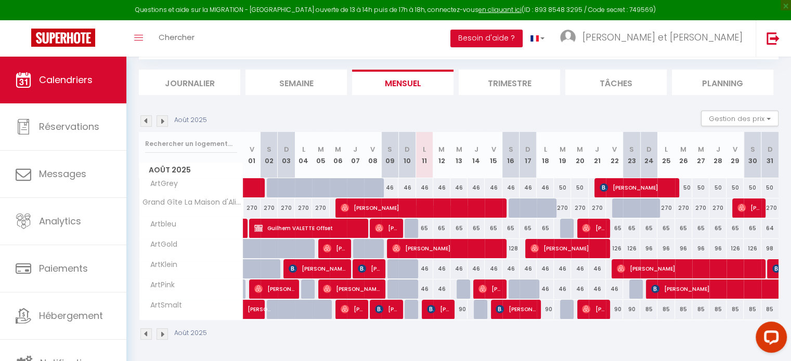
click at [167, 122] on img at bounding box center [162, 120] width 11 height 11
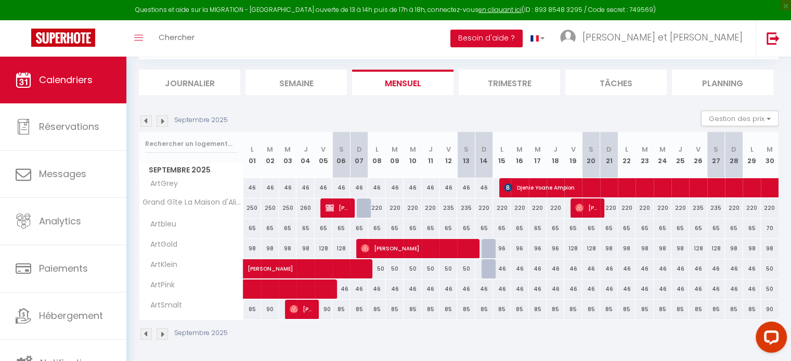
click at [166, 123] on img at bounding box center [162, 120] width 11 height 11
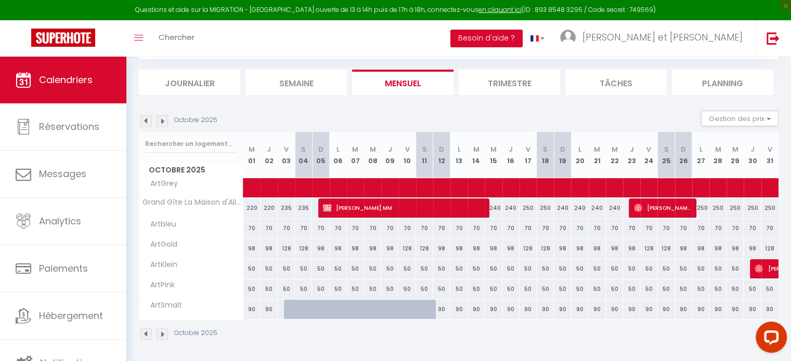
click at [166, 124] on img at bounding box center [162, 120] width 11 height 11
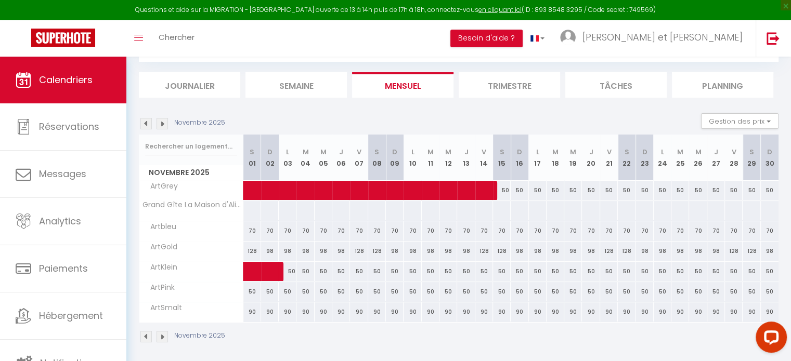
scroll to position [59, 0]
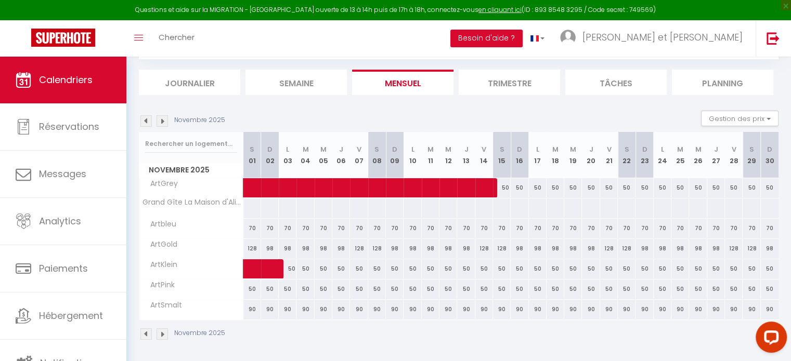
click at [162, 124] on img at bounding box center [162, 120] width 11 height 11
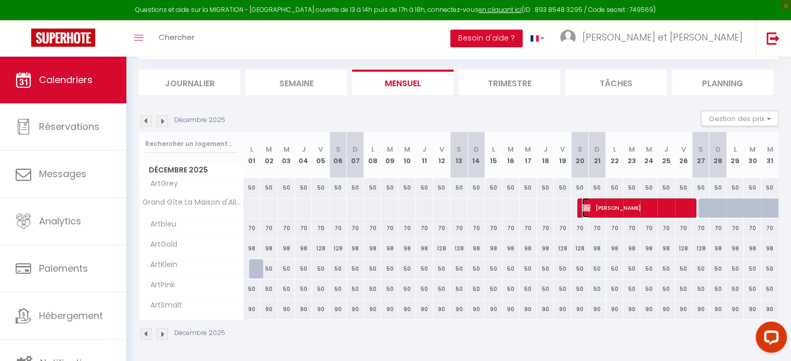
click at [615, 204] on span "[PERSON_NAME]" at bounding box center [636, 208] width 109 height 20
select select "KO"
select select "0"
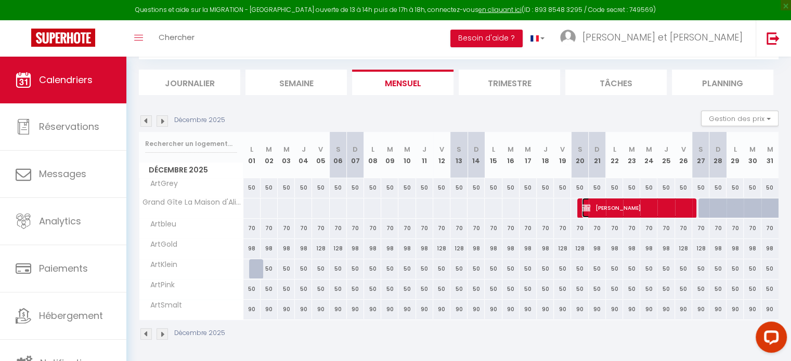
select select "1"
select select
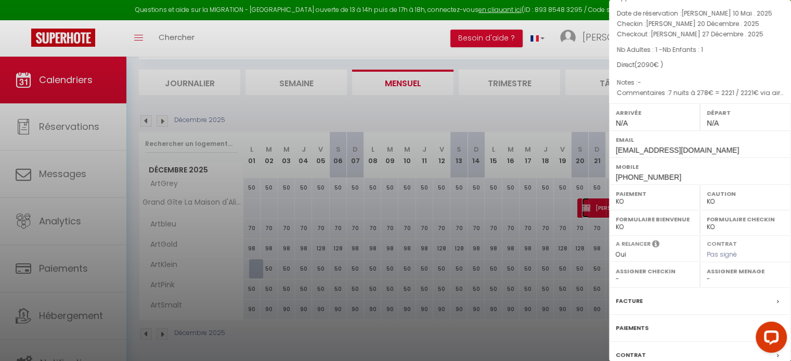
scroll to position [121, 0]
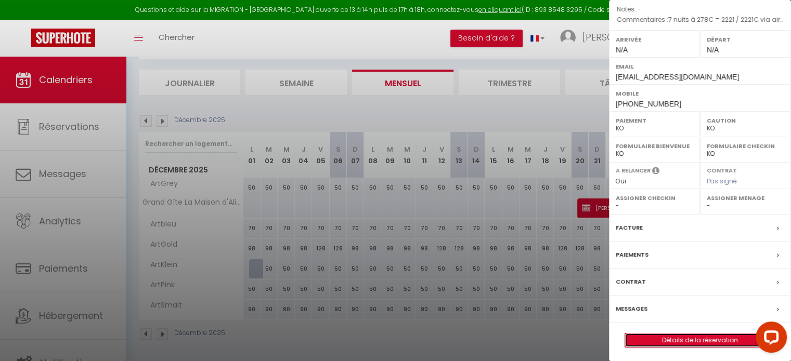
click at [697, 336] on link "Détails de la réservation" at bounding box center [700, 341] width 150 height 14
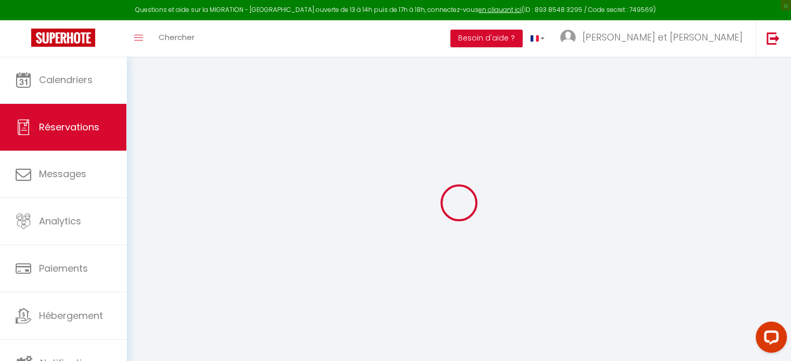
type input "[PERSON_NAME]"
type input "Pialoux"
type input "[EMAIL_ADDRESS][DOMAIN_NAME]"
type input "[PHONE_NUMBER]"
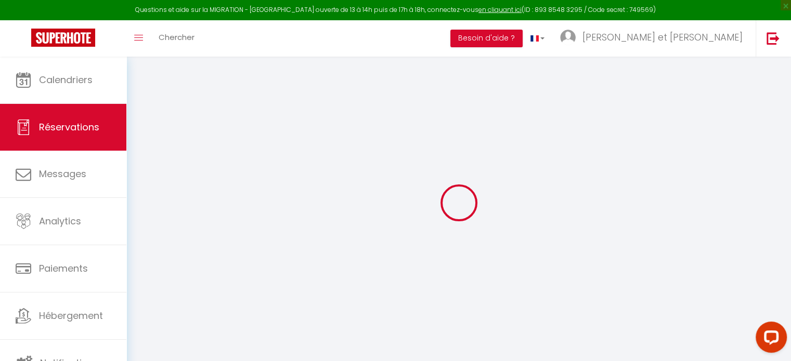
select select "FR"
select select "18430"
select select "2"
type input "[PERSON_NAME] 20 Décembre 2025"
select select
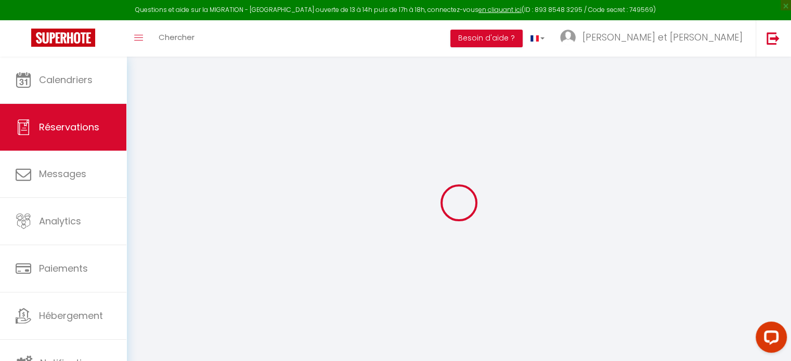
type input "[PERSON_NAME] 27 Décembre 2025"
select select
type input "1"
select select "10"
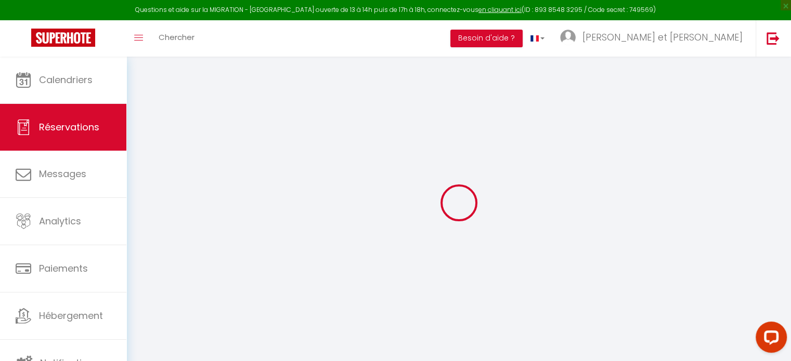
select select
type input "1910"
checkbox input "false"
type input "2090"
type input "0"
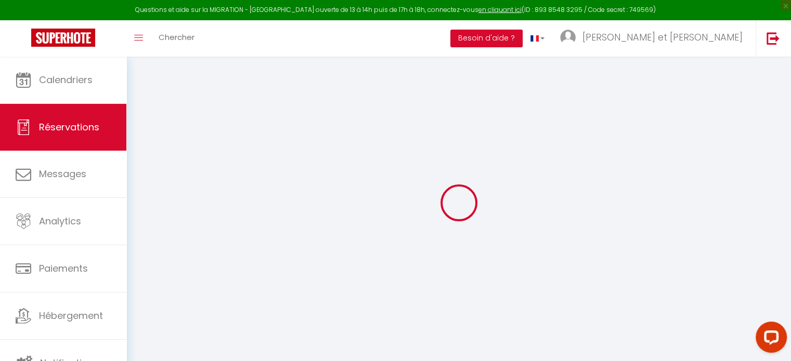
type input "0"
select select
select select "14"
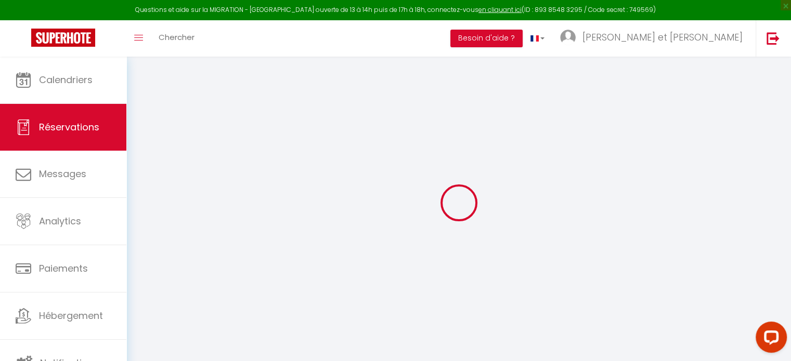
checkbox input "false"
select select
checkbox input "false"
select select
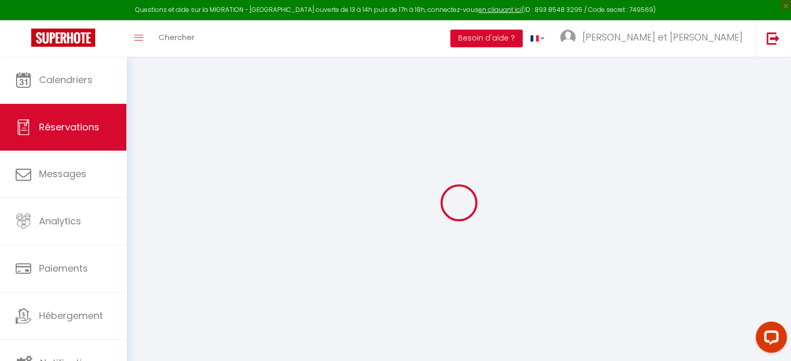
select select
checkbox input "false"
type textarea "7 nuits à 278€ = 2221 / 2221€ via airbnb sans remise - 111 euros de remise 7 jo…"
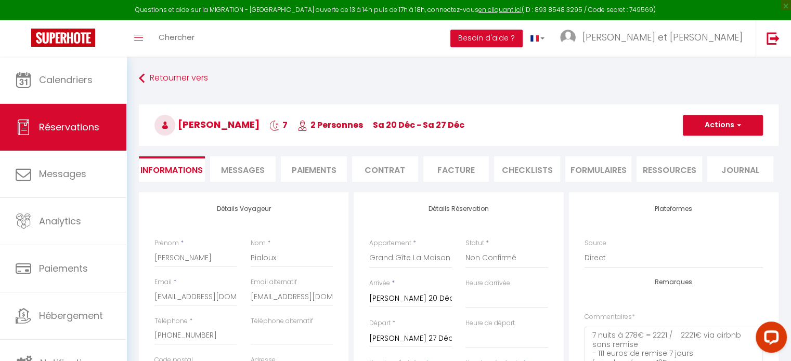
type input "135"
type input "45"
select select
checkbox input "false"
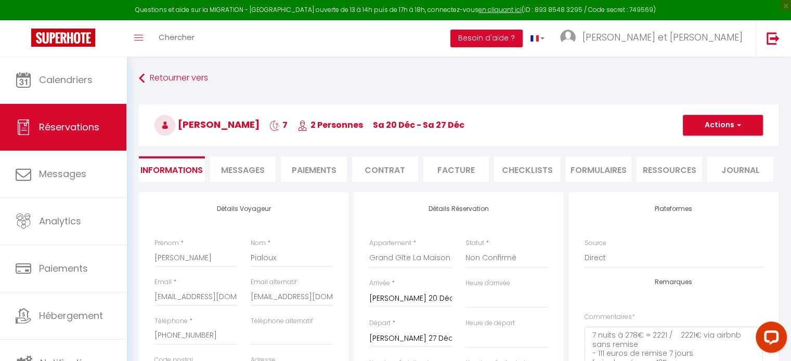
select select
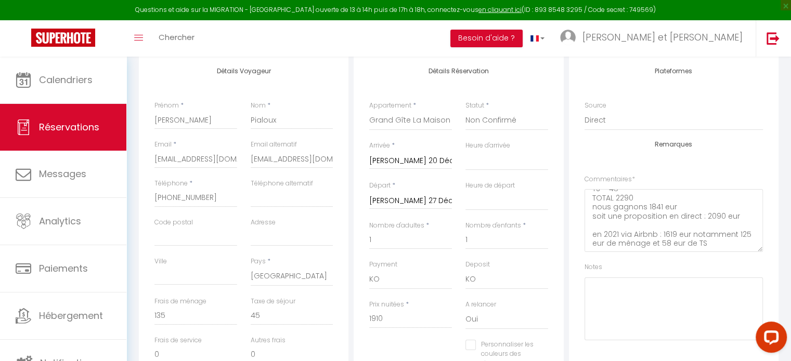
scroll to position [156, 0]
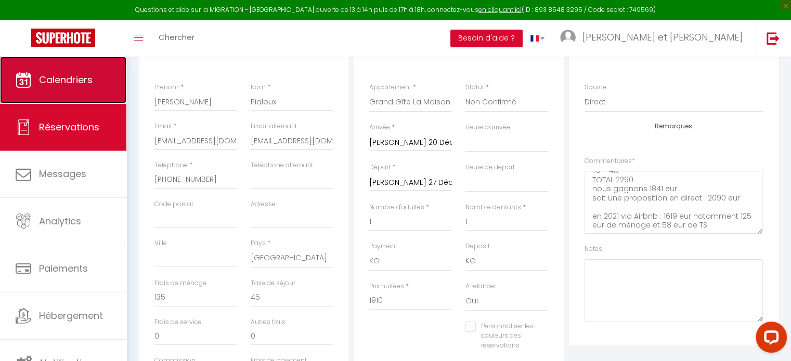
click at [67, 78] on span "Calendriers" at bounding box center [66, 79] width 54 height 13
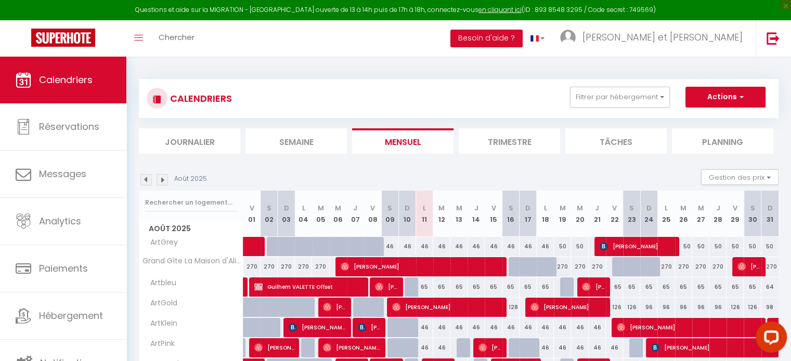
click at [271, 39] on div "Toggle menubar Chercher BUTTON Besoin d'aide ? [PERSON_NAME] et [PERSON_NAME] É…" at bounding box center [429, 38] width 708 height 36
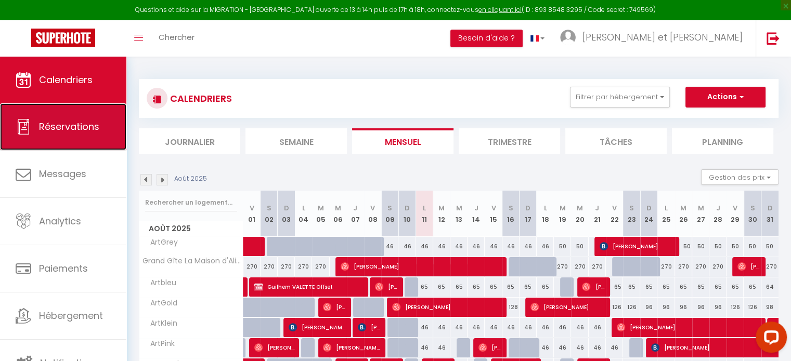
click at [69, 134] on link "Réservations" at bounding box center [63, 126] width 126 height 47
select select "not_cancelled"
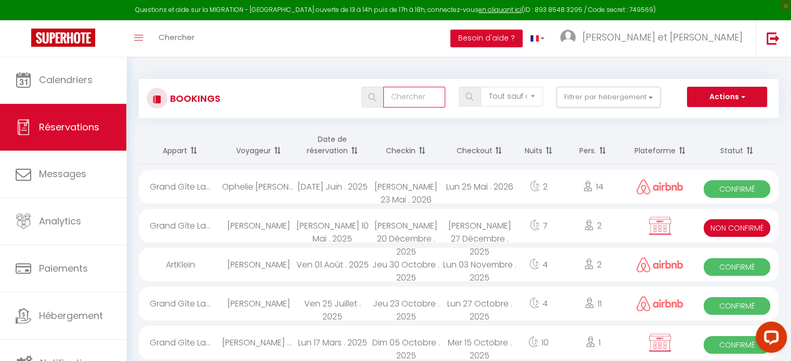
click at [428, 98] on input "text" at bounding box center [414, 97] width 62 height 21
type input "[PERSON_NAME]"
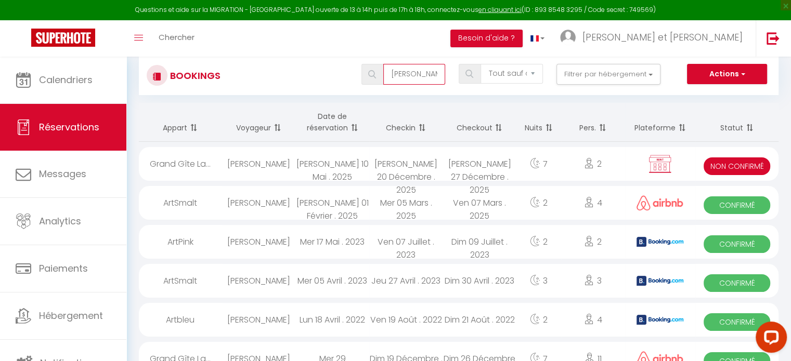
scroll to position [4, 0]
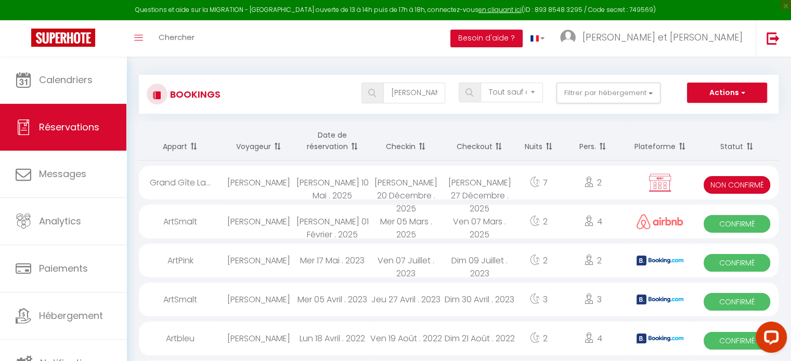
click at [207, 187] on div "Grand Gîte La..." at bounding box center [180, 183] width 83 height 34
select select "KO"
select select "0"
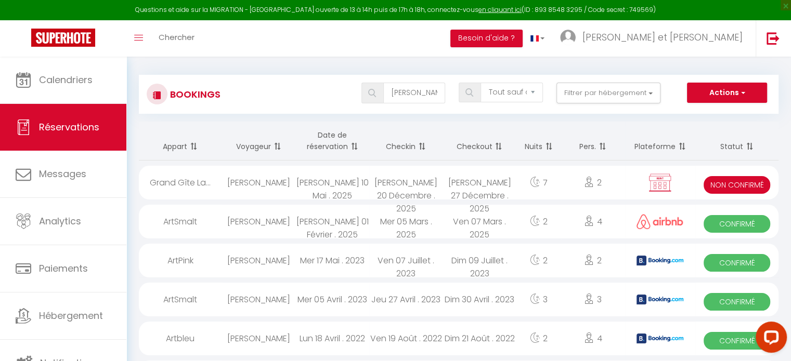
select select "1"
select select
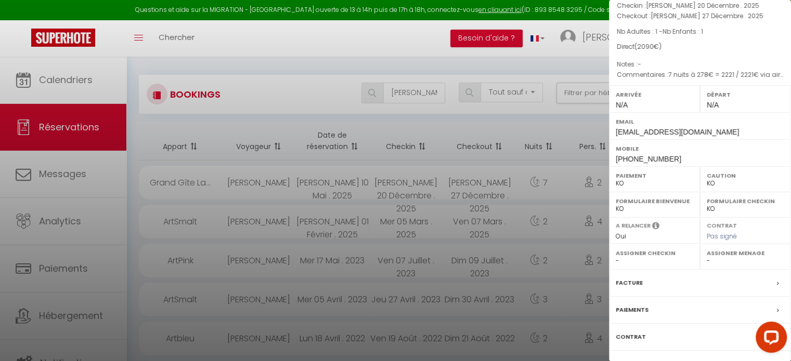
scroll to position [121, 0]
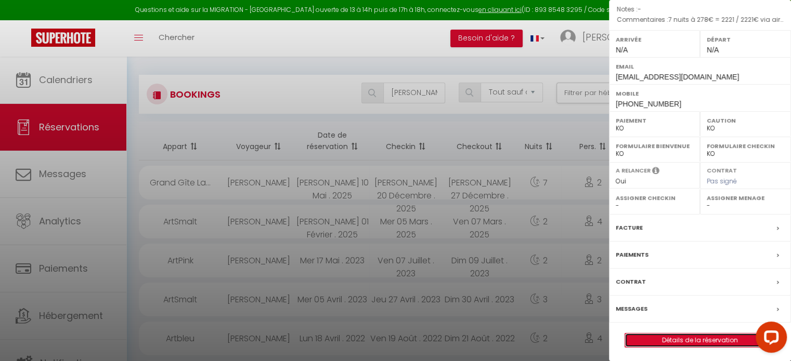
click at [700, 340] on link "Détails de la réservation" at bounding box center [700, 341] width 150 height 14
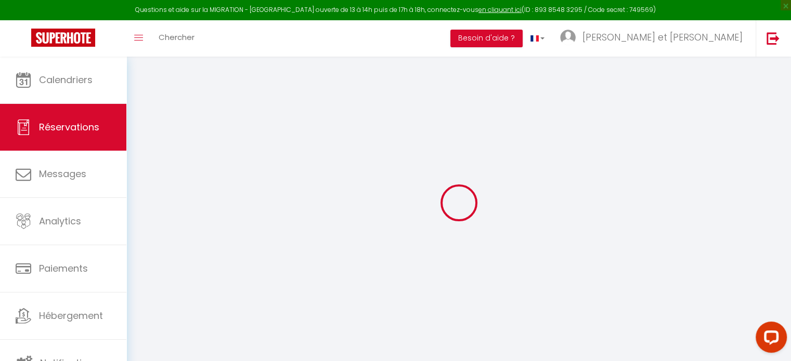
type input "[PERSON_NAME]"
type input "Pialoux"
type input "[EMAIL_ADDRESS][DOMAIN_NAME]"
type input "[PHONE_NUMBER]"
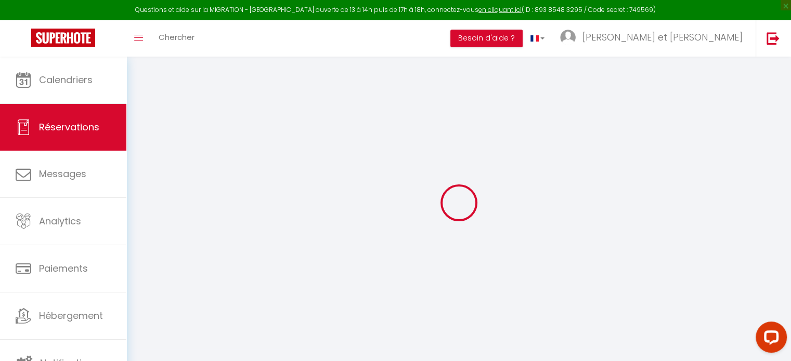
select select "FR"
select select "18430"
select select "2"
type input "[PERSON_NAME] 20 Décembre 2025"
select select
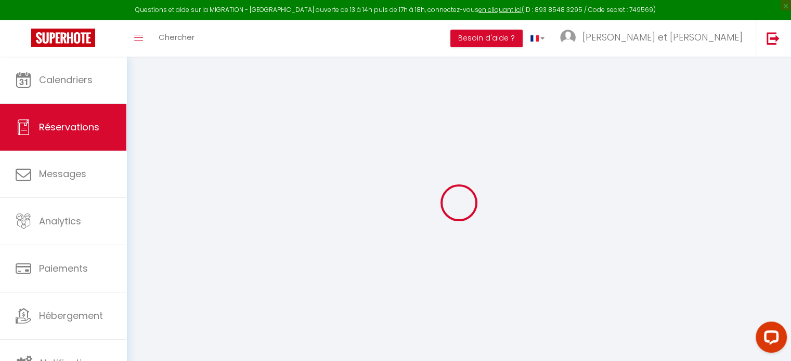
type input "[PERSON_NAME] 27 Décembre 2025"
select select
type input "1"
select select "10"
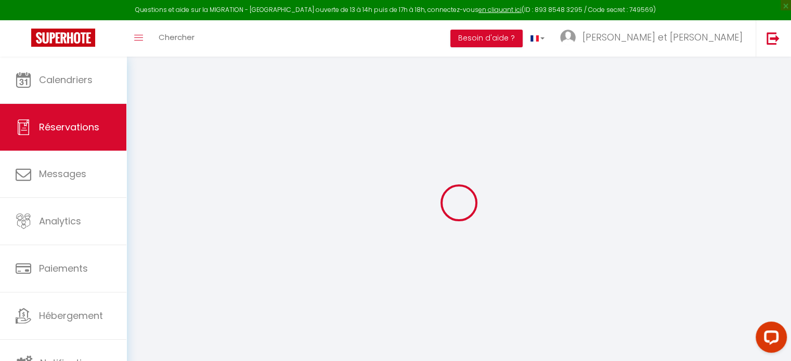
select select
type input "1910"
checkbox input "false"
type input "2090"
type input "0"
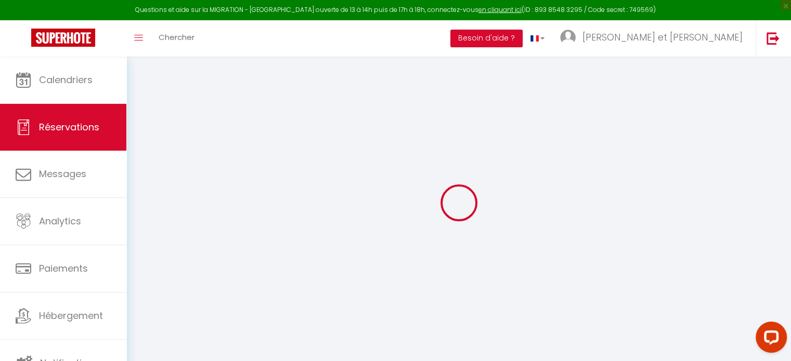
type input "0"
select select
select select "14"
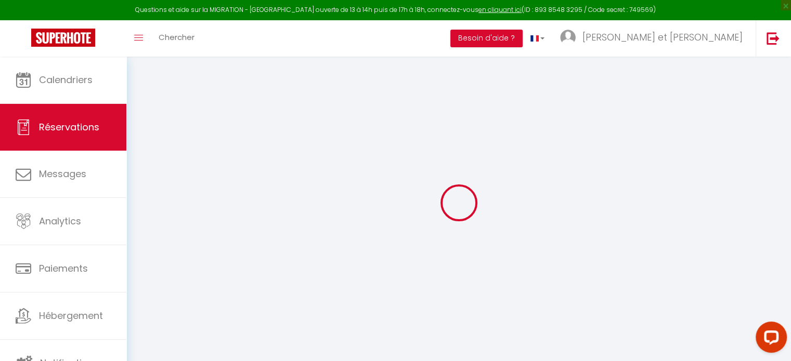
checkbox input "false"
select select
checkbox input "false"
select select
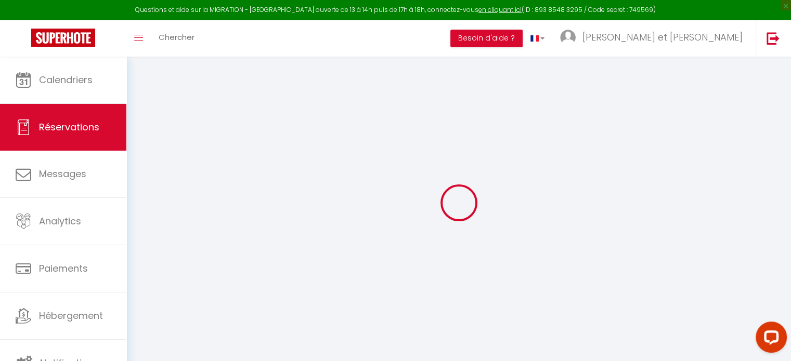
select select
checkbox input "false"
type textarea "7 nuits à 278€ = 2221 / 2221€ via airbnb sans remise - 111 euros de remise 7 jo…"
type input "135"
type input "45"
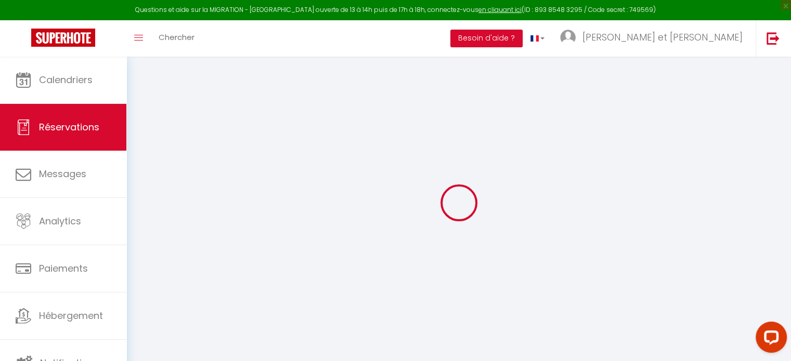
select select
checkbox input "false"
select select
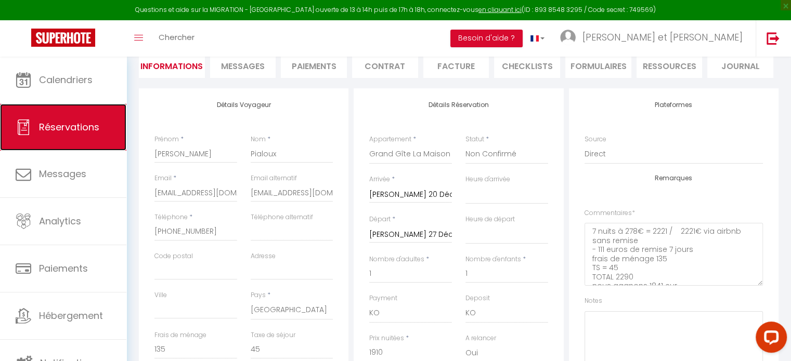
click at [83, 127] on span "Réservations" at bounding box center [69, 127] width 60 height 13
select select "not_cancelled"
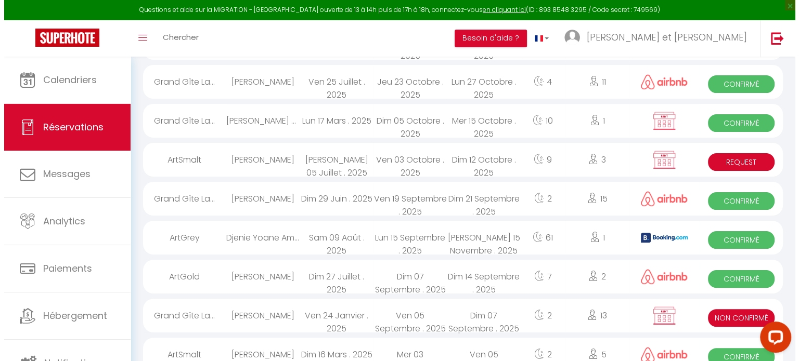
scroll to position [687, 0]
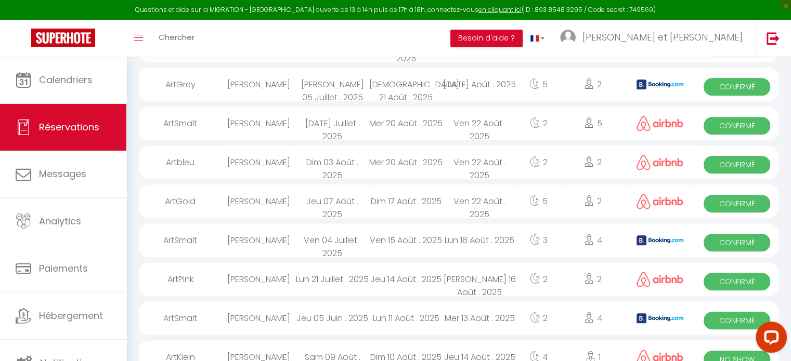
click at [243, 43] on div "Toggle menubar Chercher BUTTON Besoin d'aide ? [PERSON_NAME] et [PERSON_NAME] É…" at bounding box center [429, 38] width 708 height 36
click at [237, 34] on div "Toggle menubar Chercher BUTTON Besoin d'aide ? [PERSON_NAME] et [PERSON_NAME] É…" at bounding box center [429, 38] width 708 height 36
click at [166, 41] on span "Chercher" at bounding box center [177, 37] width 36 height 11
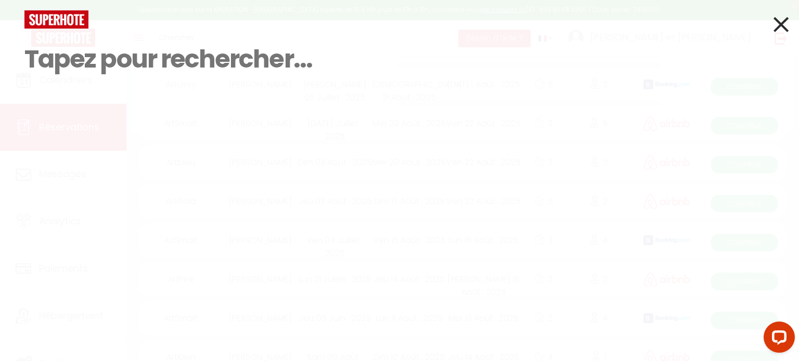
click at [771, 26] on div at bounding box center [399, 19] width 765 height 18
click at [778, 24] on icon at bounding box center [780, 24] width 15 height 26
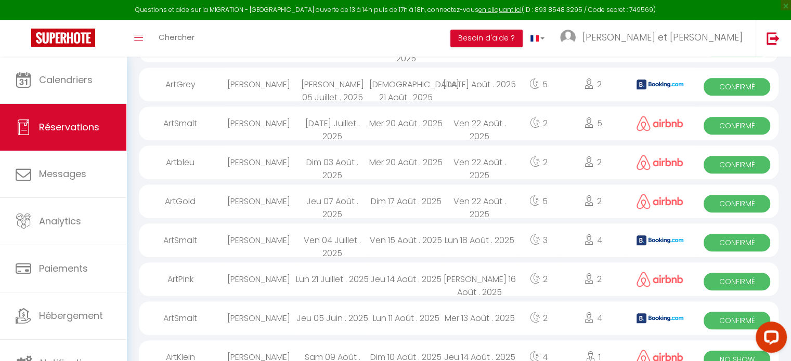
click at [257, 43] on div "Toggle menubar Chercher BUTTON Besoin d'aide ? [PERSON_NAME] et [PERSON_NAME] É…" at bounding box center [429, 38] width 708 height 36
click at [210, 29] on div "Toggle menubar Chercher BUTTON Besoin d'aide ? [PERSON_NAME] et [PERSON_NAME] É…" at bounding box center [429, 38] width 708 height 36
click at [176, 30] on link "Chercher" at bounding box center [176, 38] width 51 height 36
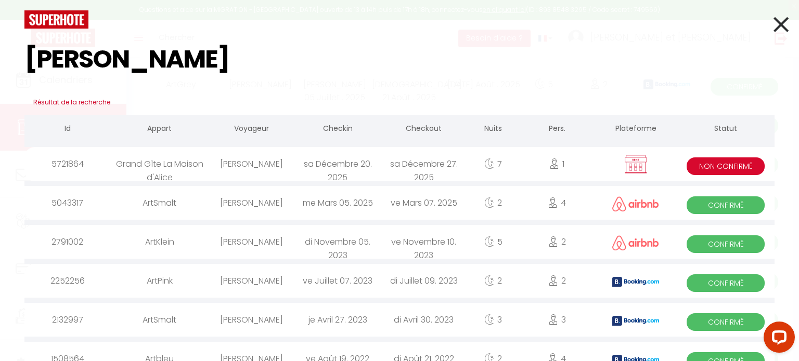
type input "[PERSON_NAME]"
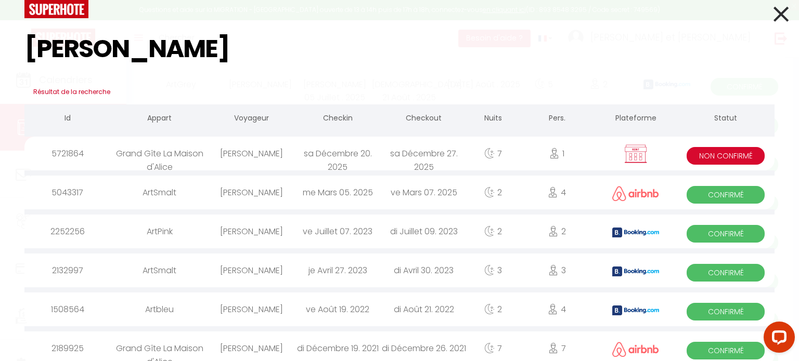
scroll to position [16, 0]
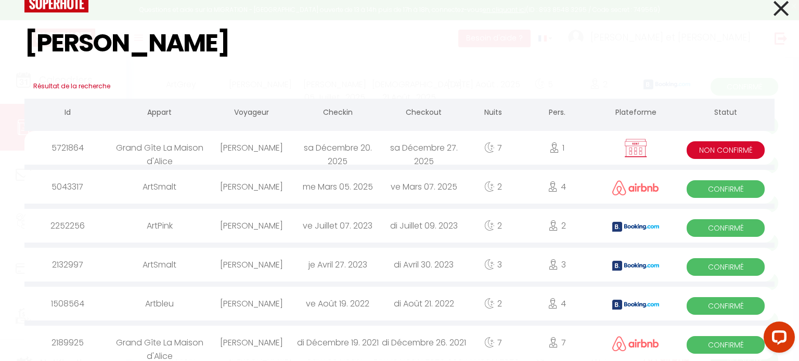
click at [178, 342] on div "Grand Gîte La Maison d'Alice" at bounding box center [159, 343] width 97 height 34
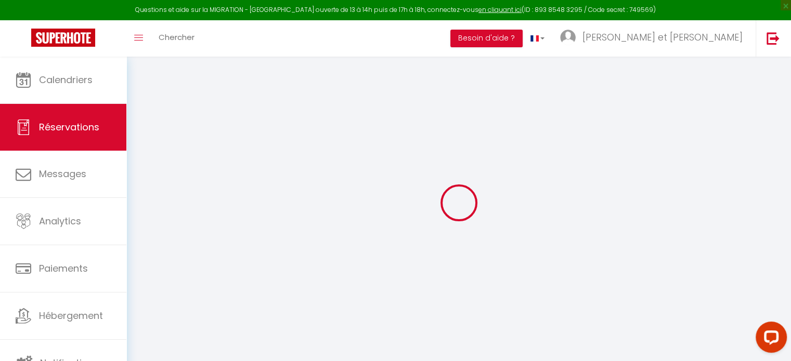
type input "[PERSON_NAME]"
type input "Pialoux"
select select "FR"
type input "56.16"
select select "18430"
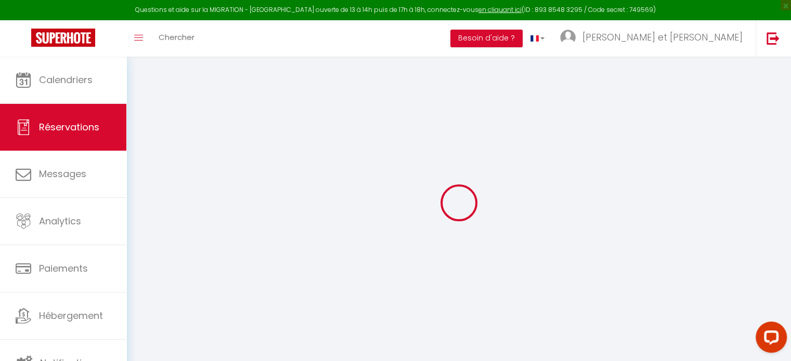
select select "1"
select select
type input "7"
type input "4"
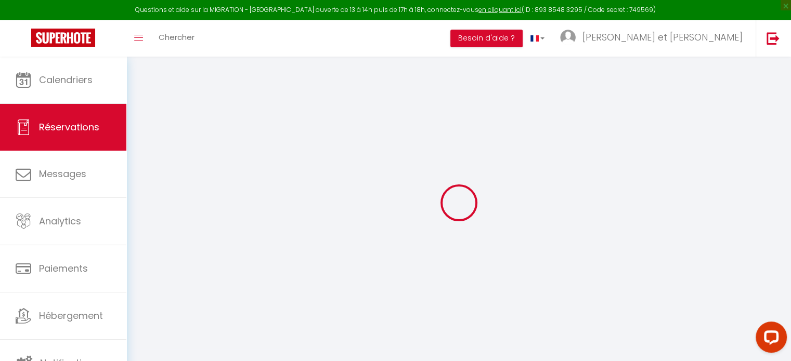
select select "12"
select select
type input "1435"
checkbox input "false"
type input "0"
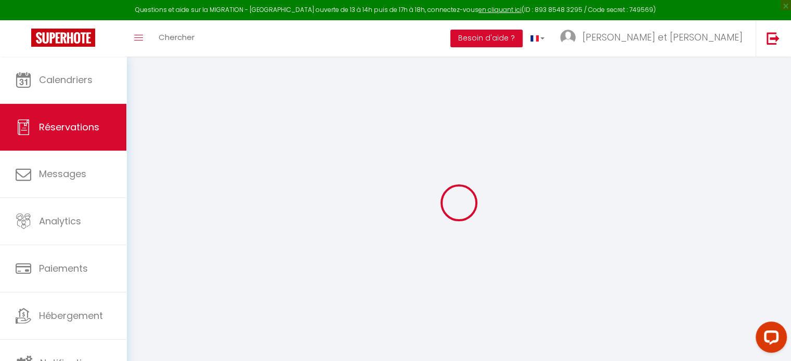
select select "1"
type input "0"
select select
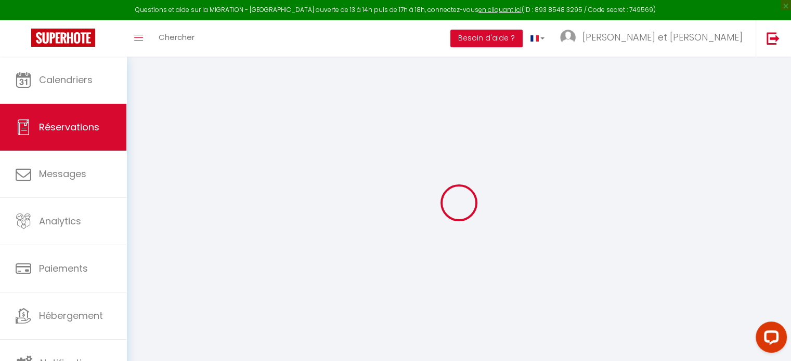
select select
select select "15"
checkbox input "false"
select select
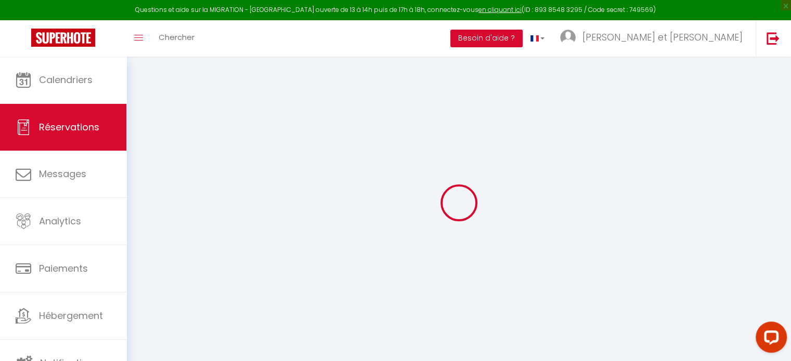
checkbox input "false"
select select
checkbox input "false"
type input "125"
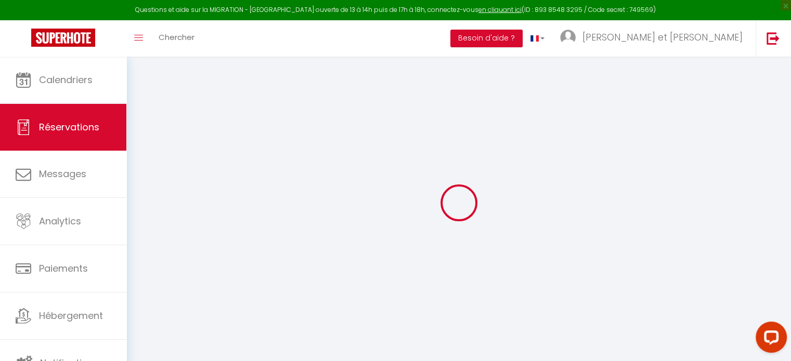
type input "57.4"
select select
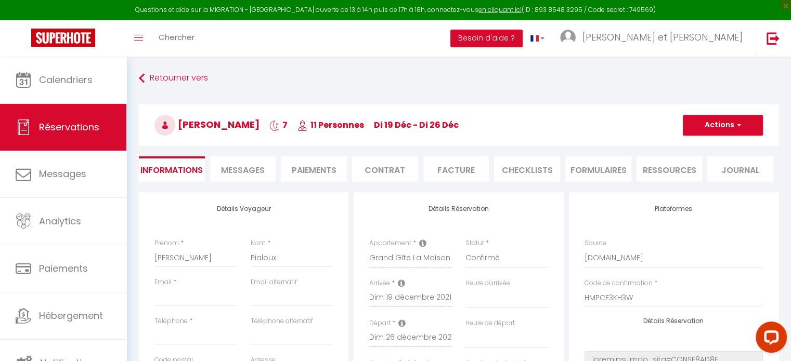
checkbox input "false"
select select
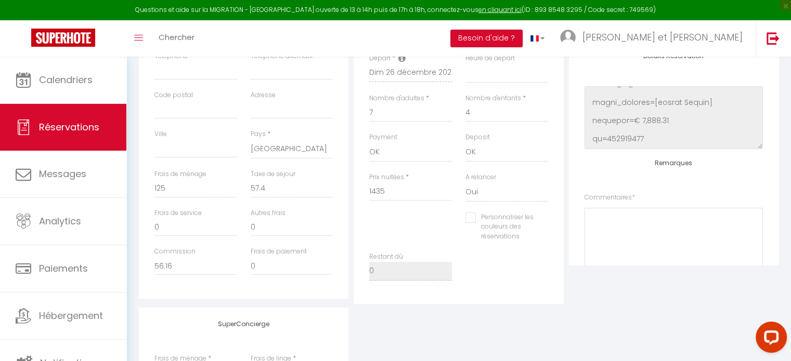
scroll to position [109, 0]
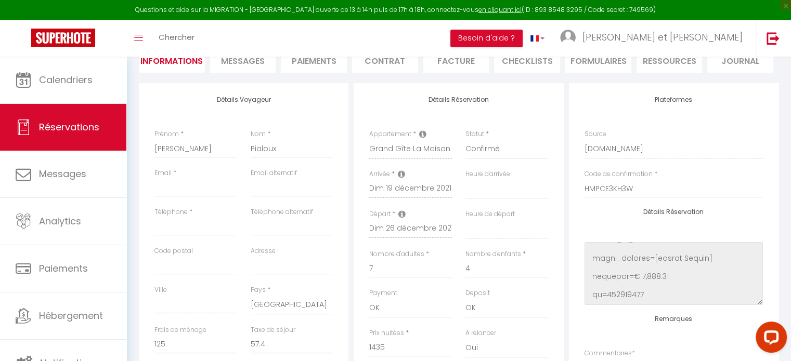
select select "not_cancelled"
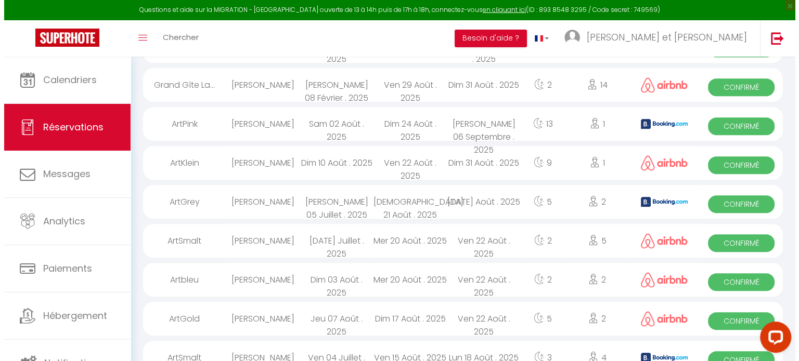
scroll to position [726, 0]
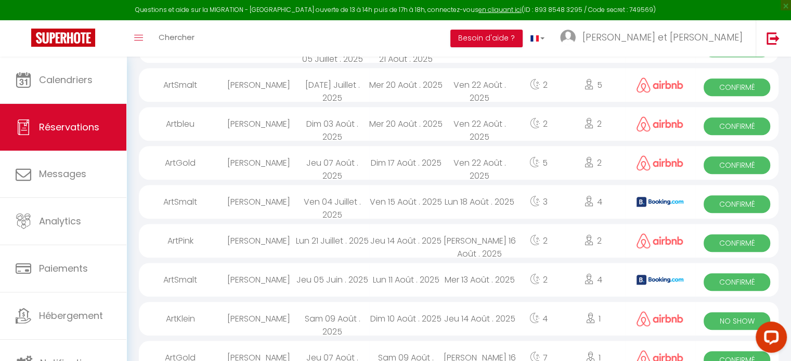
click at [261, 33] on div "Toggle menubar Chercher BUTTON Besoin d'aide ? [PERSON_NAME] et [PERSON_NAME] É…" at bounding box center [429, 38] width 708 height 36
click at [180, 39] on span "Chercher" at bounding box center [177, 37] width 36 height 11
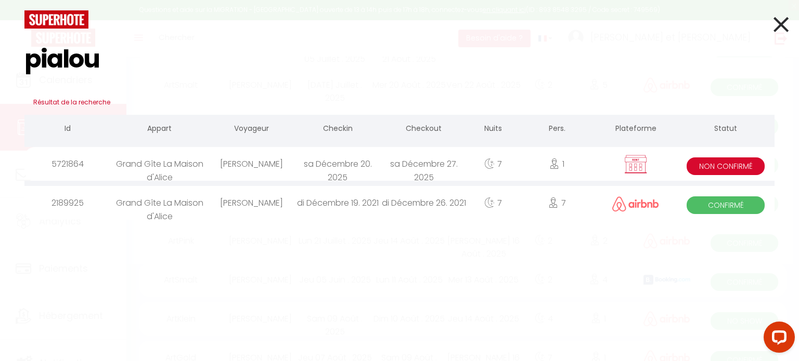
type input "pialoux"
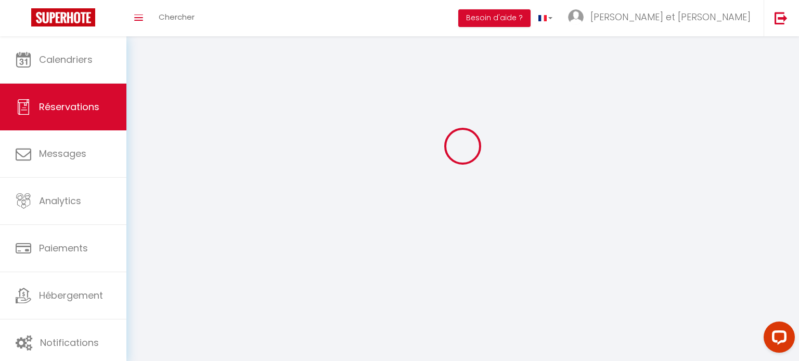
scroll to position [36, 0]
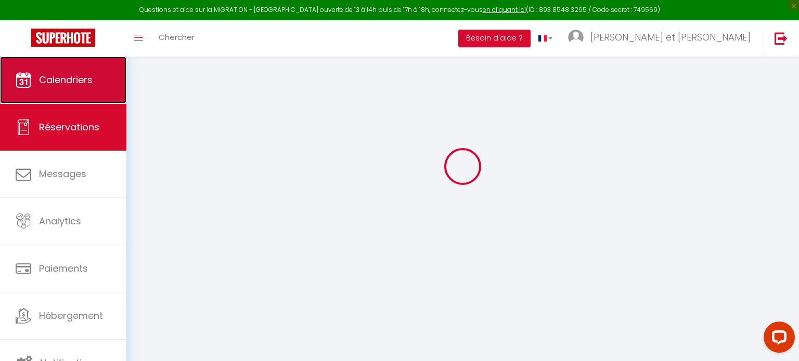
click at [79, 83] on span "Calendriers" at bounding box center [66, 79] width 54 height 13
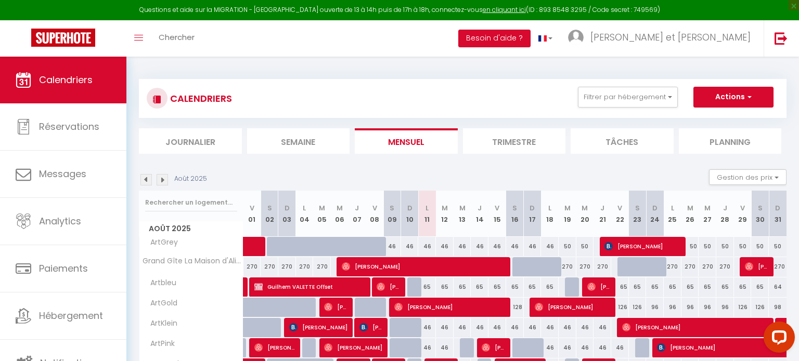
click at [148, 179] on img at bounding box center [145, 179] width 11 height 11
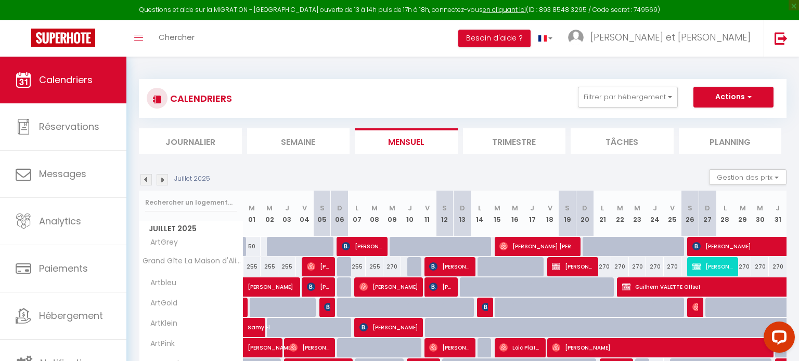
click at [148, 179] on img at bounding box center [145, 179] width 11 height 11
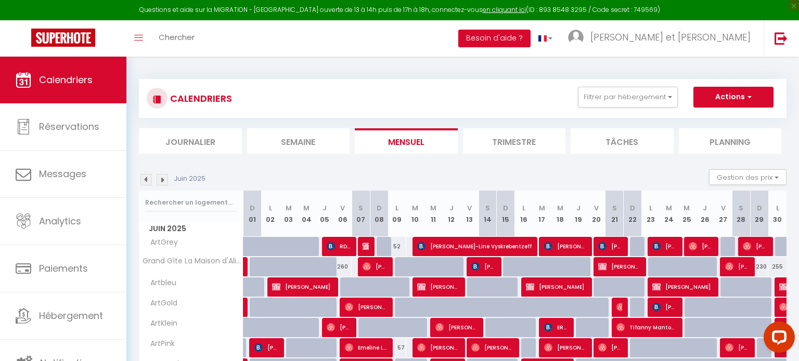
click at [147, 179] on img at bounding box center [145, 179] width 11 height 11
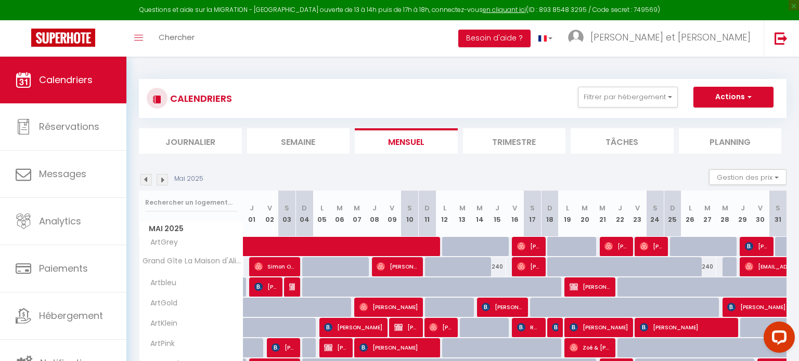
click at [147, 179] on img at bounding box center [145, 179] width 11 height 11
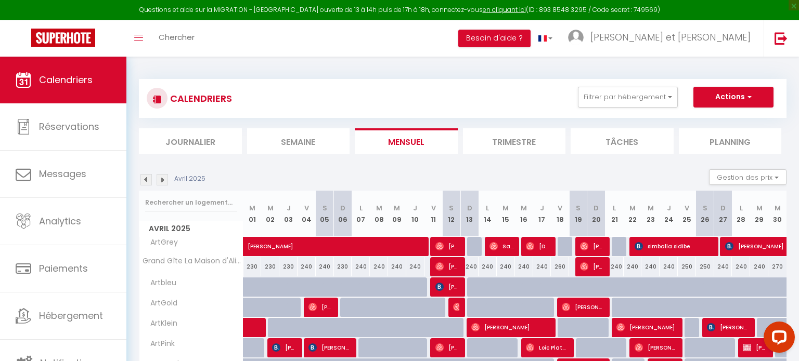
click at [147, 179] on img at bounding box center [145, 179] width 11 height 11
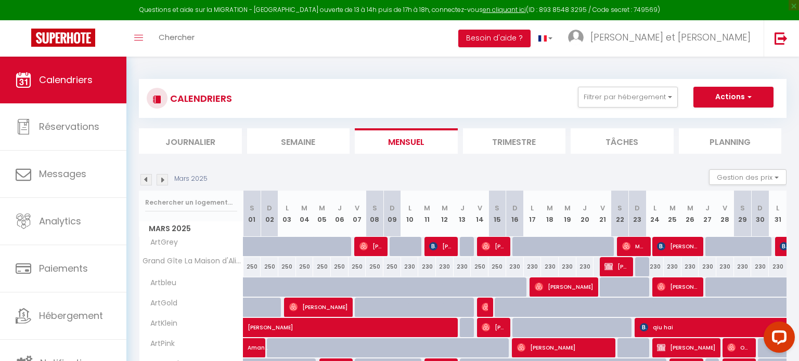
click at [147, 179] on img at bounding box center [145, 179] width 11 height 11
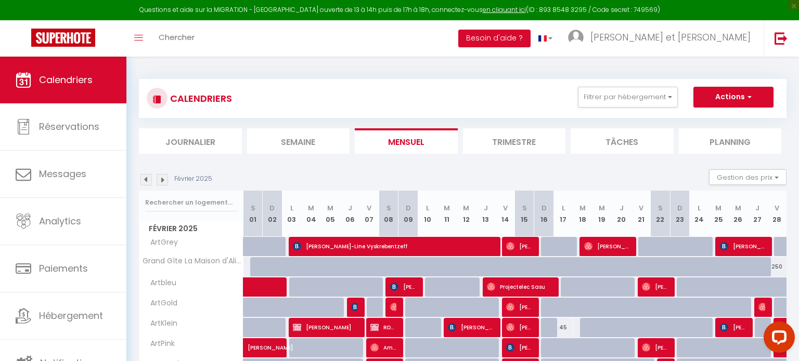
click at [146, 178] on img at bounding box center [145, 179] width 11 height 11
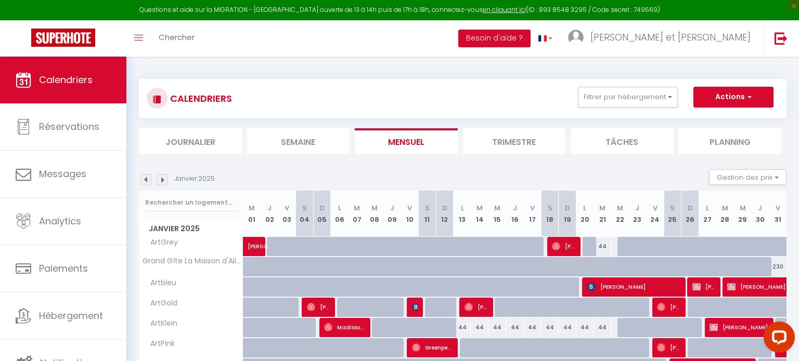
click at [142, 178] on img at bounding box center [145, 179] width 11 height 11
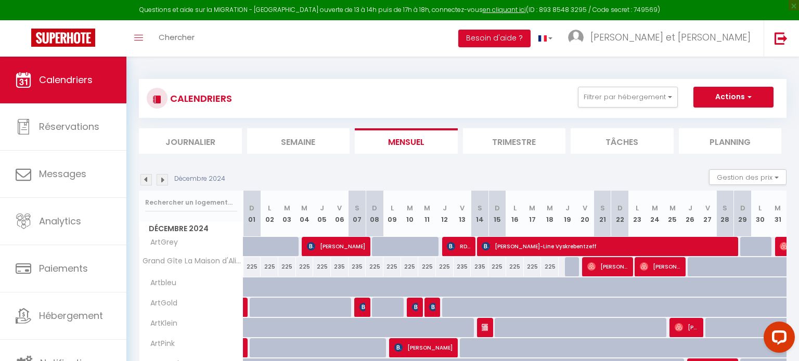
click at [143, 178] on img at bounding box center [145, 179] width 11 height 11
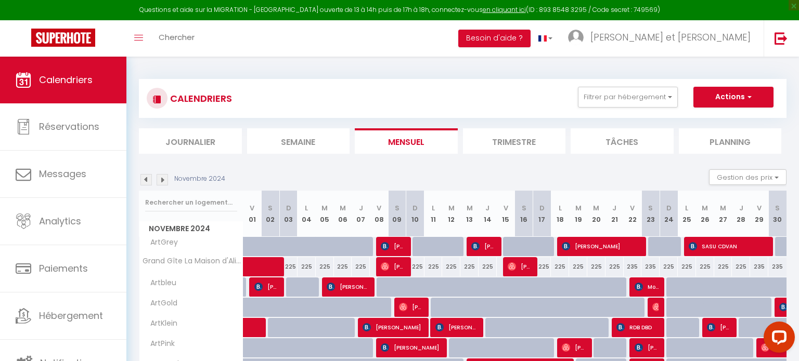
click at [143, 178] on img at bounding box center [145, 179] width 11 height 11
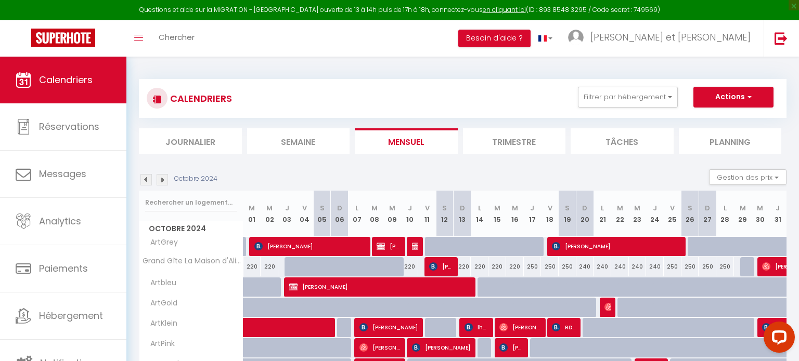
click at [144, 178] on img at bounding box center [145, 179] width 11 height 11
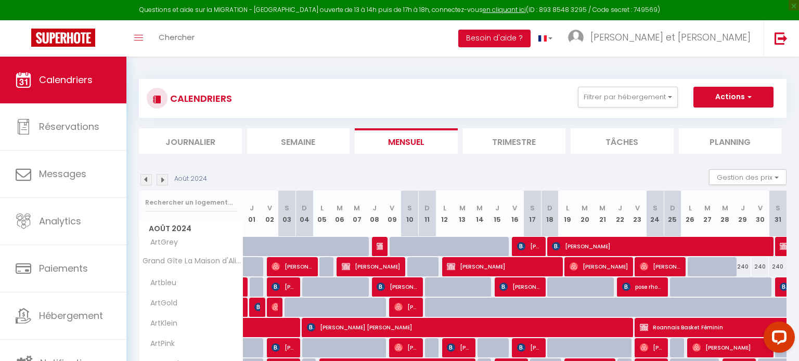
click at [143, 178] on img at bounding box center [145, 179] width 11 height 11
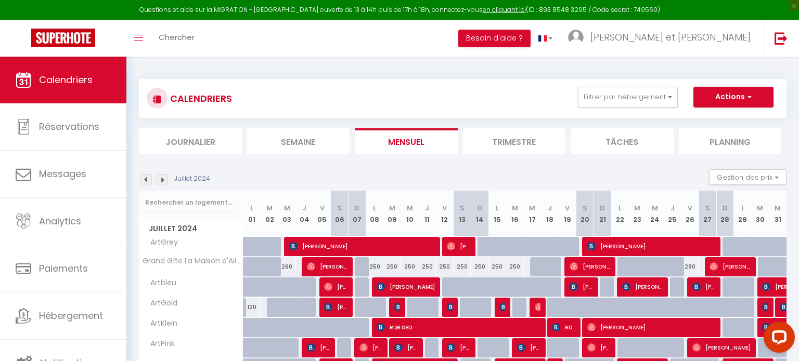
click at [143, 178] on img at bounding box center [145, 179] width 11 height 11
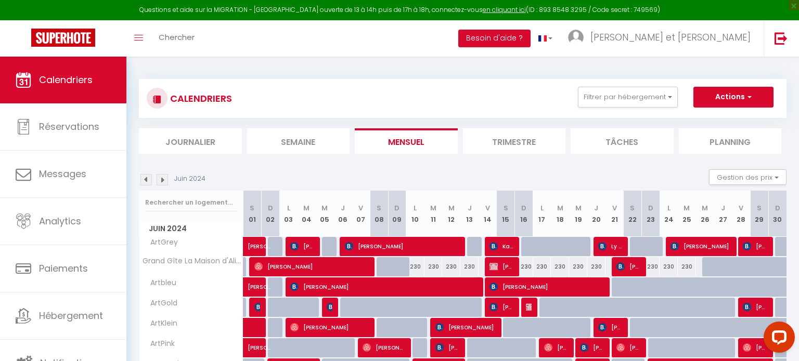
click at [143, 178] on img at bounding box center [145, 179] width 11 height 11
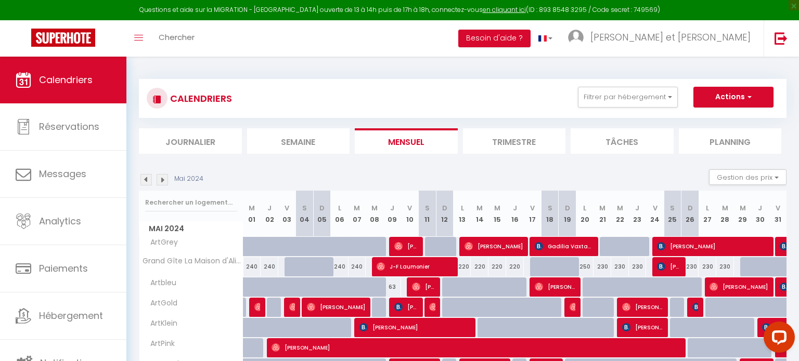
click at [143, 178] on img at bounding box center [145, 179] width 11 height 11
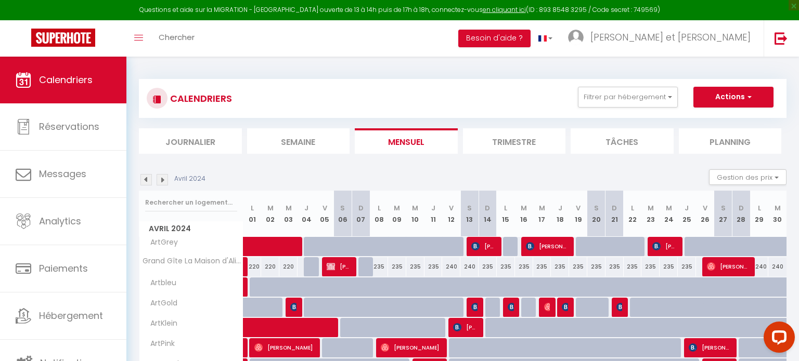
click at [143, 178] on img at bounding box center [145, 179] width 11 height 11
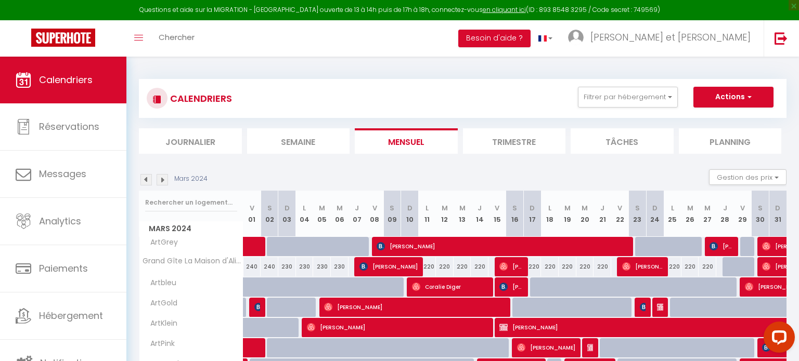
click at [143, 178] on img at bounding box center [145, 179] width 11 height 11
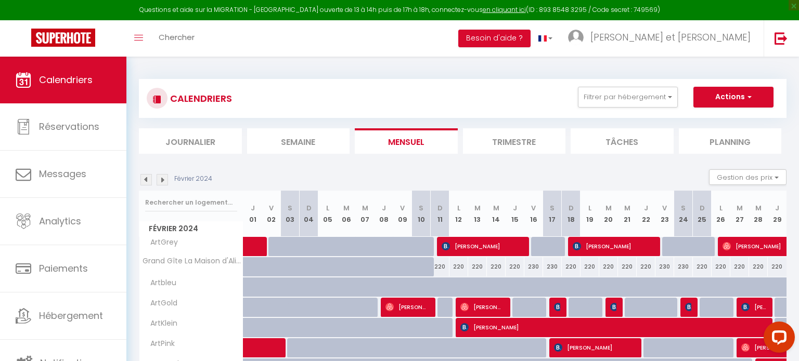
click at [143, 178] on img at bounding box center [145, 179] width 11 height 11
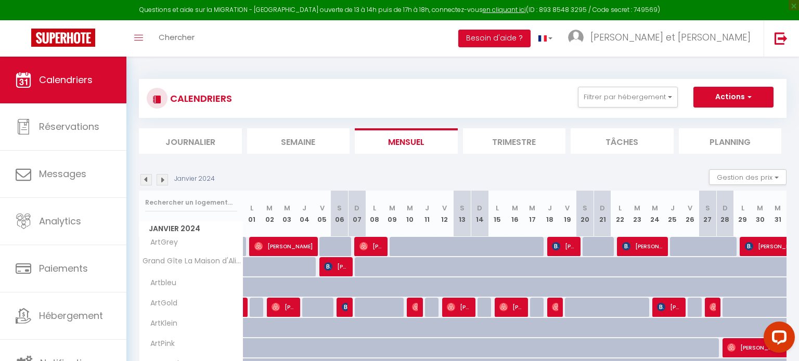
click at [142, 178] on img at bounding box center [145, 179] width 11 height 11
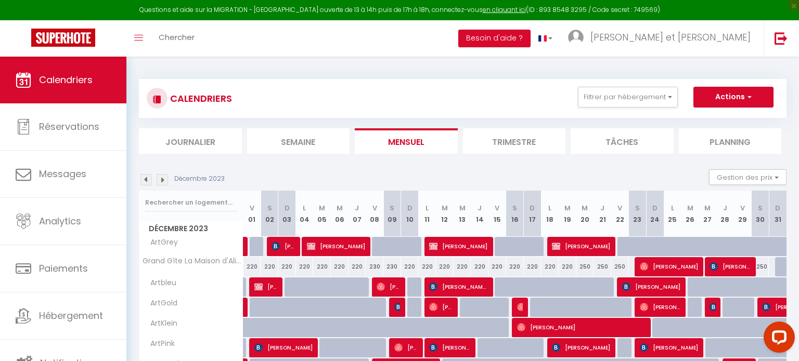
click at [142, 178] on img at bounding box center [145, 179] width 11 height 11
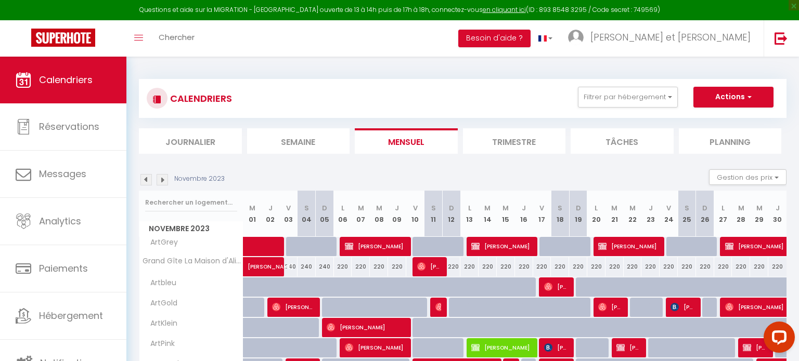
click at [142, 177] on img at bounding box center [145, 179] width 11 height 11
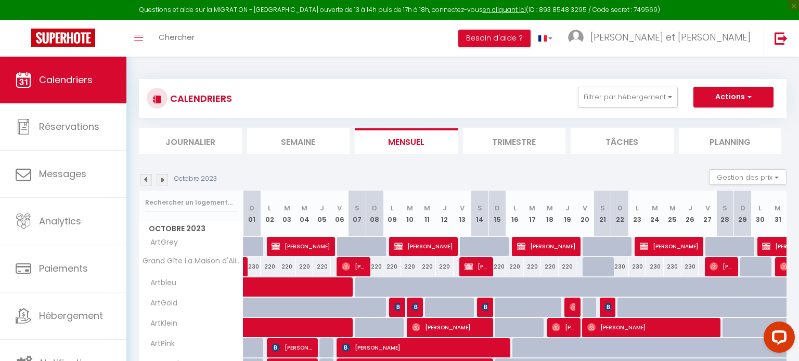
click at [150, 175] on img at bounding box center [145, 179] width 11 height 11
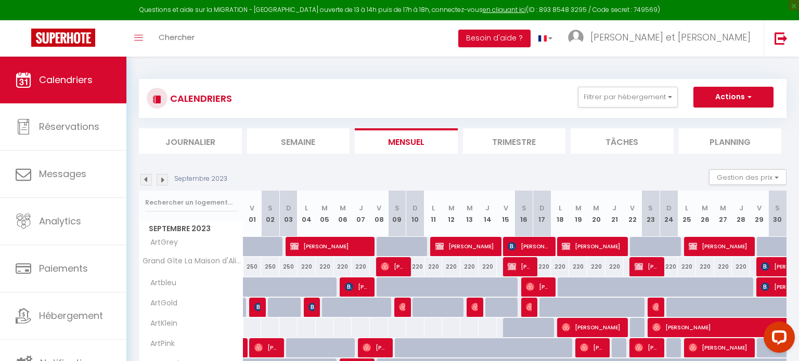
click at [148, 176] on img at bounding box center [145, 179] width 11 height 11
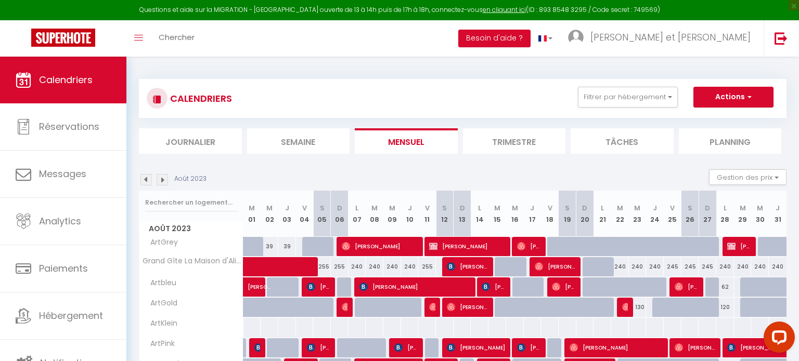
click at [509, 141] on li "Trimestre" at bounding box center [514, 140] width 103 height 25
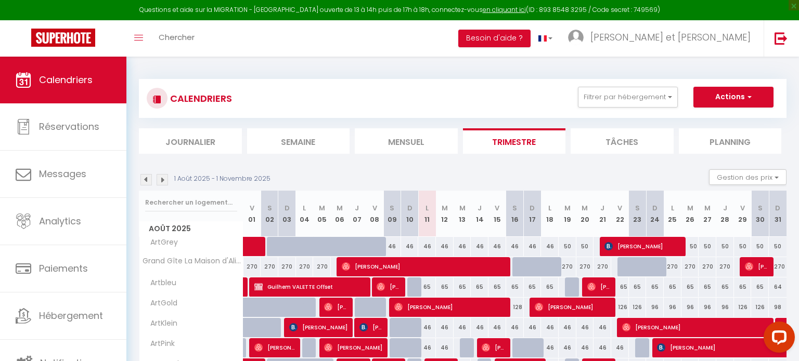
click at [146, 179] on img at bounding box center [145, 179] width 11 height 11
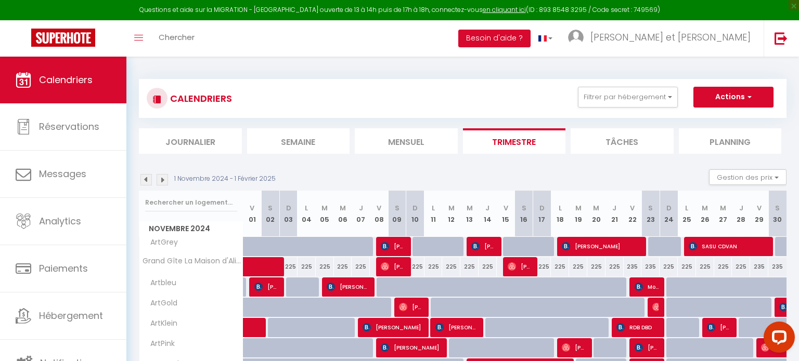
click at [146, 179] on img at bounding box center [145, 179] width 11 height 11
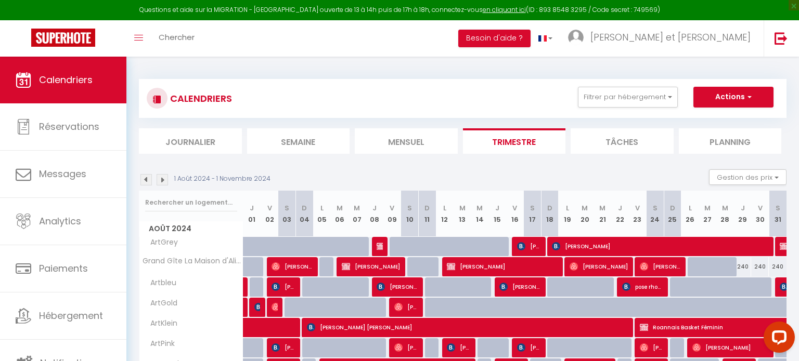
click at [146, 179] on img at bounding box center [145, 179] width 11 height 11
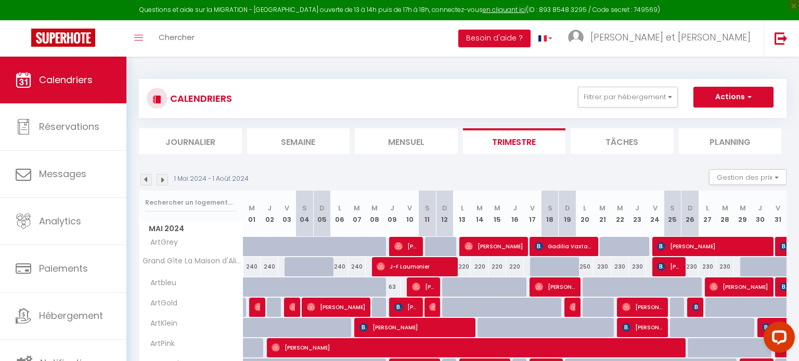
click at [146, 179] on img at bounding box center [145, 179] width 11 height 11
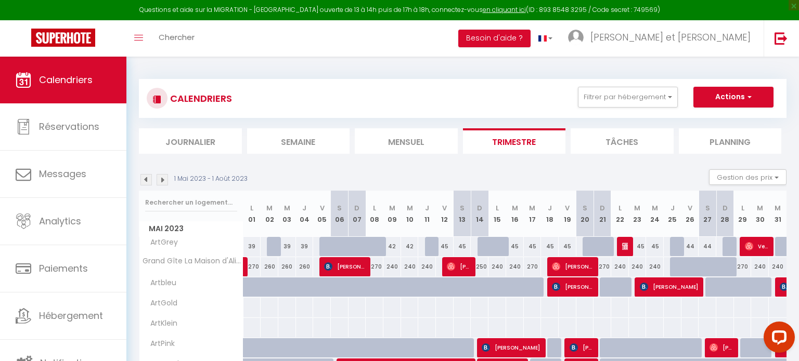
click at [146, 179] on img at bounding box center [145, 179] width 11 height 11
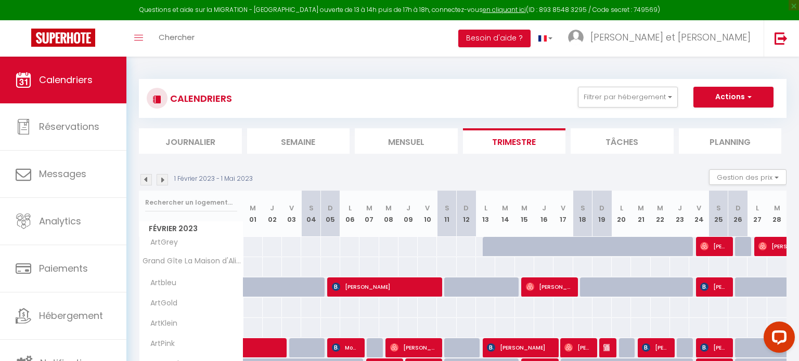
click at [146, 180] on img at bounding box center [145, 179] width 11 height 11
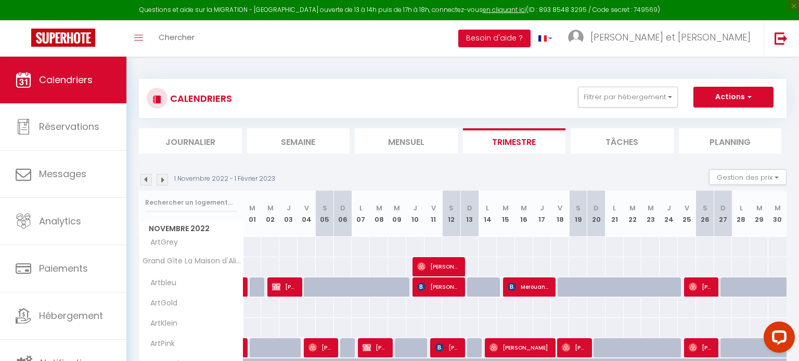
click at [146, 180] on img at bounding box center [145, 179] width 11 height 11
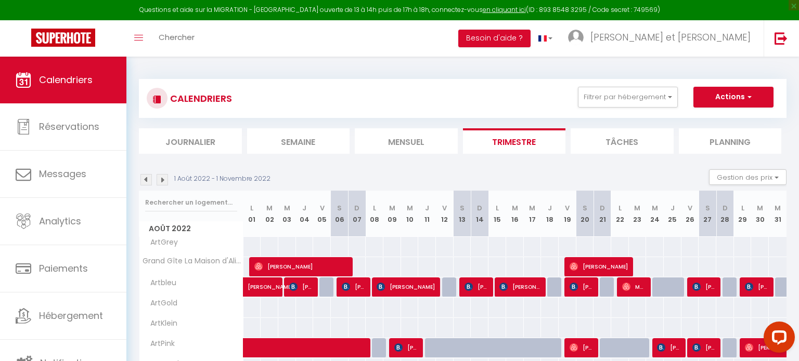
click at [146, 180] on img at bounding box center [145, 179] width 11 height 11
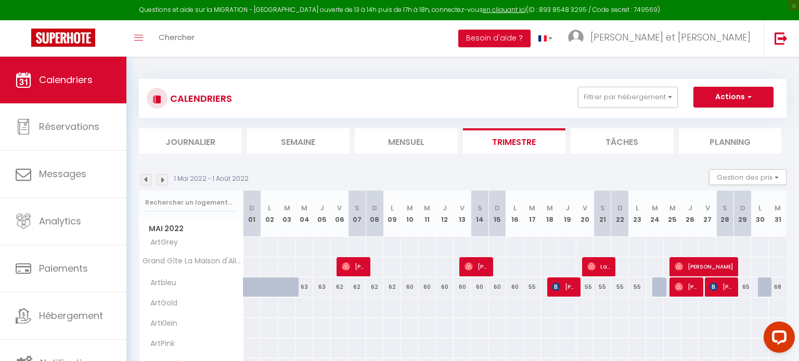
click at [146, 180] on img at bounding box center [145, 179] width 11 height 11
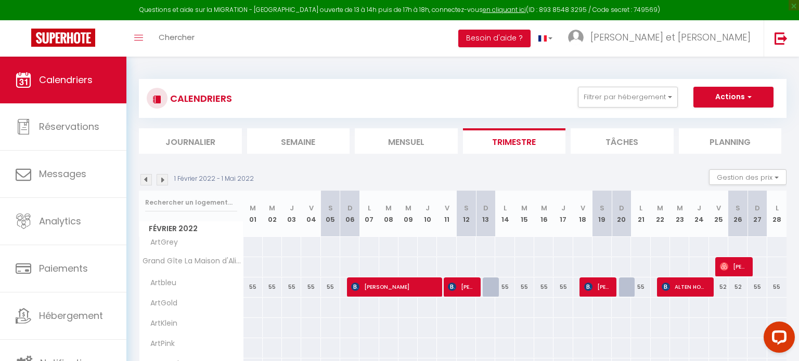
click at [146, 180] on img at bounding box center [145, 179] width 11 height 11
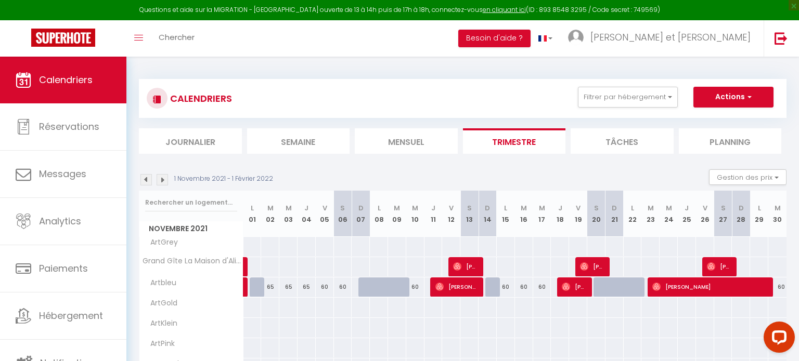
click at [480, 351] on div at bounding box center [487, 348] width 19 height 19
type input "Dim 14 Novembre 2021"
type input "Lun 15 Novembre 2021"
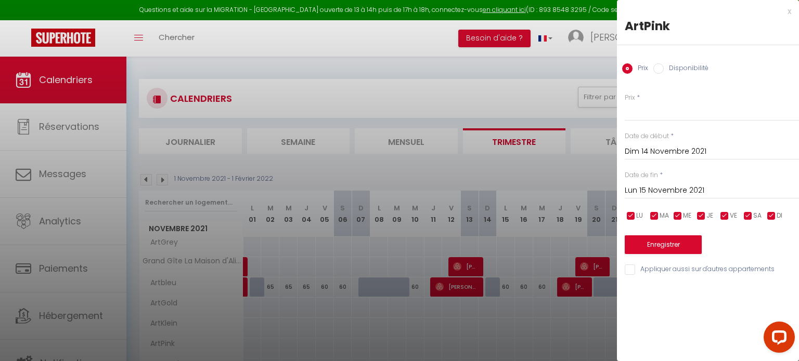
click at [501, 84] on div at bounding box center [399, 180] width 799 height 361
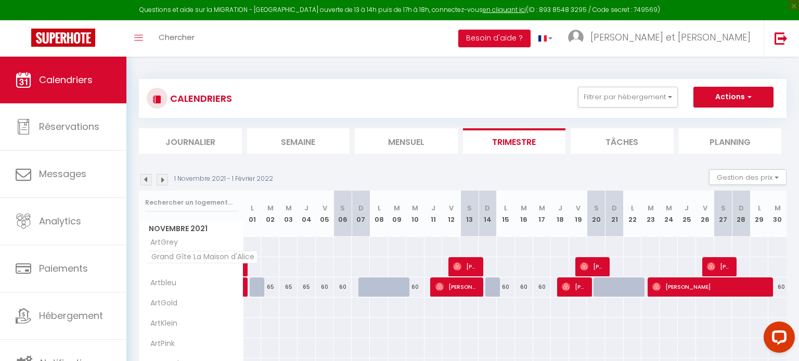
click at [208, 259] on span "Grand Gîte La Maison d'Alice" at bounding box center [202, 257] width 110 height 12
click at [490, 241] on div at bounding box center [487, 246] width 19 height 19
type input "Dim 14 Novembre 2021"
type input "Lun 15 Novembre 2021"
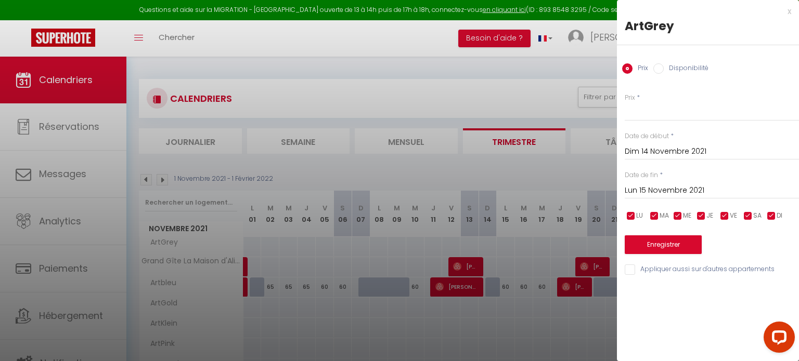
click at [790, 12] on div "x" at bounding box center [704, 11] width 174 height 12
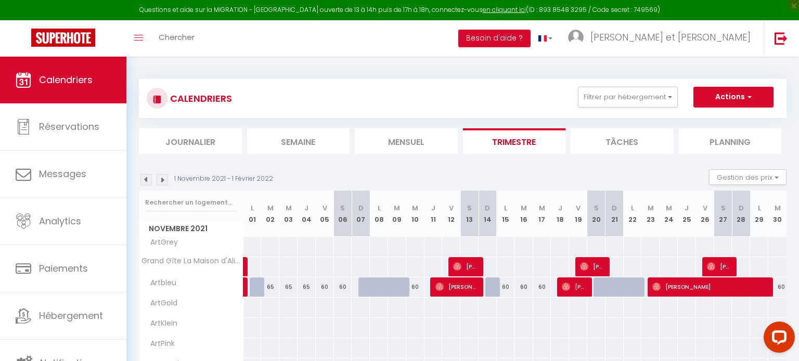
click at [570, 170] on div "1 Novembre 2021 - 1 Février 2022 Gestion des prix Nb Nuits minimum Règles Dispo…" at bounding box center [462, 180] width 647 height 21
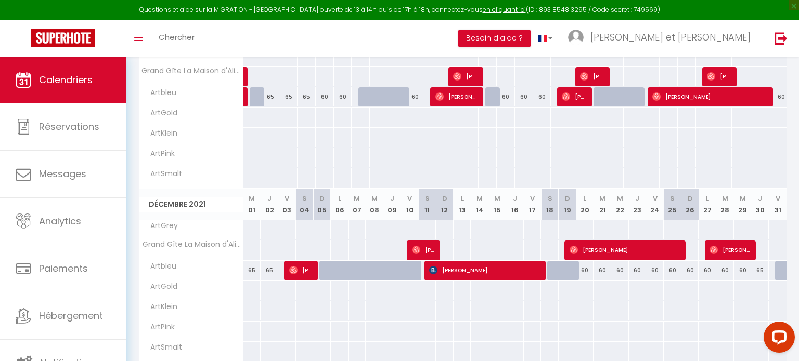
click at [696, 249] on div at bounding box center [690, 250] width 18 height 19
type input "Dim 26 Décembre 2021"
type input "Lun 27 Décembre 2021"
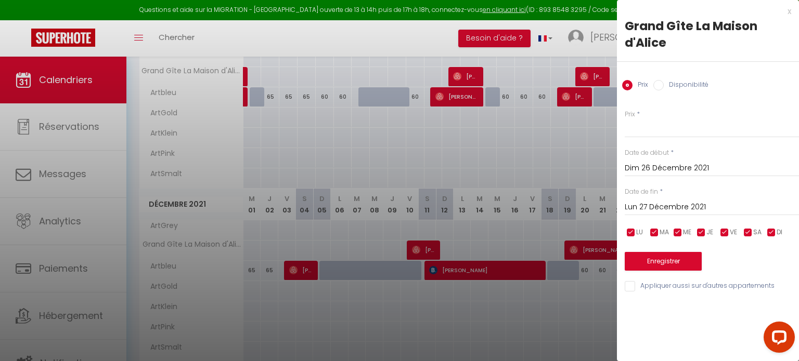
click at [508, 35] on div at bounding box center [399, 180] width 799 height 361
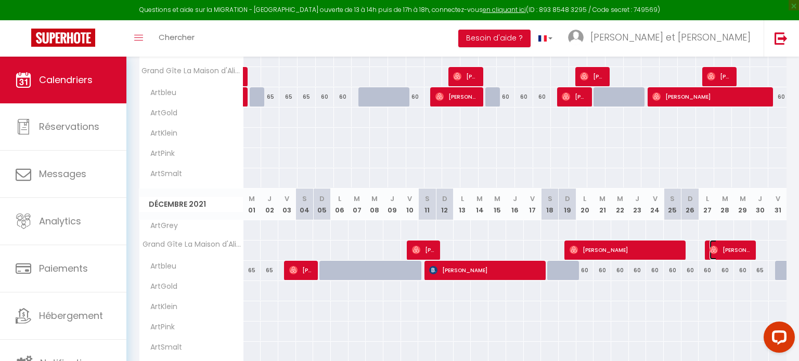
click at [722, 247] on span "[PERSON_NAME]" at bounding box center [730, 250] width 43 height 20
select select "OK"
select select "0"
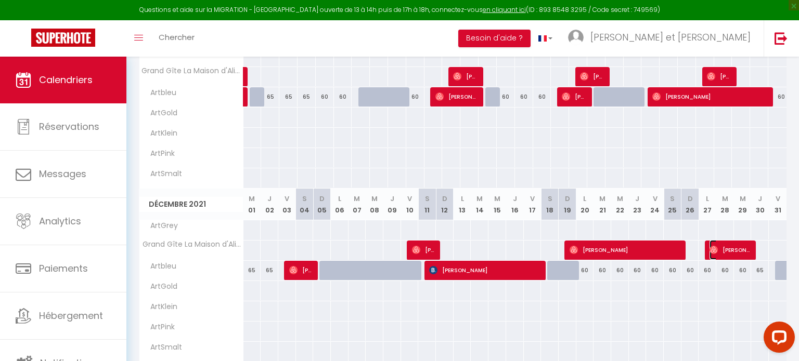
select select "1"
select select
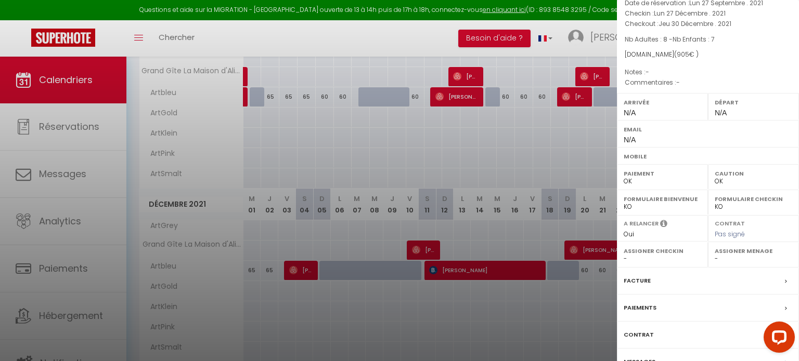
scroll to position [111, 0]
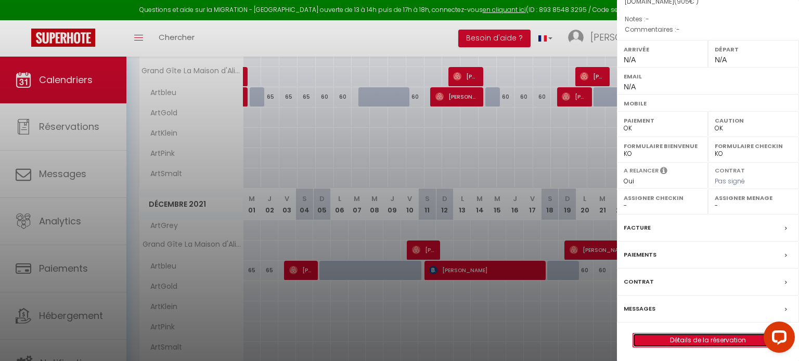
click at [688, 339] on link "Détails de la réservation" at bounding box center [708, 341] width 150 height 14
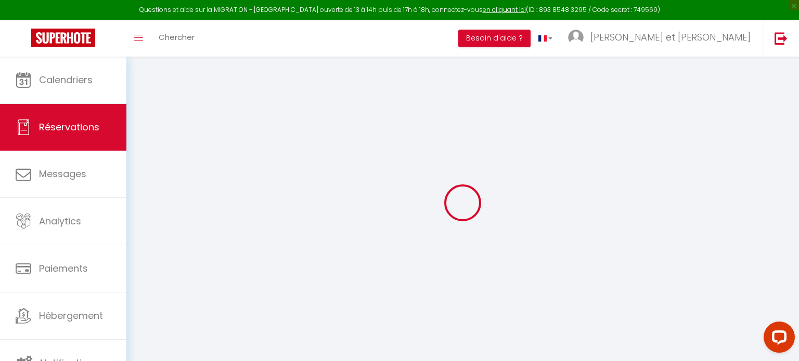
type input "[PERSON_NAME]"
type input "Leprince"
select select
type input "31.5"
select select "18430"
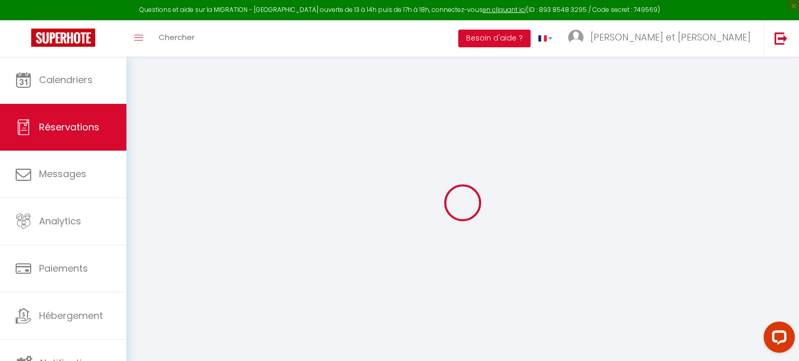
select select "1"
select select
type input "8"
type input "7"
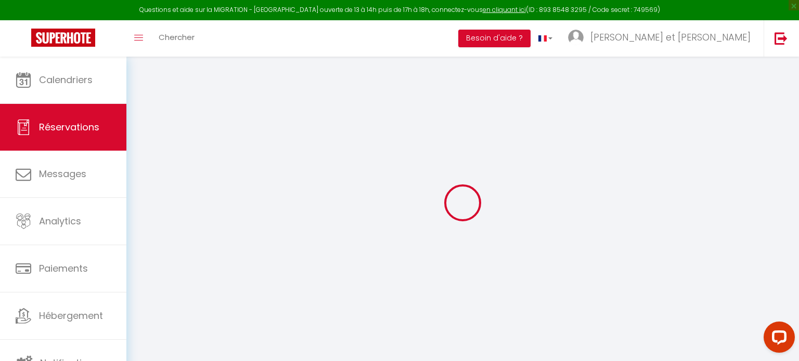
select select "12"
select select
type input "750"
checkbox input "false"
type input "0"
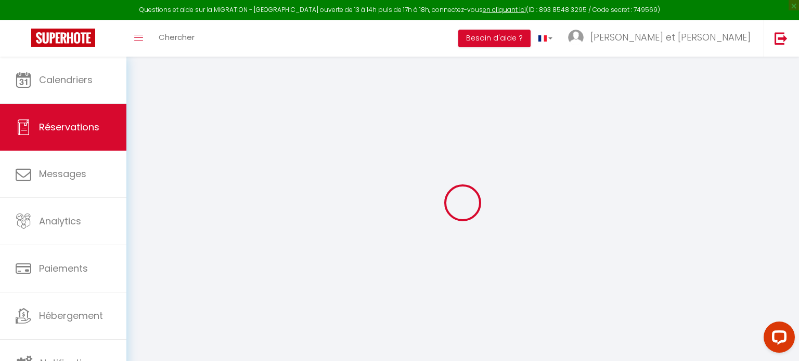
select select "1"
type input "0"
select select
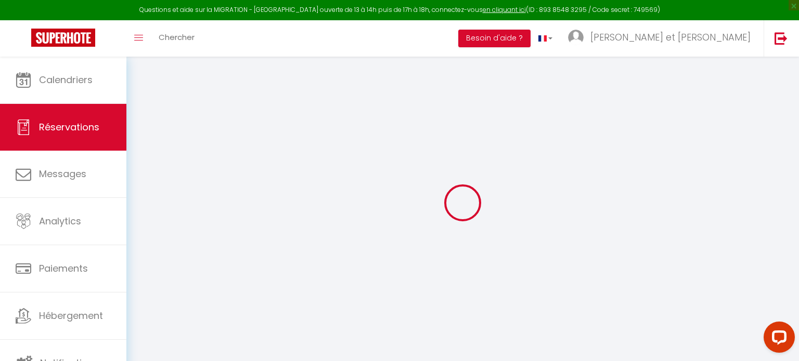
select select
select select "15"
checkbox input "false"
select select
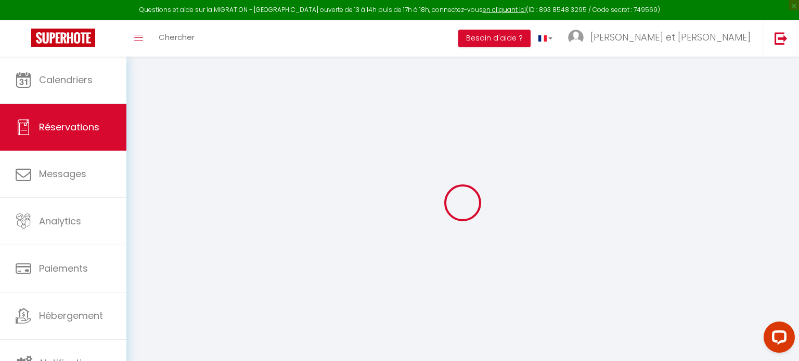
select select
checkbox input "false"
select select
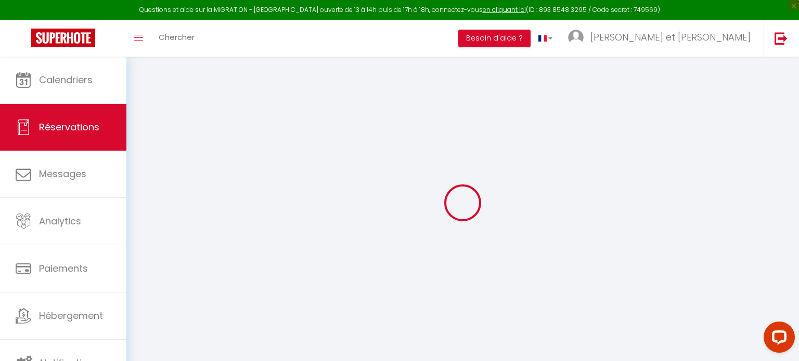
select select
checkbox input "false"
select select
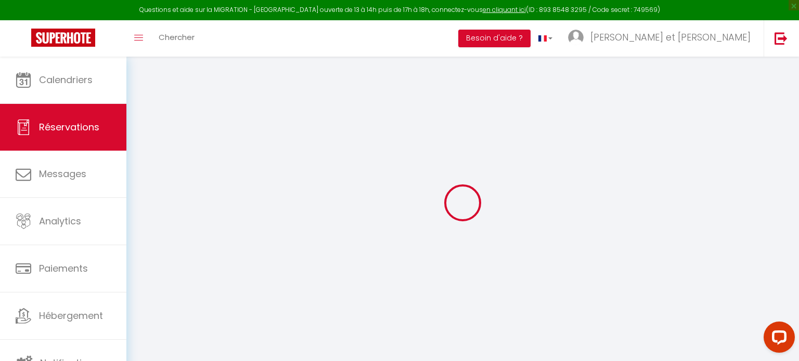
checkbox input "false"
select select
type input "125"
type input "30"
select select
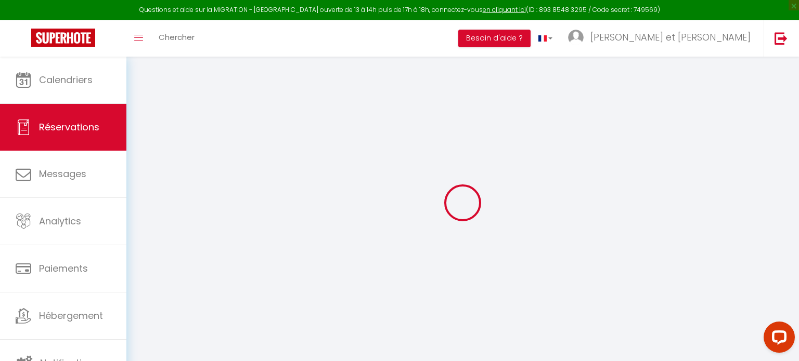
select select
checkbox input "false"
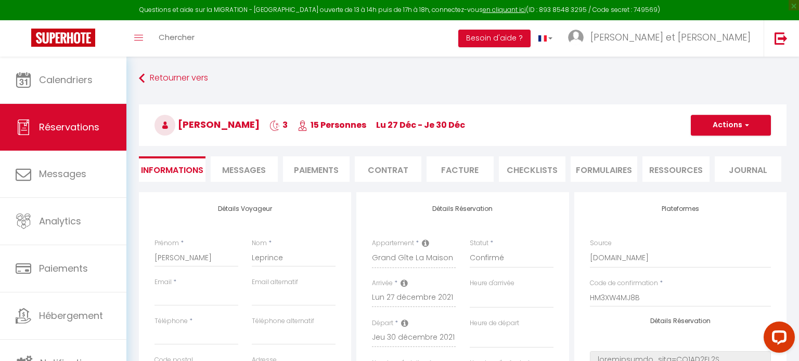
select select
checkbox input "false"
select select
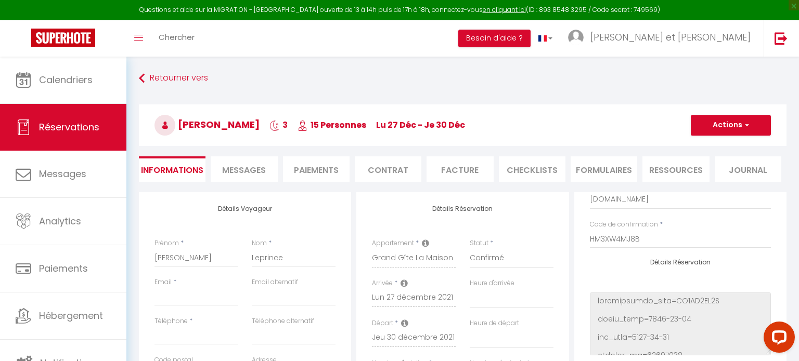
scroll to position [73, 0]
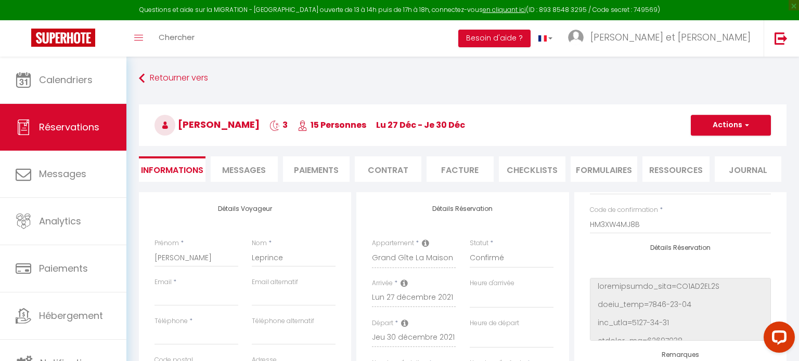
click at [558, 260] on div "Statut * Confirmé Non Confirmé Annulé Annulé par le voyageur No Show Request" at bounding box center [510, 259] width 97 height 40
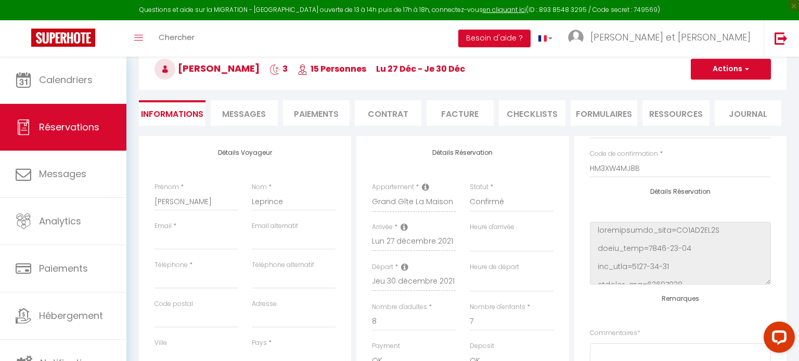
scroll to position [60, 0]
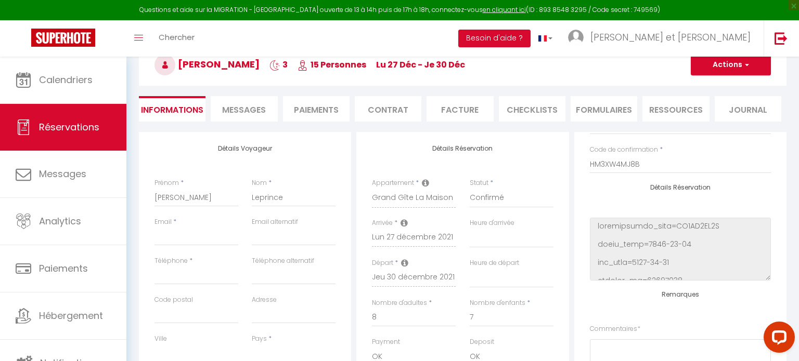
select select "10"
select select
click at [561, 283] on div "Détails Réservation Appartement * Artbleu ArtPink ArtSmalt ArtKlein ArtGold Art…" at bounding box center [462, 320] width 212 height 377
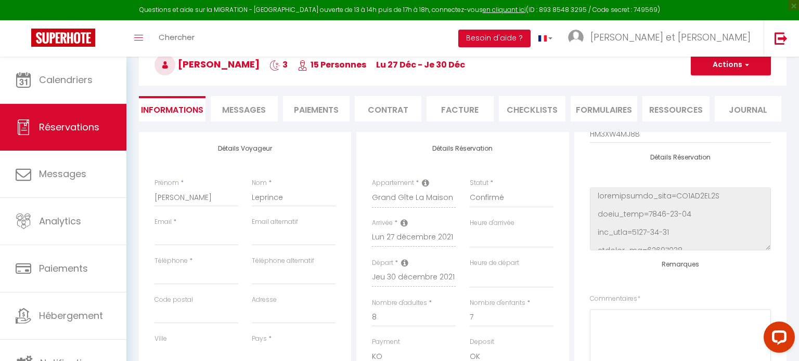
scroll to position [116, 0]
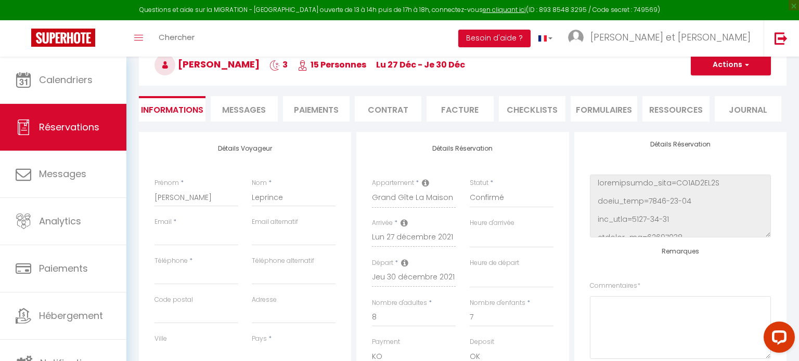
drag, startPoint x: 784, startPoint y: 288, endPoint x: 36, endPoint y: 19, distance: 794.1
drag, startPoint x: 572, startPoint y: 284, endPoint x: 560, endPoint y: 321, distance: 38.5
click at [577, 304] on div "Plateformes Source Direct [DOMAIN_NAME] [DOMAIN_NAME] Chalet montagne Expedia G…" at bounding box center [679, 320] width 217 height 377
click at [553, 331] on div "Nombre d'enfants * 7" at bounding box center [510, 317] width 97 height 39
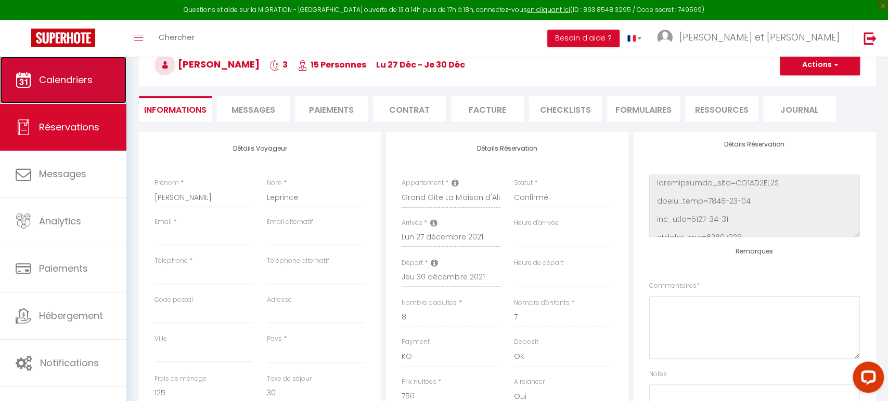
click at [81, 83] on span "Calendriers" at bounding box center [66, 79] width 54 height 13
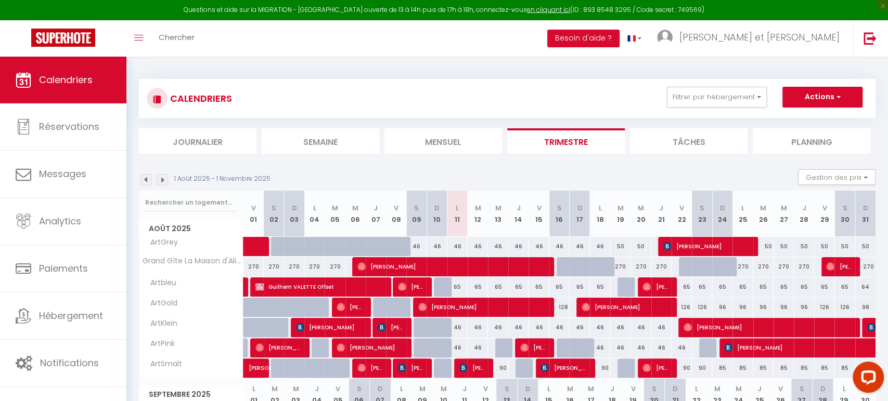
click at [434, 146] on li "Mensuel" at bounding box center [443, 140] width 118 height 25
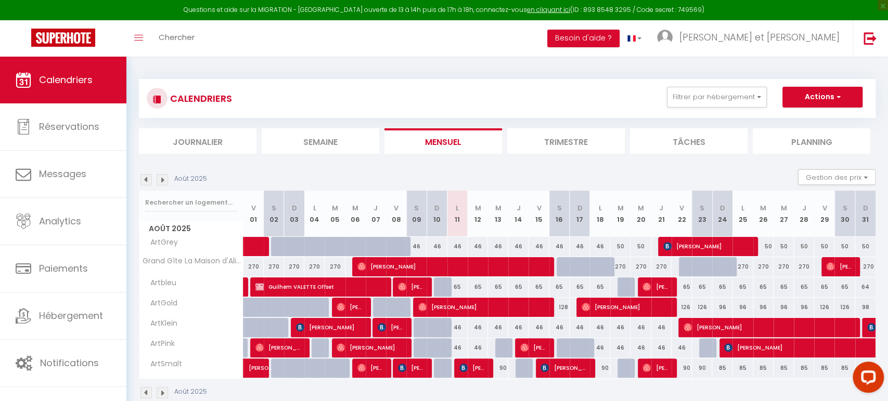
click at [164, 178] on img at bounding box center [162, 179] width 11 height 11
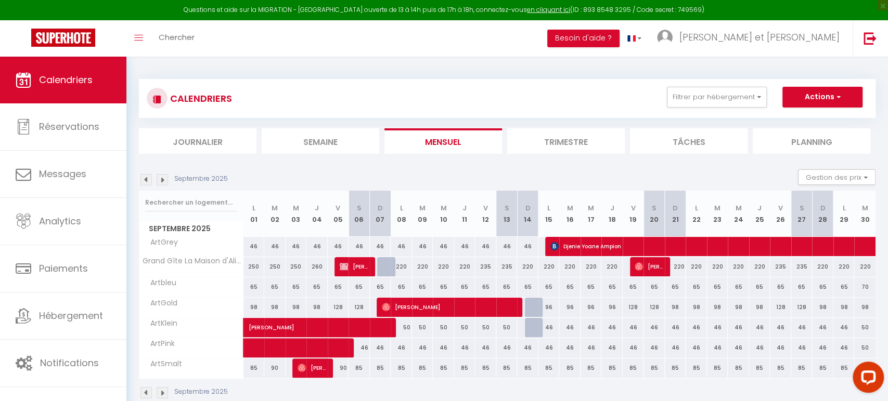
click at [164, 178] on img at bounding box center [162, 179] width 11 height 11
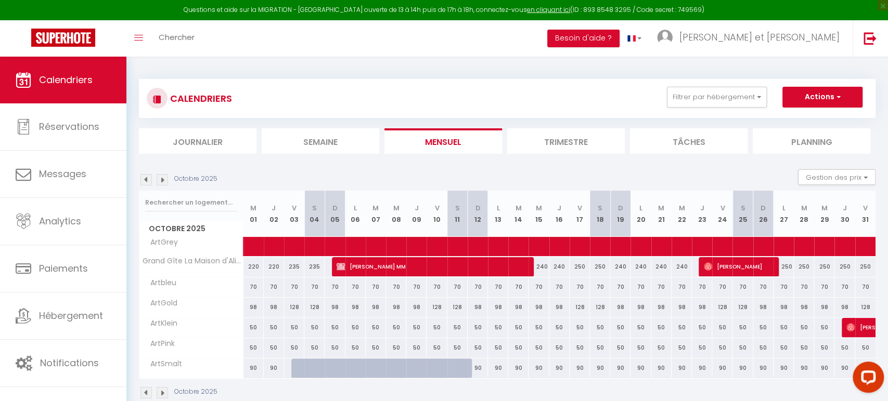
click at [164, 178] on img at bounding box center [162, 179] width 11 height 11
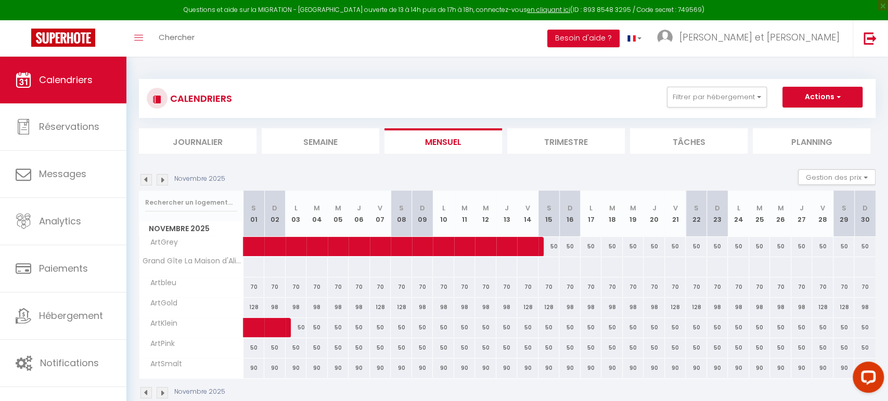
click at [164, 178] on img at bounding box center [162, 179] width 11 height 11
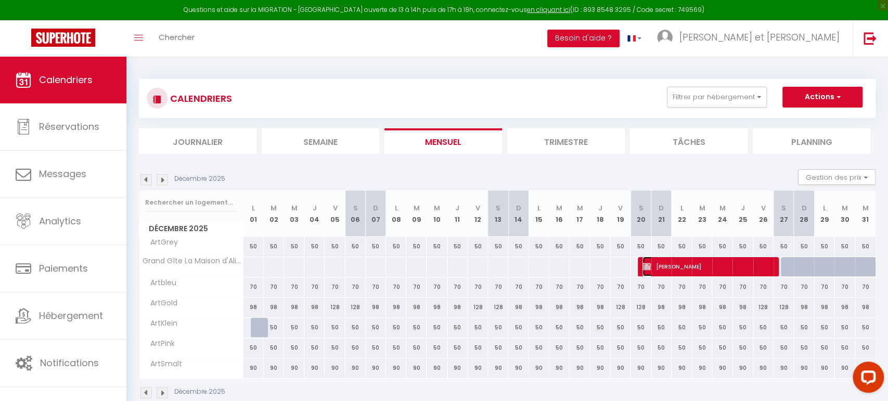
click at [674, 261] on span "[PERSON_NAME]" at bounding box center [706, 267] width 128 height 20
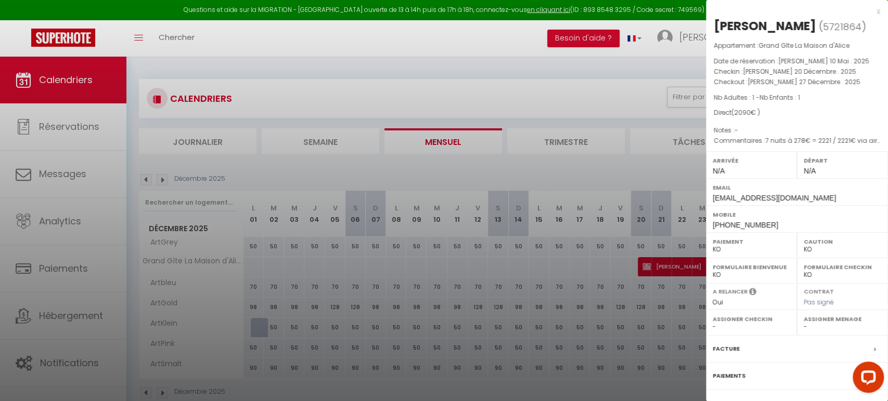
click at [524, 86] on div at bounding box center [444, 200] width 888 height 401
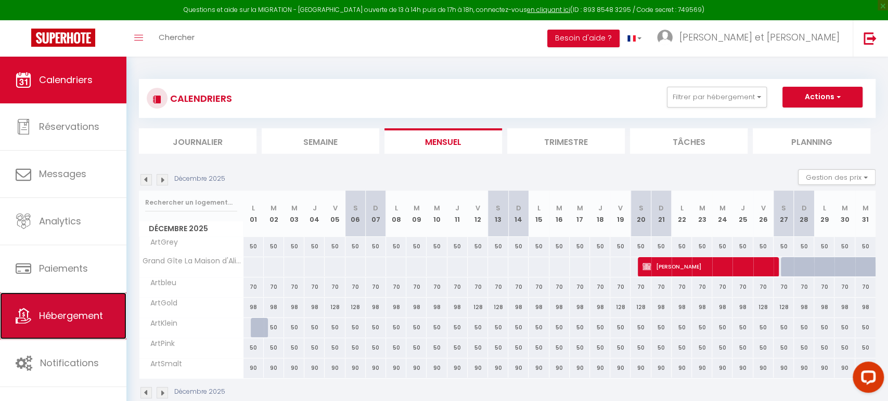
click at [86, 315] on span "Hébergement" at bounding box center [71, 315] width 64 height 13
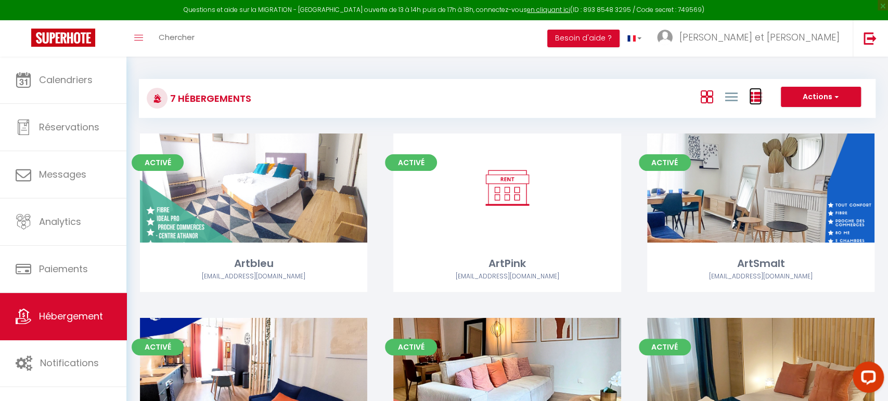
click at [752, 97] on icon at bounding box center [755, 97] width 12 height 12
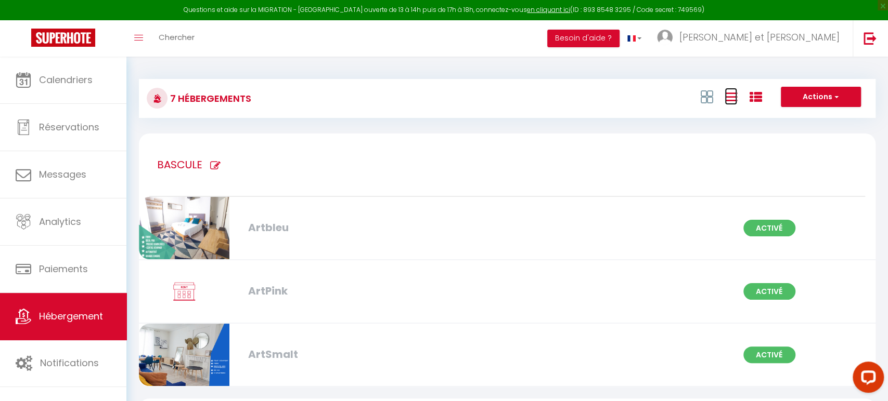
click at [733, 95] on icon at bounding box center [730, 96] width 12 height 13
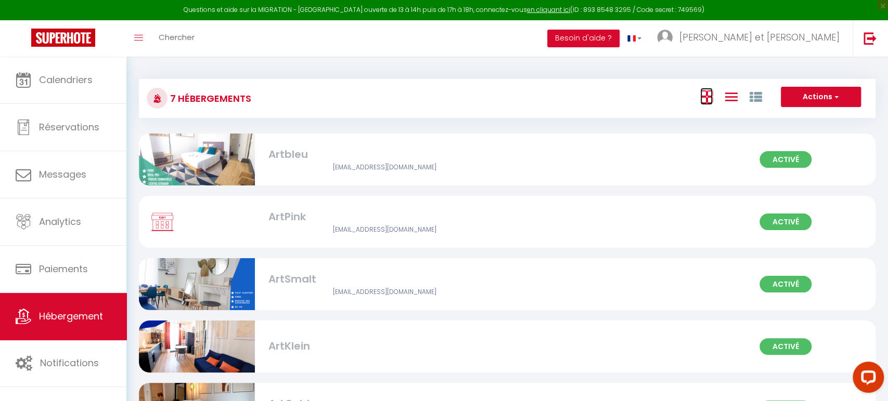
click at [707, 99] on icon at bounding box center [706, 96] width 12 height 13
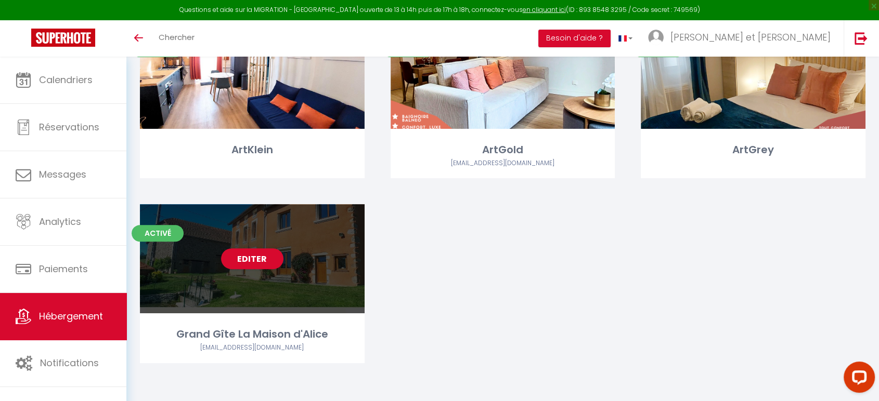
click at [291, 240] on div "Editer" at bounding box center [252, 258] width 225 height 109
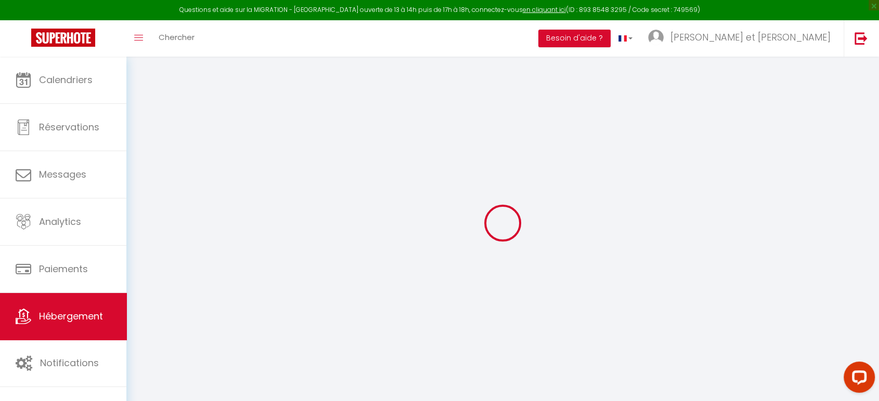
select select "+ 10 %"
select select
checkbox input "false"
checkbox input "true"
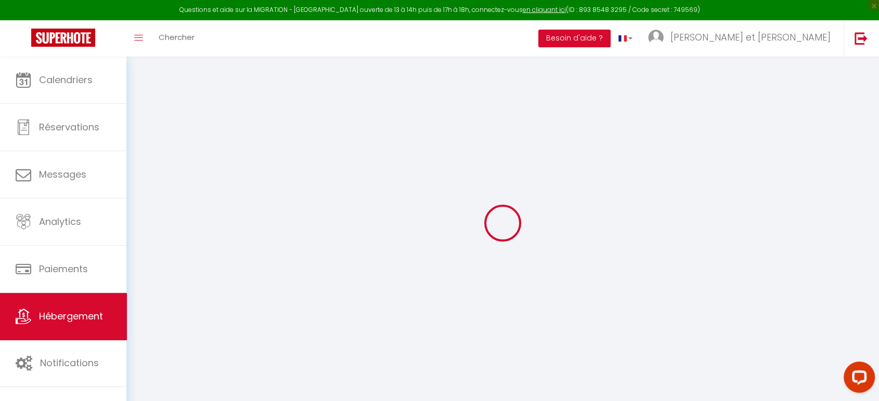
checkbox input "true"
select select "2725-19226122"
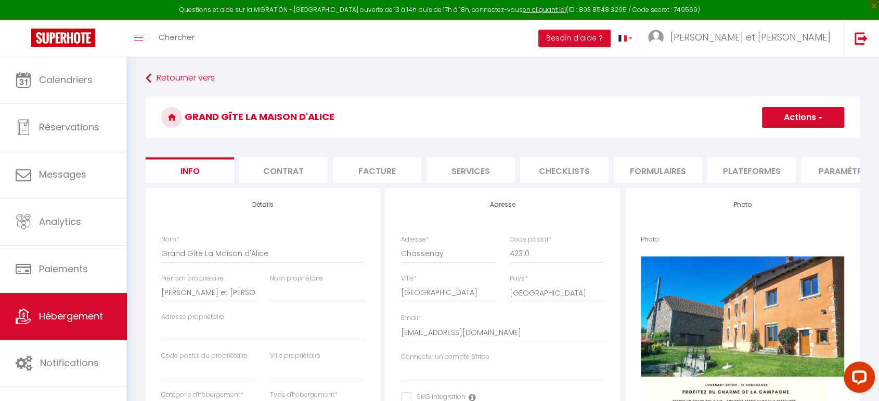
select select
checkbox input "false"
checkbox input "true"
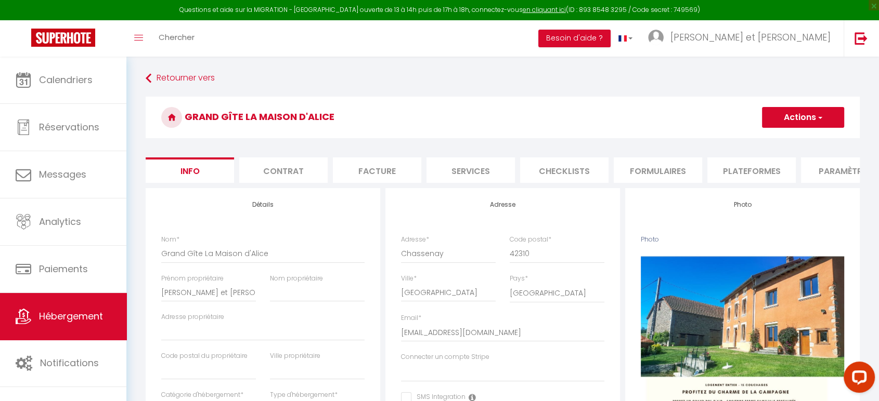
click at [765, 175] on li "Plateformes" at bounding box center [751, 170] width 88 height 25
select select "270"
select select "1"
select select "EUR"
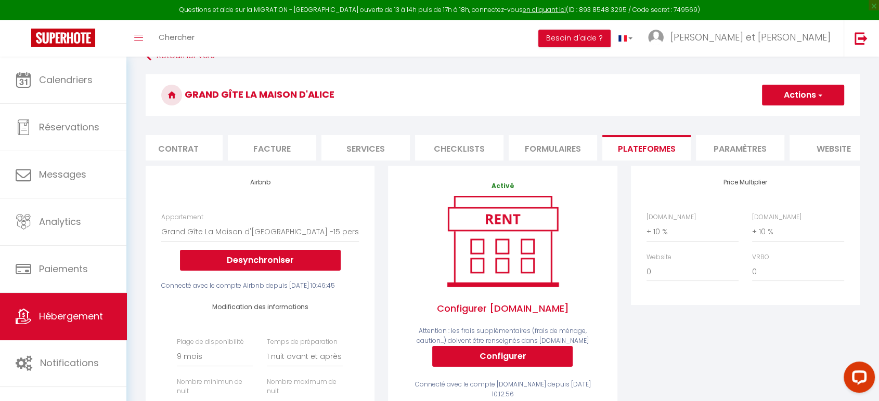
scroll to position [0, 107]
click at [736, 154] on li "Paramètres" at bounding box center [738, 147] width 88 height 25
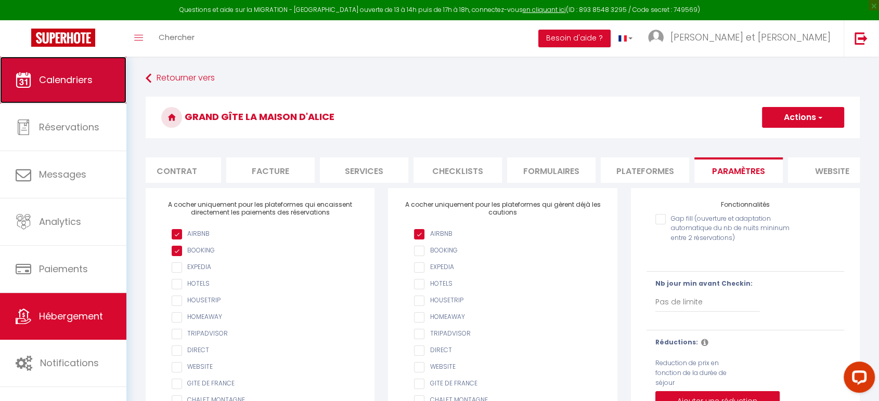
click at [74, 73] on span "Calendriers" at bounding box center [66, 79] width 54 height 13
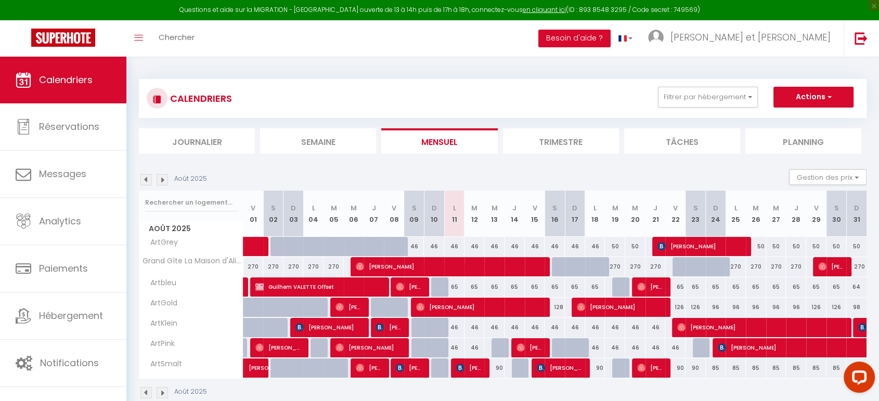
click at [164, 179] on img at bounding box center [162, 179] width 11 height 11
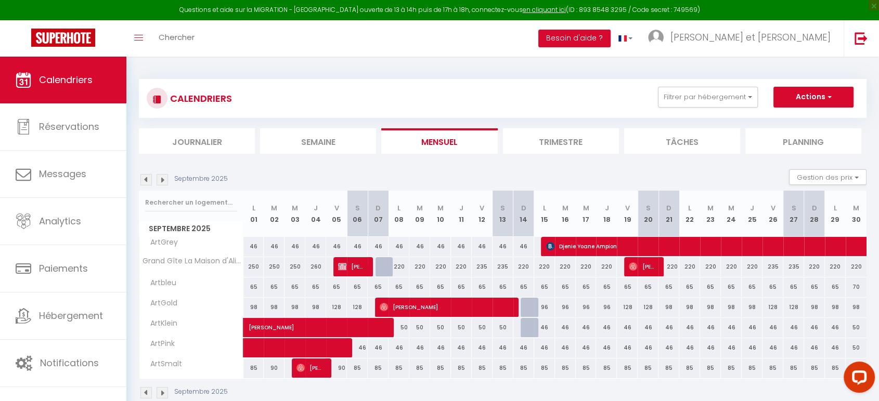
click at [164, 179] on img at bounding box center [162, 179] width 11 height 11
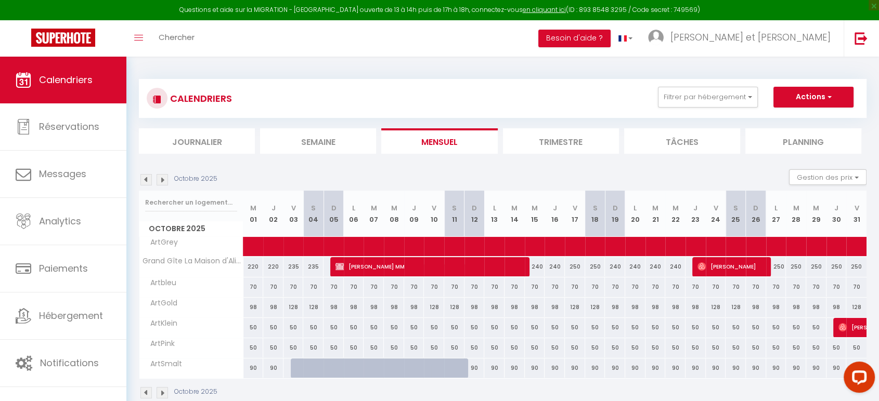
click at [162, 179] on img at bounding box center [162, 179] width 11 height 11
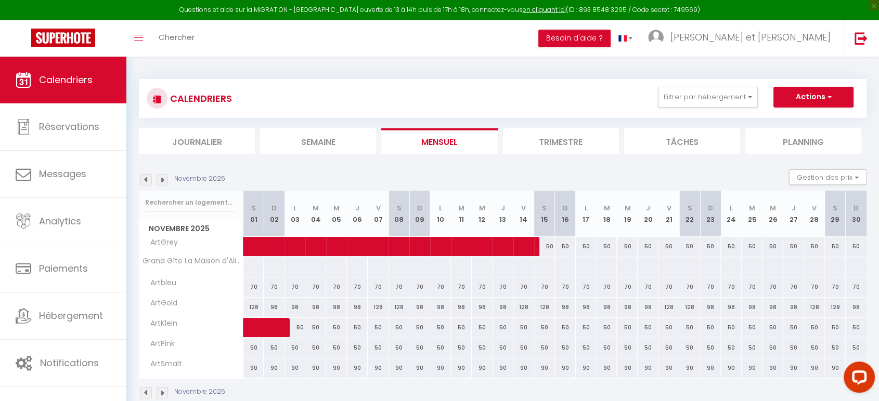
click at [161, 179] on img at bounding box center [162, 179] width 11 height 11
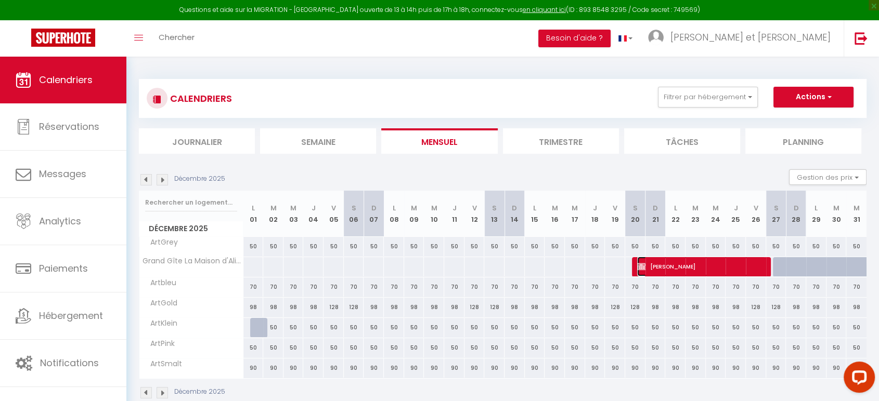
click at [662, 267] on span "[PERSON_NAME]" at bounding box center [701, 267] width 128 height 20
select select "KO"
select select "0"
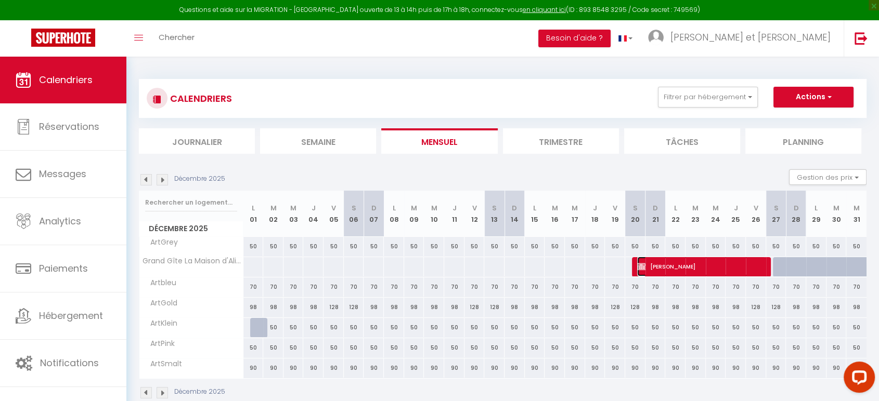
select select "1"
select select
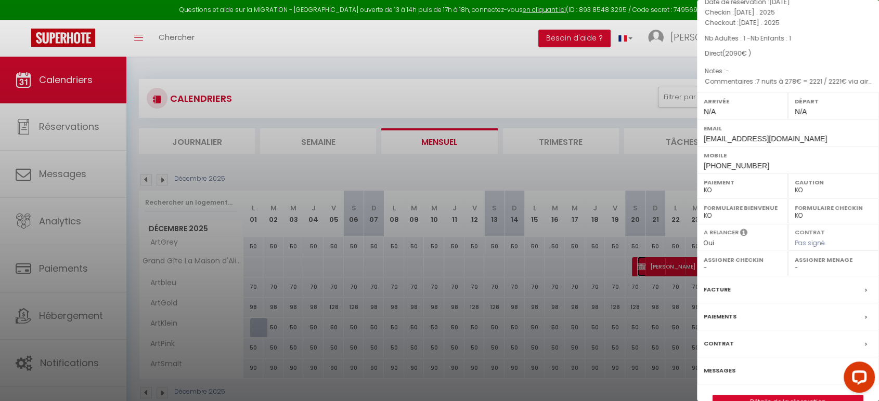
scroll to position [82, 0]
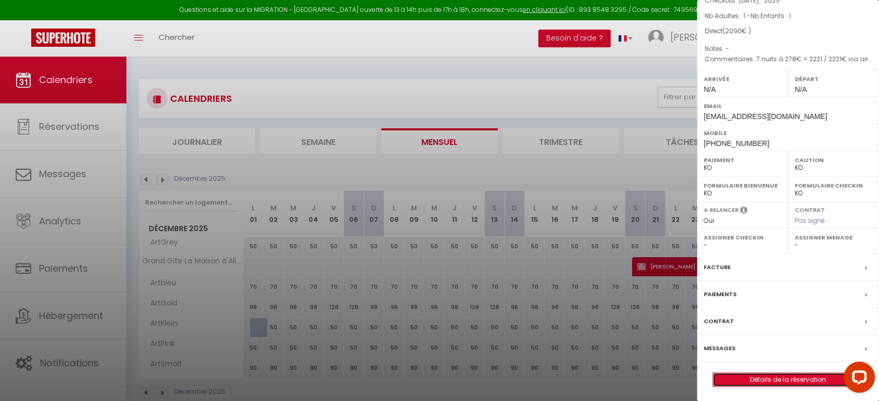
click at [751, 381] on link "Détails de la réservation" at bounding box center [788, 380] width 150 height 14
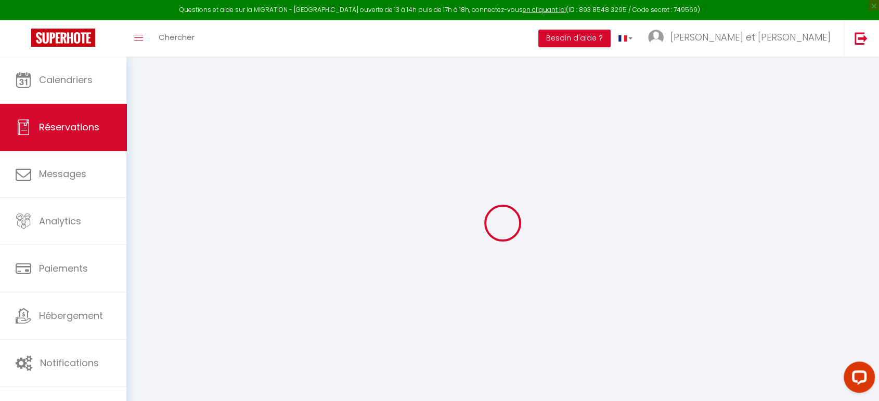
type input "[PERSON_NAME]"
type input "Pialoux"
type input "[EMAIL_ADDRESS][DOMAIN_NAME]"
type input "[PHONE_NUMBER]"
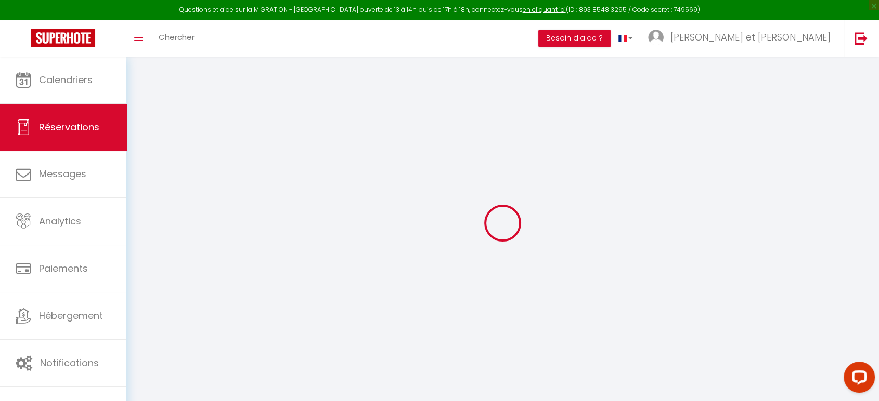
select select "FR"
select select "18430"
select select "2"
type input "[PERSON_NAME] 20 Décembre 2025"
select select
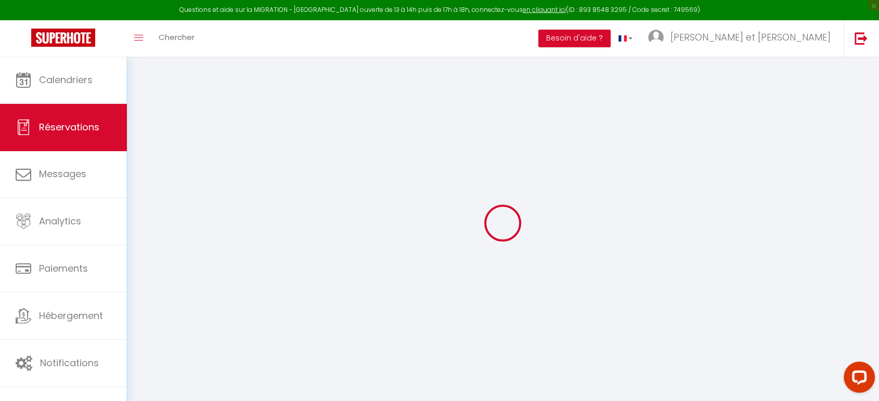
type input "[PERSON_NAME] 27 Décembre 2025"
select select
type input "1"
select select "10"
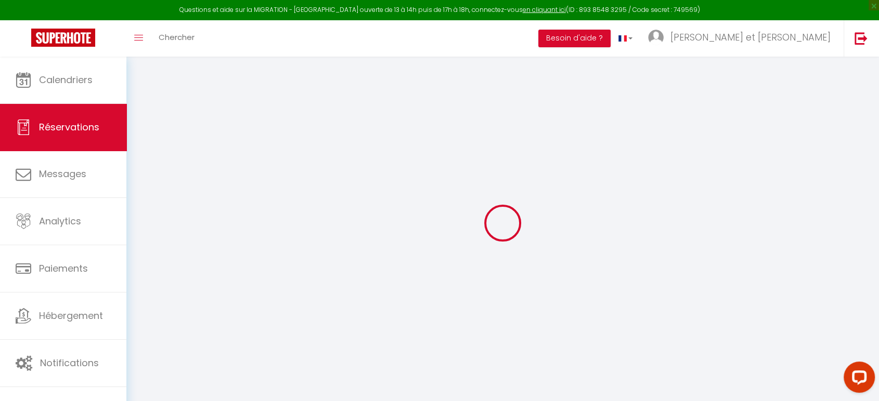
select select
type input "1910"
checkbox input "false"
type input "2090"
type input "0"
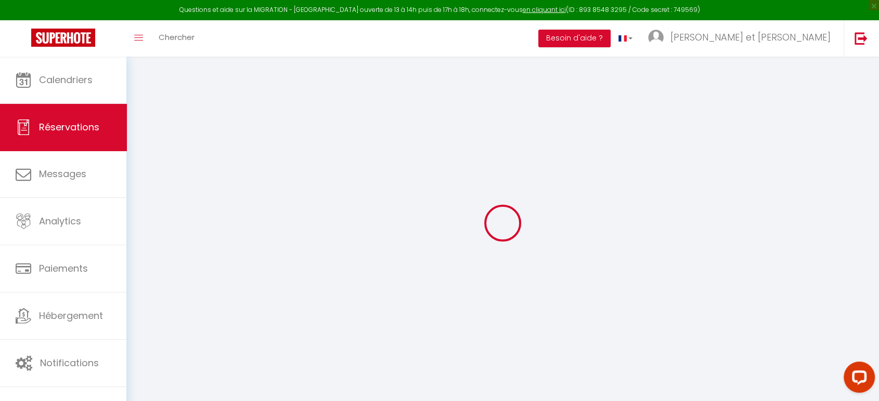
type input "0"
select select
select select "14"
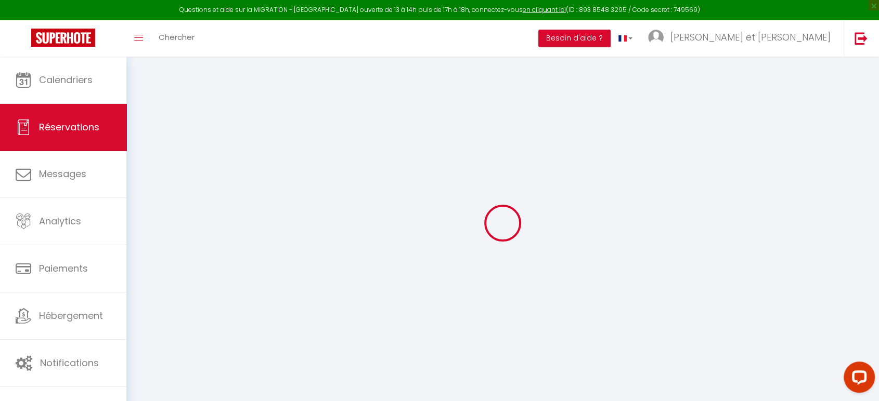
checkbox input "false"
select select
checkbox input "false"
select select
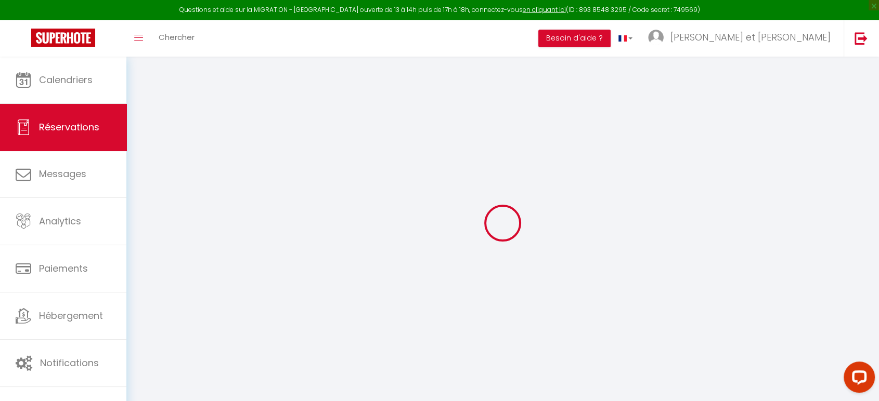
select select
checkbox input "false"
type textarea "7 nuits à 278€ = 2221 / 2221€ via airbnb sans remise - 111 euros de remise 7 jo…"
type input "135"
type input "45"
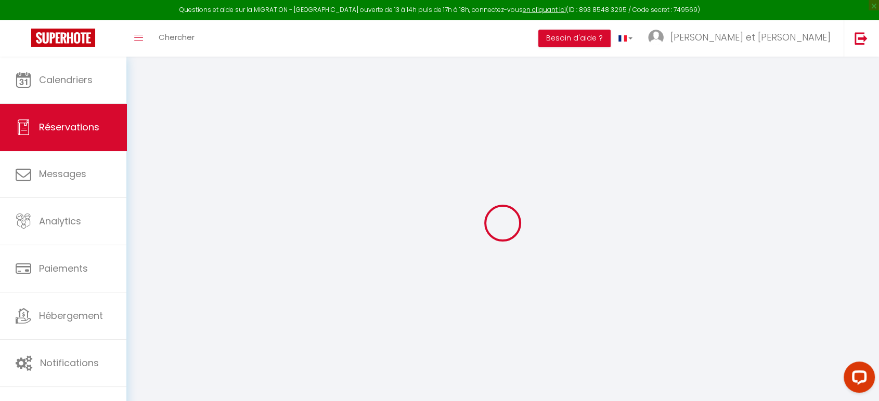
select select
checkbox input "false"
select select
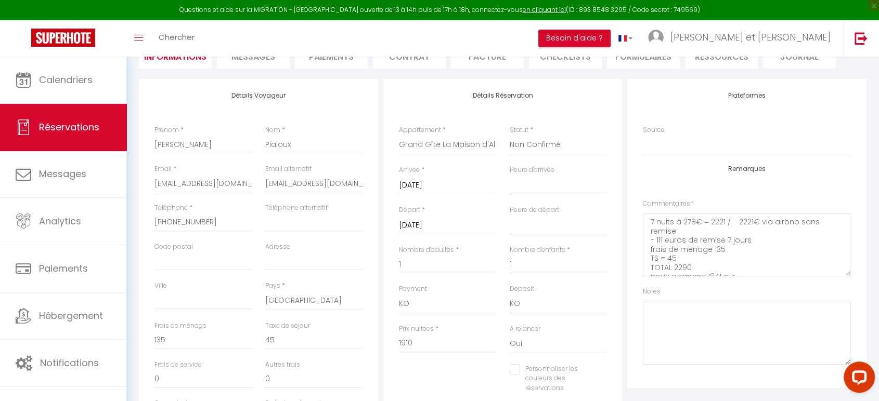
scroll to position [115, 0]
drag, startPoint x: 648, startPoint y: 220, endPoint x: 699, endPoint y: 224, distance: 50.6
click at [693, 221] on textarea "7 nuits à 278€ = 2221 / 2221€ via airbnb sans remise - 111 euros de remise 7 jo…" at bounding box center [747, 243] width 208 height 63
click at [701, 224] on textarea "7 nuits à 278€ = 2221 / 2221€ via airbnb sans remise - 111 euros de remise 7 jo…" at bounding box center [747, 243] width 208 height 63
drag, startPoint x: 683, startPoint y: 258, endPoint x: 711, endPoint y: 267, distance: 29.8
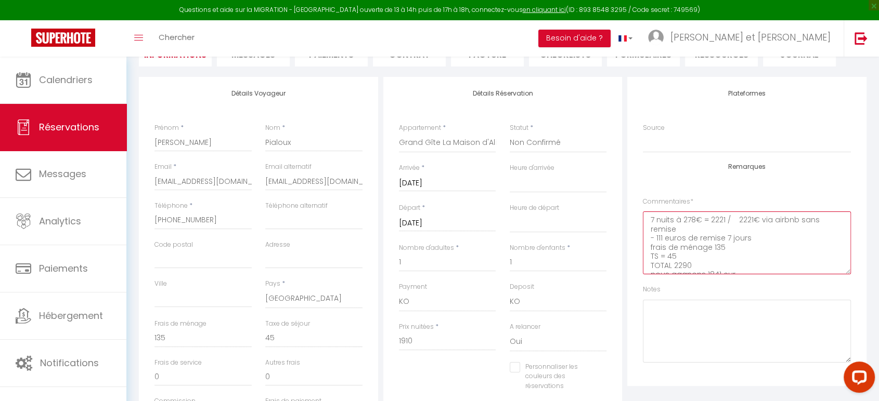
click at [711, 267] on textarea "7 nuits à 278€ = 2221 / 2221€ via airbnb sans remise - 111 euros de remise 7 jo…" at bounding box center [747, 243] width 208 height 63
click at [727, 258] on textarea "7 nuits à 278€ = 2221 / 2221€ via airbnb sans remise - 111 euros de remise 7 jo…" at bounding box center [747, 243] width 208 height 63
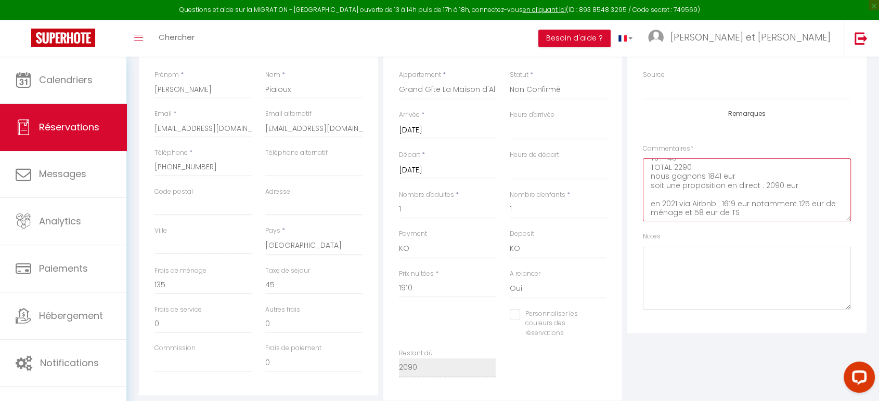
scroll to position [231, 0]
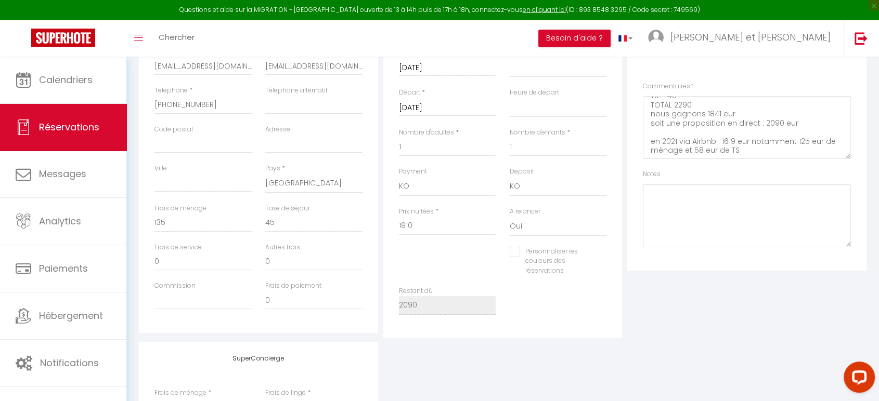
click at [857, 178] on div "Plateformes Source Direct [DOMAIN_NAME] [DOMAIN_NAME] Chalet montagne Expedia G…" at bounding box center [746, 116] width 239 height 309
click at [404, 222] on input "1910" at bounding box center [447, 226] width 97 height 19
type input "1"
select select
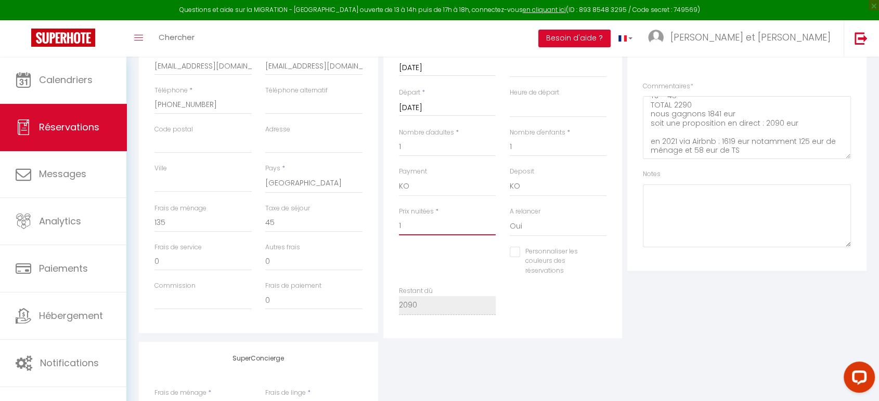
select select
checkbox input "false"
type input "17"
select select
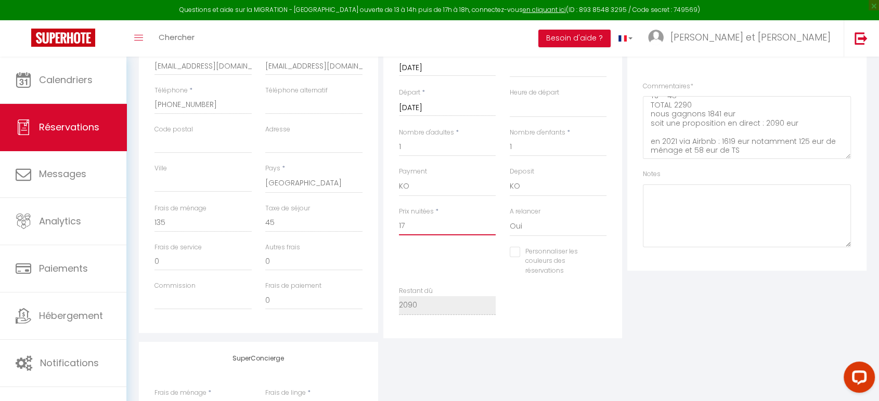
checkbox input "false"
type input "178"
select select
checkbox input "false"
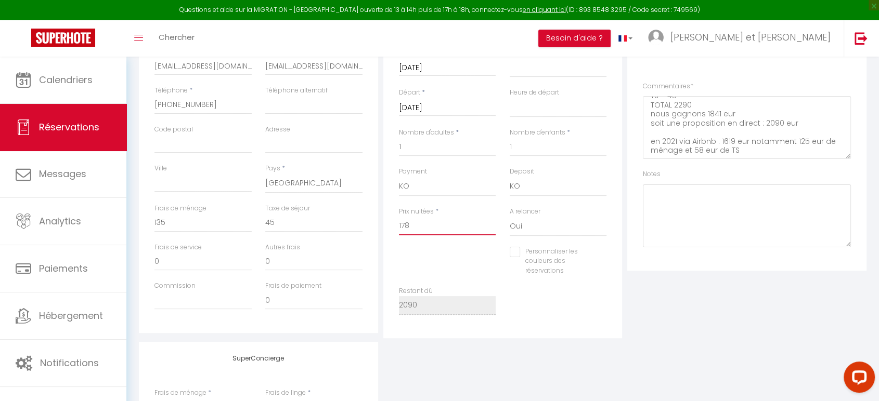
type input "1780"
select select
checkbox input "false"
type input "1780"
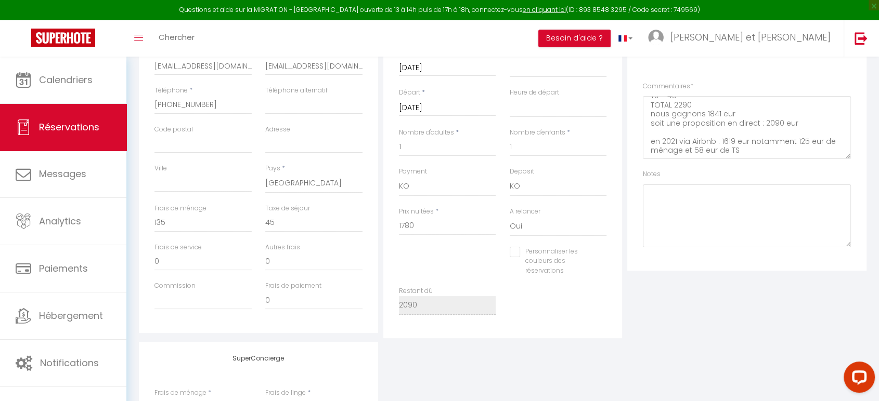
type input "0"
select select
checkbox input "false"
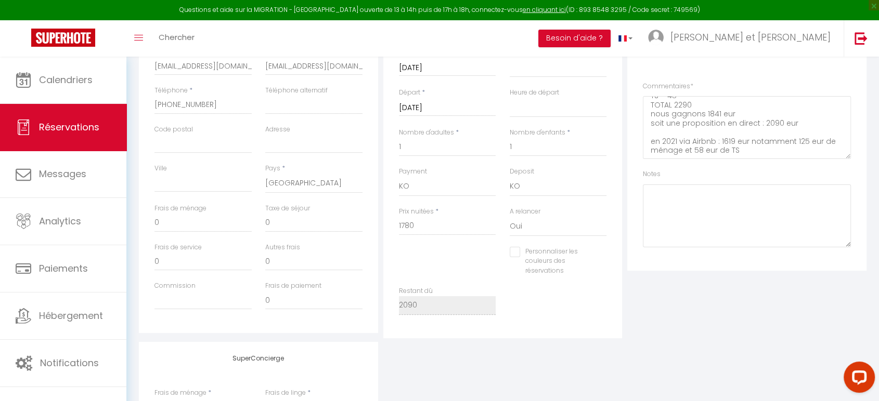
drag, startPoint x: 237, startPoint y: 232, endPoint x: 216, endPoint y: 228, distance: 21.1
click at [237, 232] on div "Frais de ménage 0" at bounding box center [203, 223] width 111 height 39
drag, startPoint x: 215, startPoint y: 228, endPoint x: 146, endPoint y: 216, distance: 70.2
click at [146, 216] on div "Détails Voyageur Prénom * Didier Nom * Pialoux Email * gitemaisonalice@gmail.co…" at bounding box center [258, 148] width 239 height 372
type input "1"
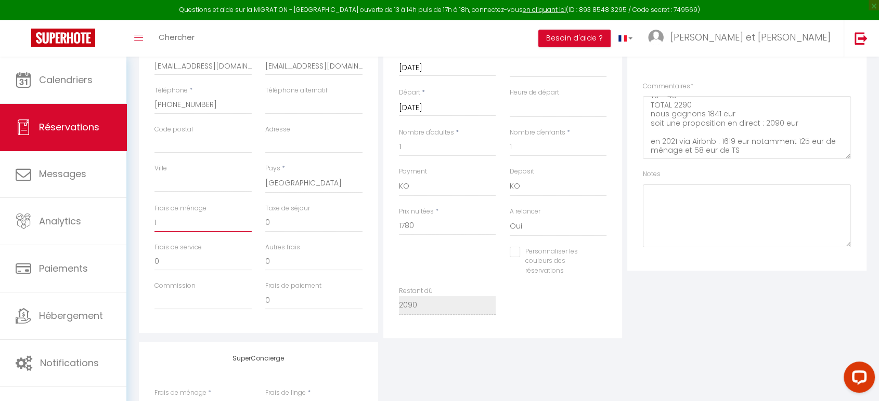
select select
checkbox input "false"
type input "13"
select select
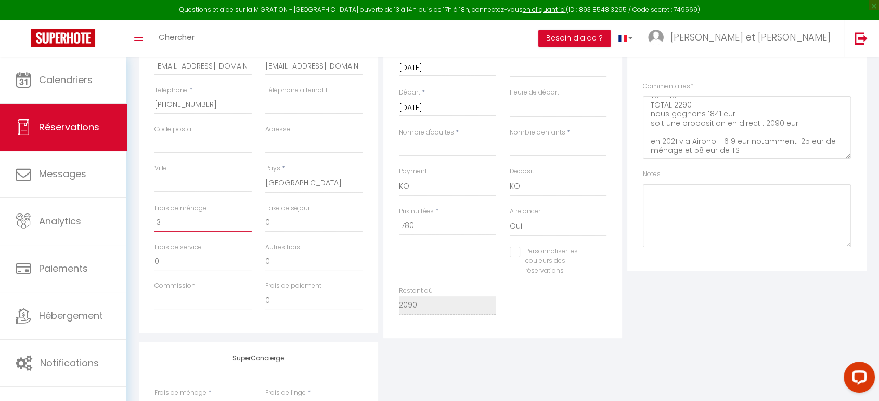
select select
checkbox input "false"
type input "135"
select select
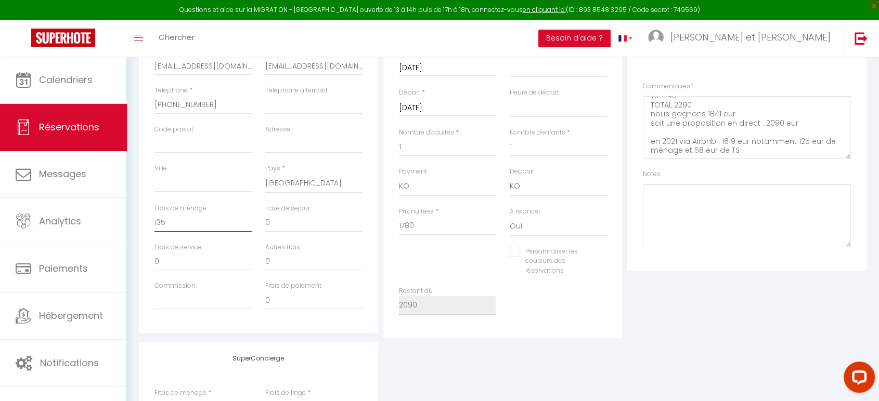
checkbox input "false"
type input "135"
click at [275, 227] on input "0" at bounding box center [313, 223] width 97 height 19
select select
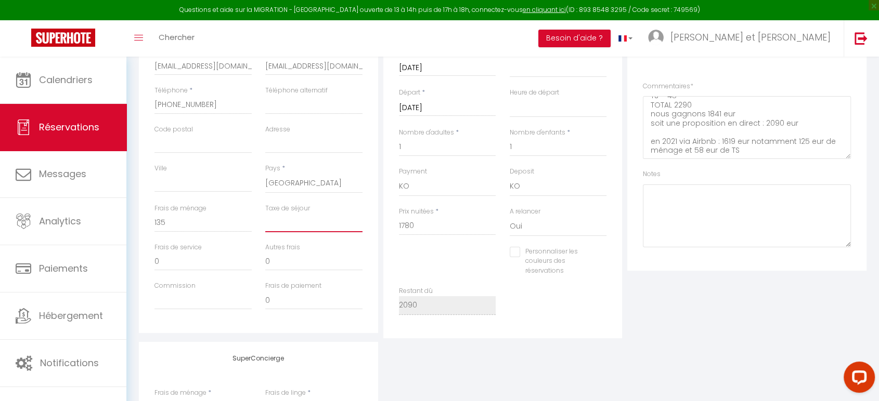
checkbox input "false"
type input "4"
select select
checkbox input "false"
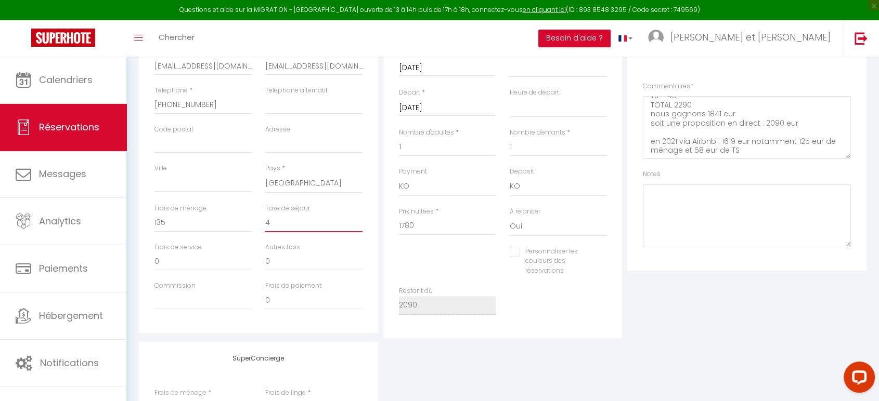
type input "45"
select select
checkbox input "false"
type input "45"
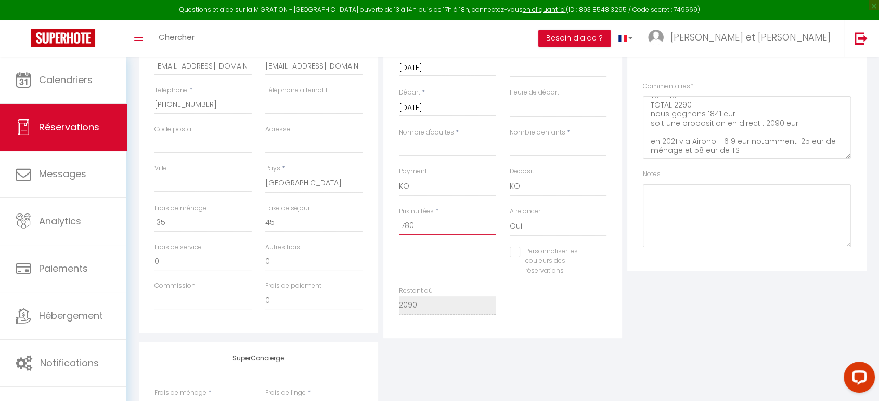
drag, startPoint x: 427, startPoint y: 234, endPoint x: 434, endPoint y: 233, distance: 6.8
click at [432, 233] on input "1780" at bounding box center [447, 226] width 97 height 19
click at [472, 228] on input "1780" at bounding box center [447, 226] width 97 height 19
click at [381, 300] on div "Détails Réservation Appartement * Artbleu ArtPink ArtSmalt ArtKlein ArtGold Art…" at bounding box center [503, 150] width 244 height 377
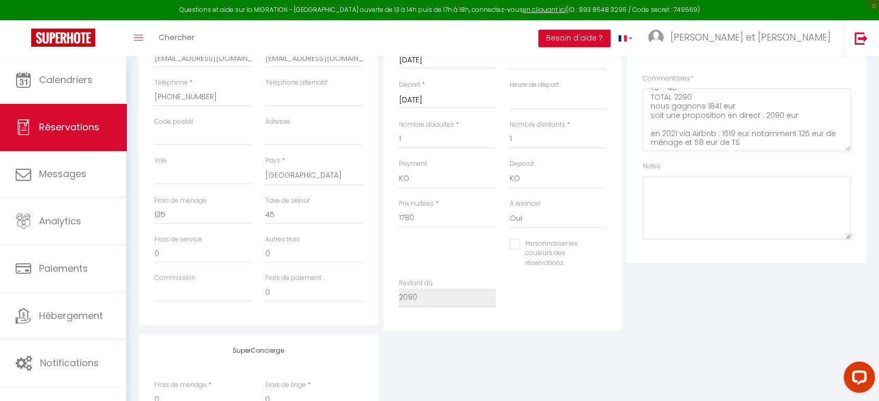
scroll to position [289, 0]
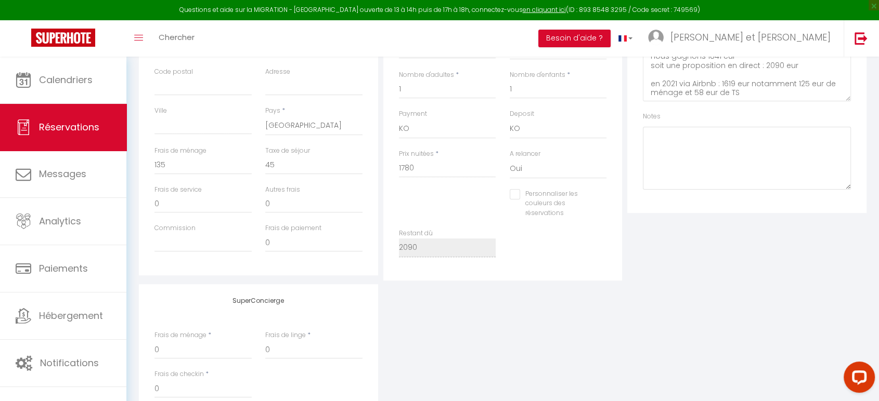
click at [419, 209] on div "Personnaliser les couleurs des réservations #D7092E" at bounding box center [503, 209] width 222 height 40
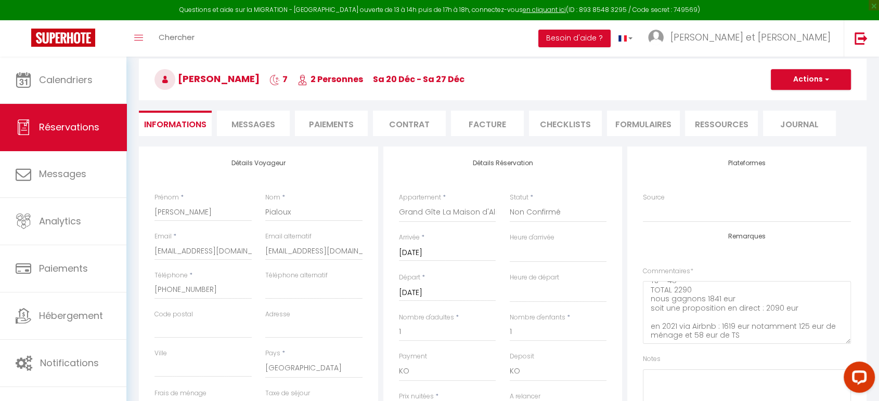
scroll to position [0, 0]
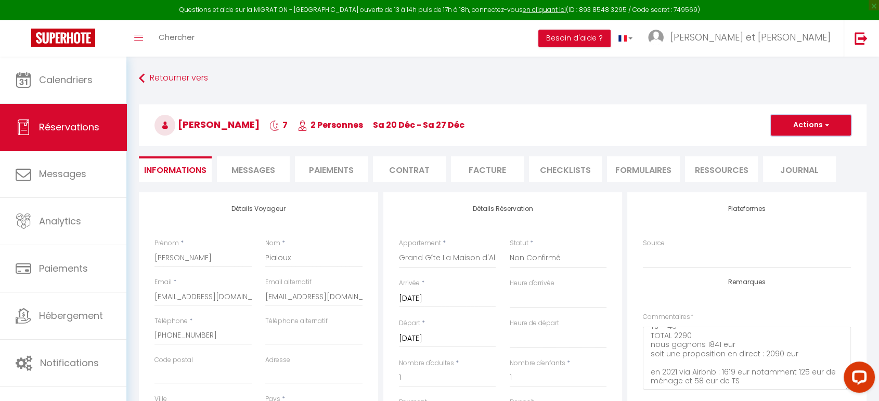
click at [809, 128] on button "Actions" at bounding box center [811, 125] width 80 height 21
click at [779, 149] on link "Enregistrer" at bounding box center [800, 148] width 82 height 14
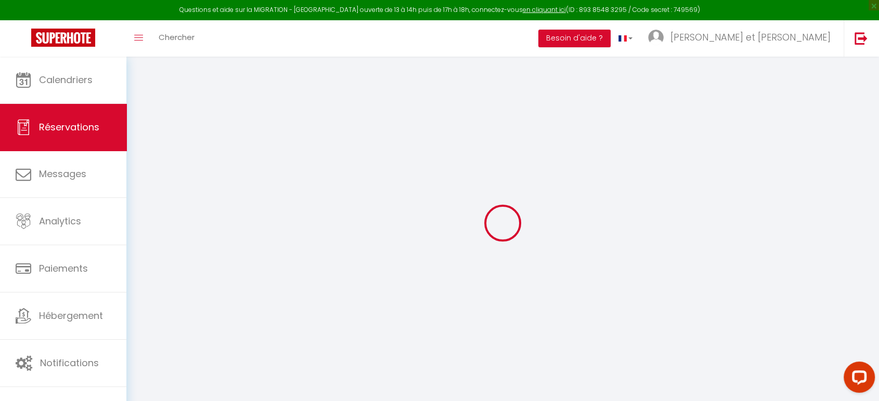
select select "not_cancelled"
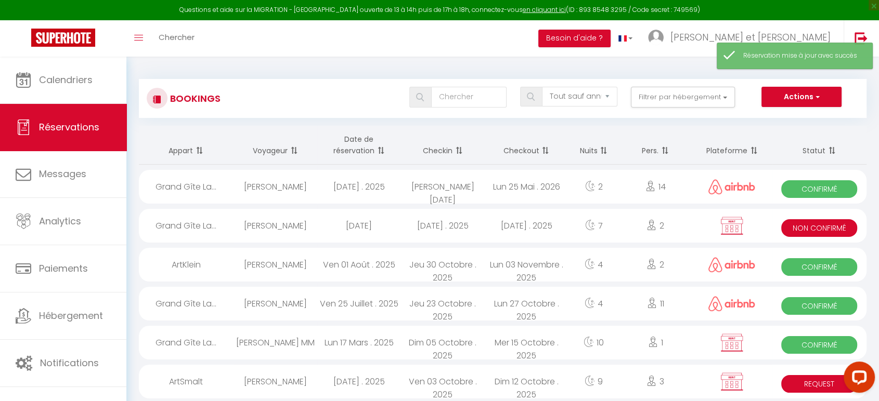
click at [306, 221] on div "[PERSON_NAME]" at bounding box center [275, 226] width 84 height 34
select select "KO"
select select "0"
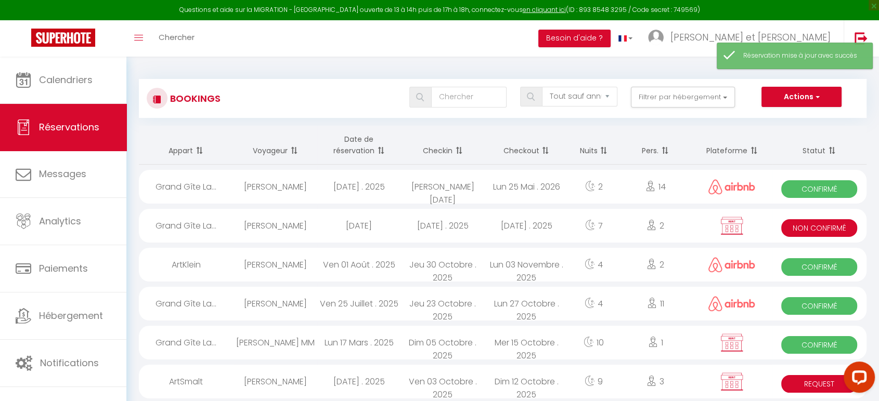
select select "1"
select select
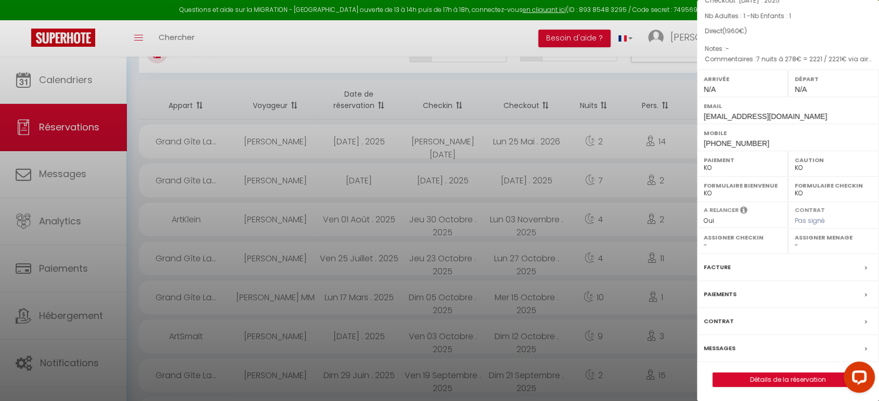
scroll to position [231, 0]
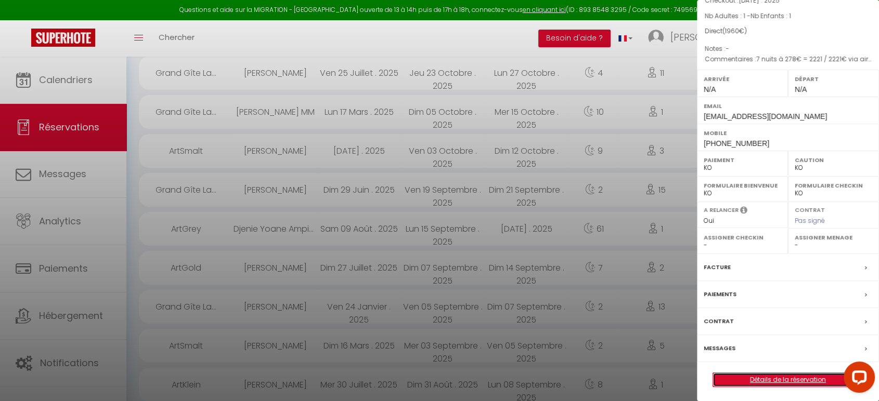
click at [790, 373] on link "Détails de la réservation" at bounding box center [788, 380] width 150 height 14
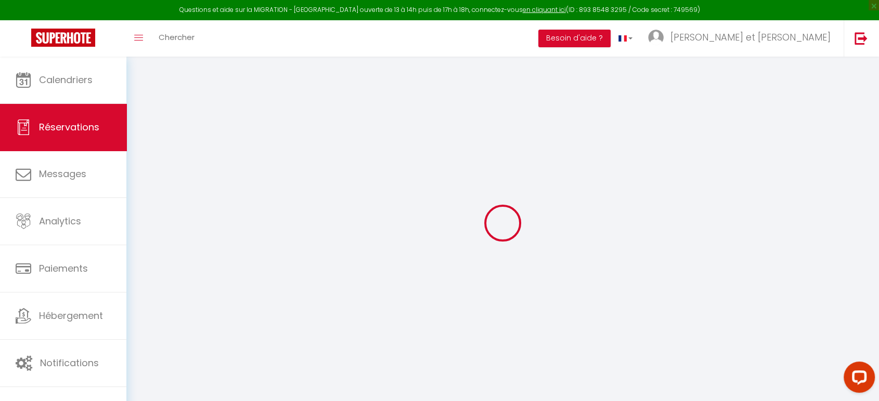
select select
checkbox input "false"
select select
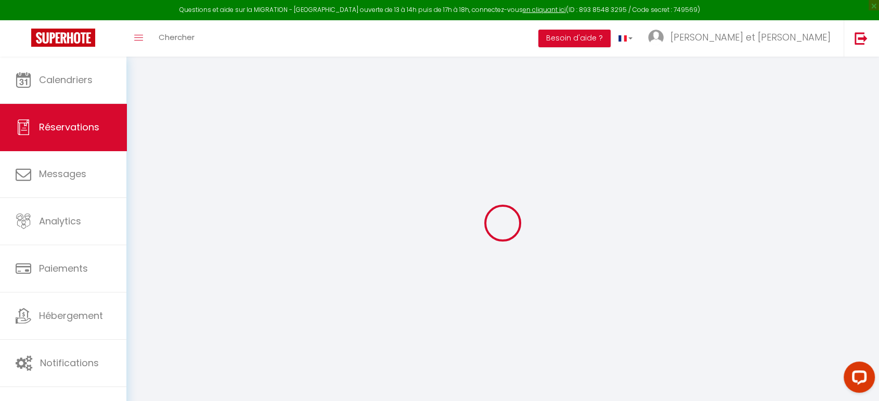
checkbox input "false"
select select
checkbox input "false"
type textarea "7 nuits à 278€ = 2221 / 2221€ via airbnb sans remise - 111 euros de remise 7 jo…"
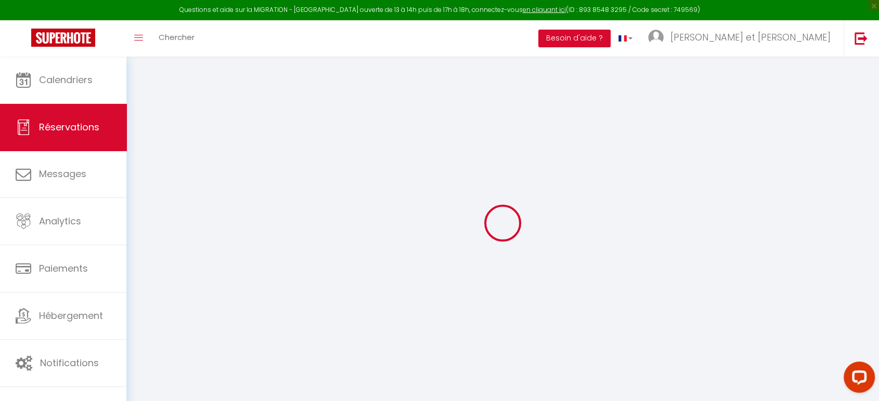
type input "135"
type input "45"
select select
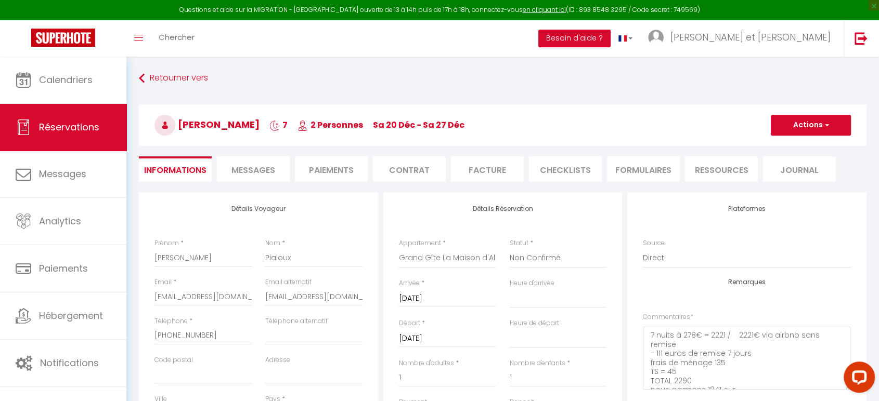
checkbox input "false"
select select
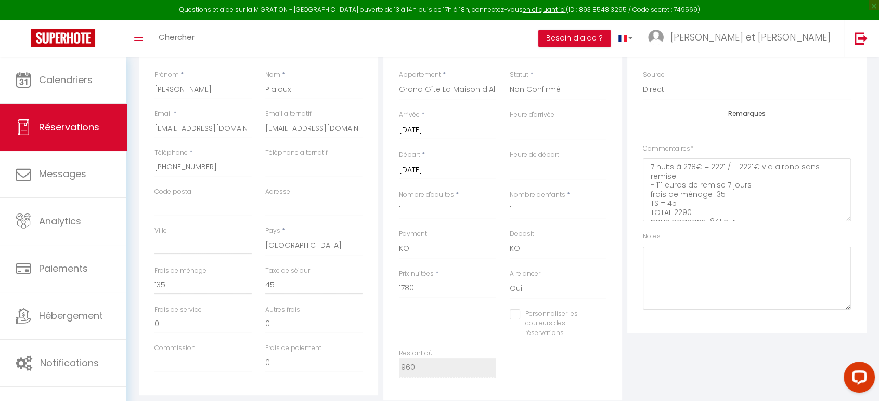
scroll to position [173, 0]
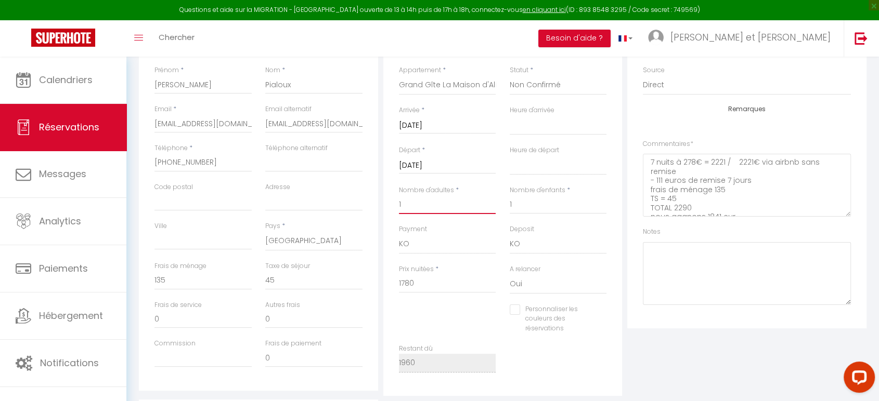
click at [456, 204] on input "1" at bounding box center [447, 205] width 97 height 19
select select
type input "0"
checkbox input "false"
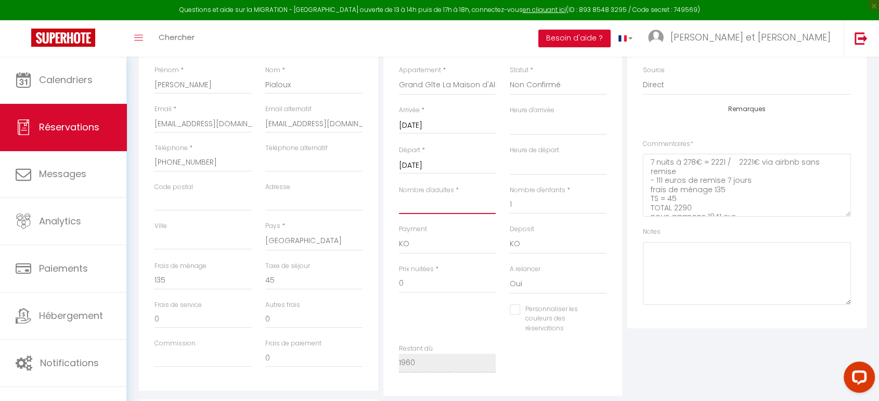
type input "7"
select select
checkbox input "false"
type input "0"
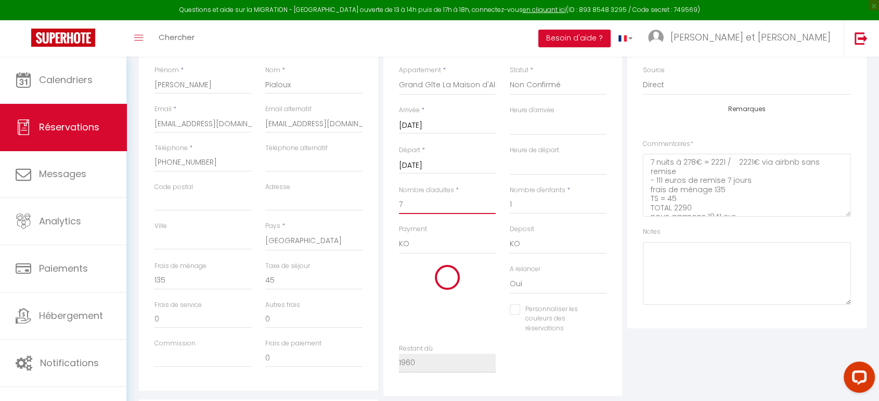
select select
type input "1810"
checkbox input "false"
type input "7"
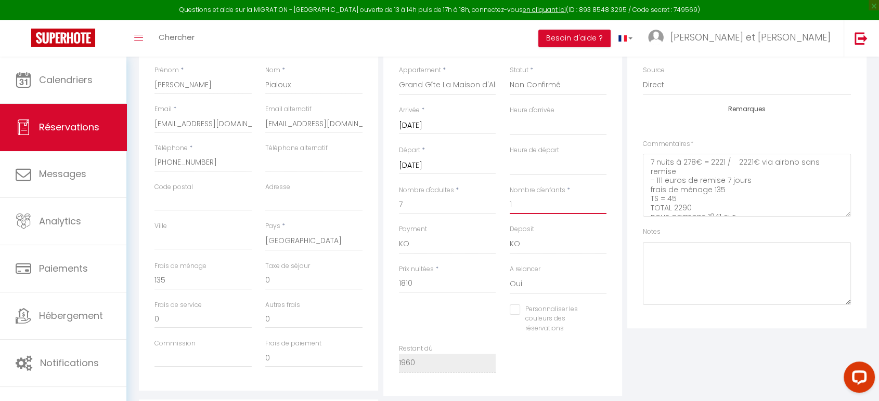
click at [543, 198] on input "1" at bounding box center [558, 205] width 97 height 19
select select
checkbox input "false"
select select
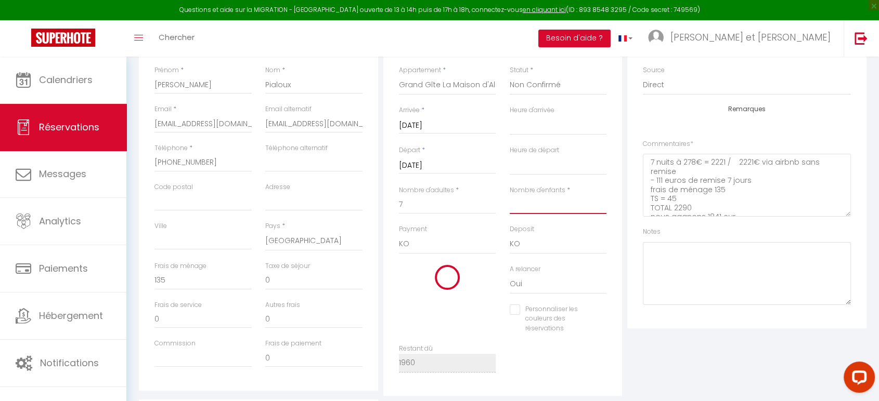
select select
checkbox input "false"
type input "4"
select select
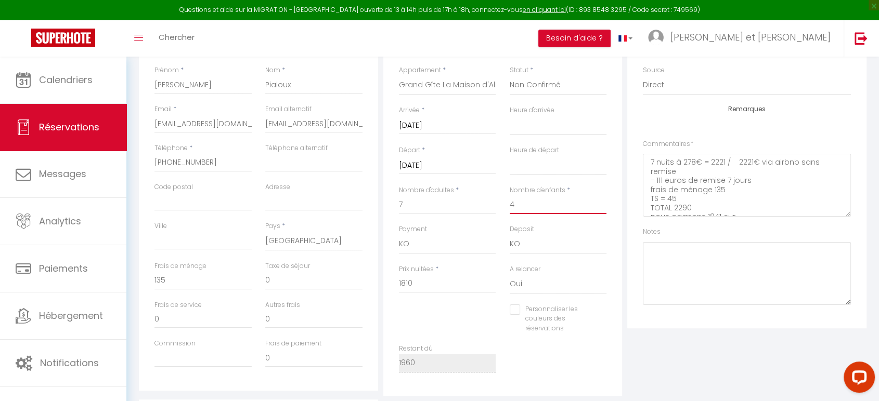
checkbox input "false"
select select
checkbox input "false"
type input "4"
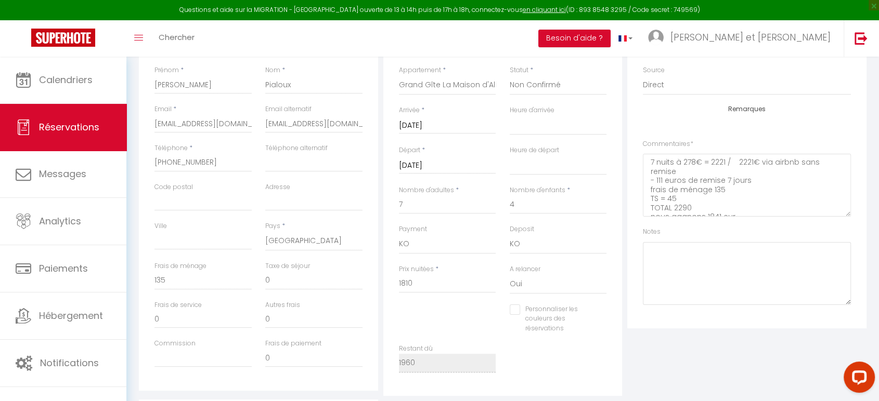
click at [634, 269] on div "Plateformes Source Direct [DOMAIN_NAME] [DOMAIN_NAME] Chalet montagne Expedia G…" at bounding box center [746, 173] width 239 height 309
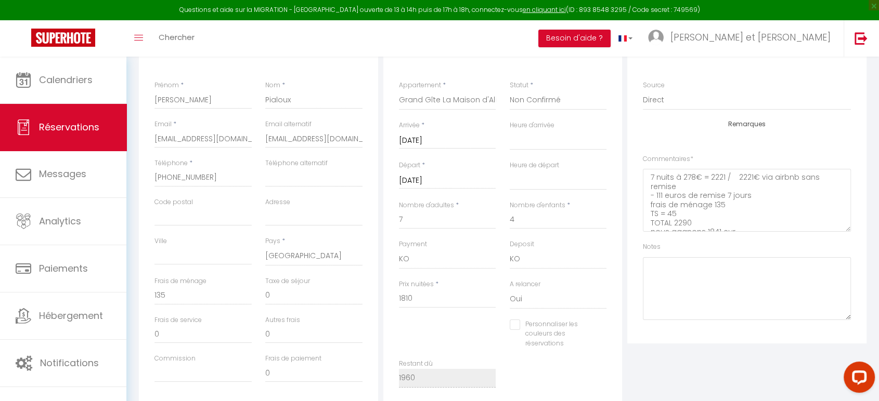
scroll to position [58, 0]
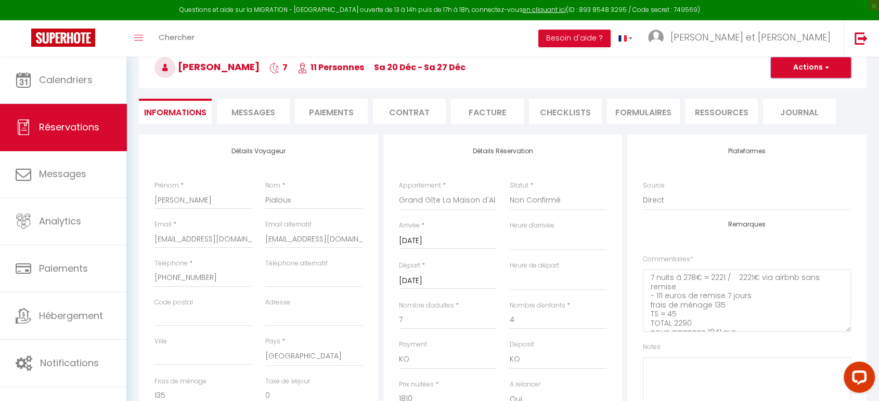
click at [800, 65] on button "Actions" at bounding box center [811, 67] width 80 height 21
click at [798, 90] on link "Enregistrer" at bounding box center [800, 91] width 82 height 14
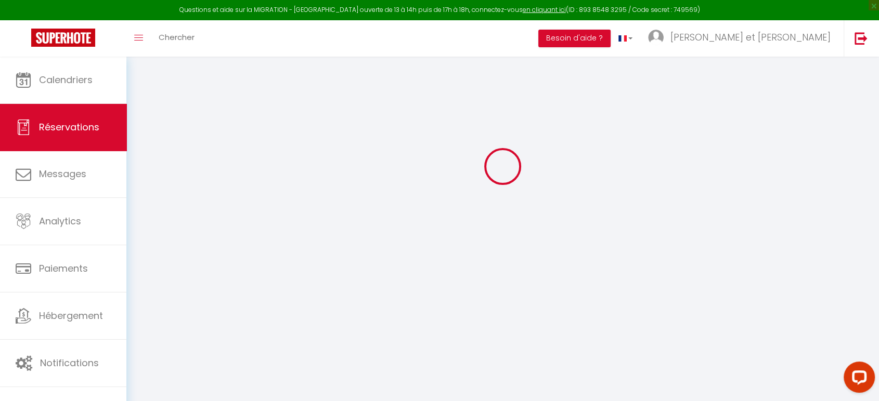
scroll to position [57, 0]
select select "not_cancelled"
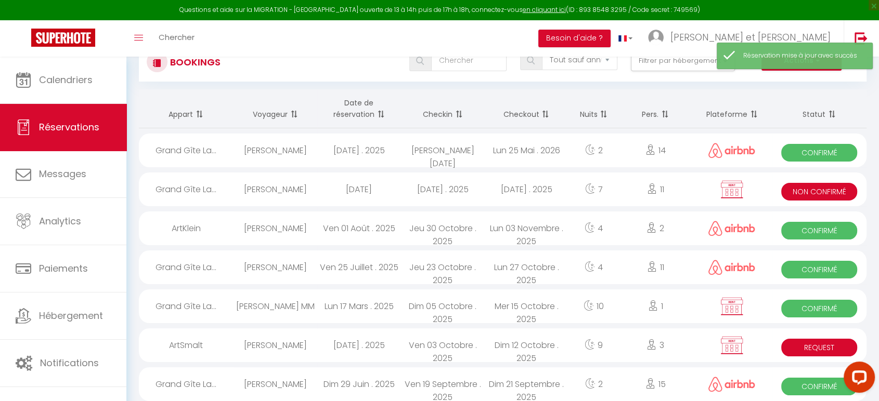
scroll to position [58, 0]
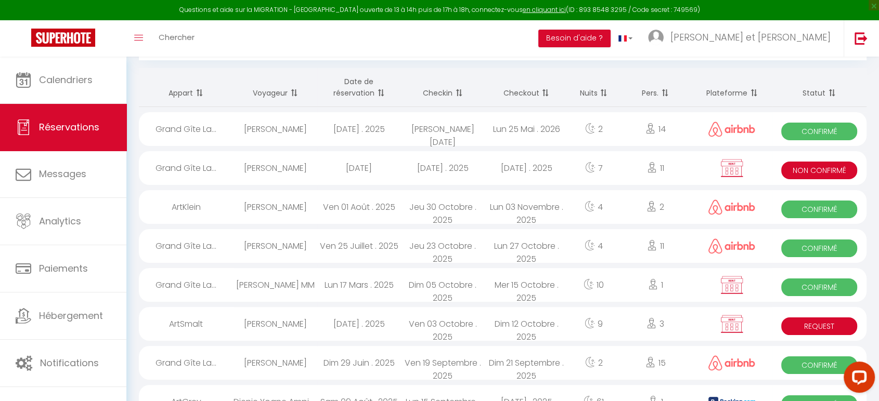
click at [211, 168] on div "Grand Gîte La..." at bounding box center [186, 168] width 95 height 34
select select "KO"
select select "0"
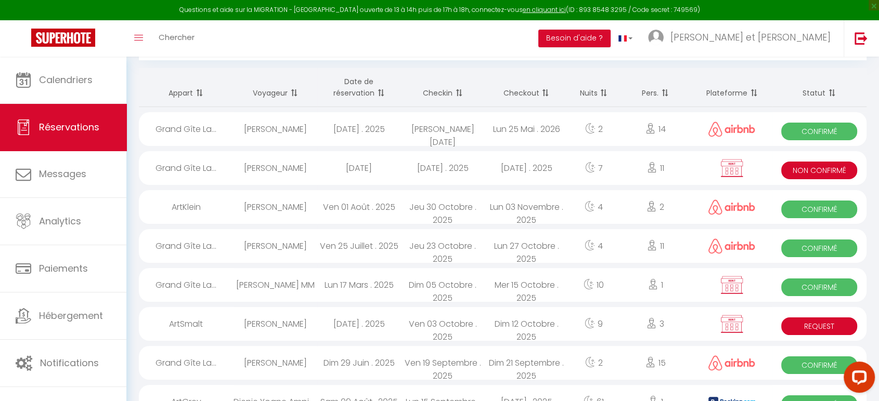
select select "1"
select select
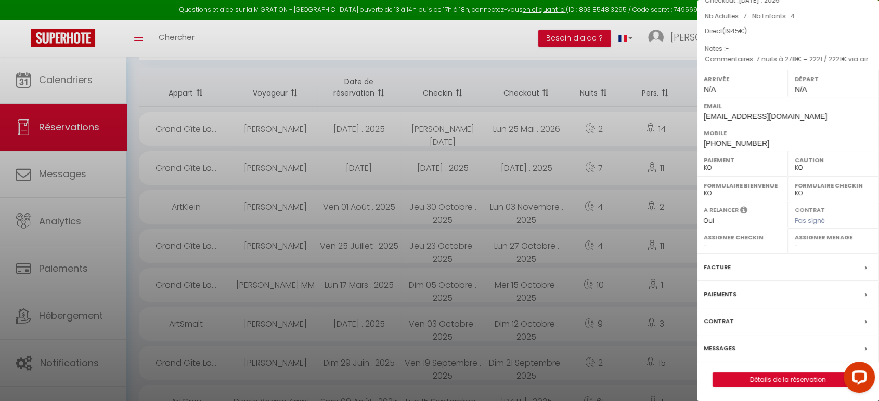
scroll to position [0, 0]
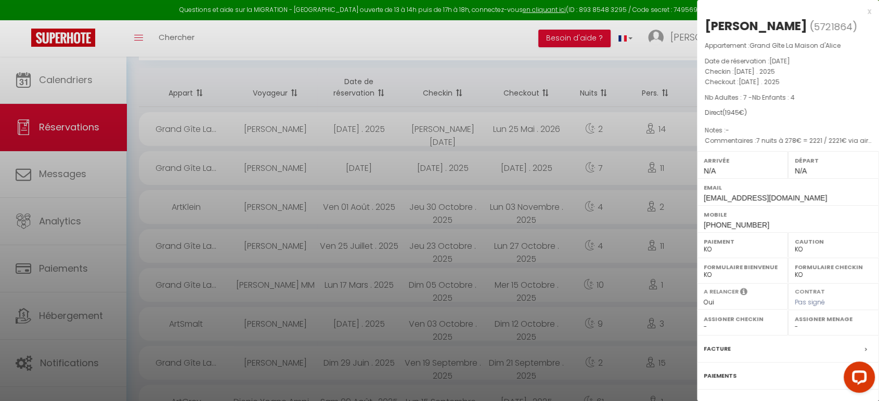
click at [521, 50] on div at bounding box center [439, 200] width 879 height 401
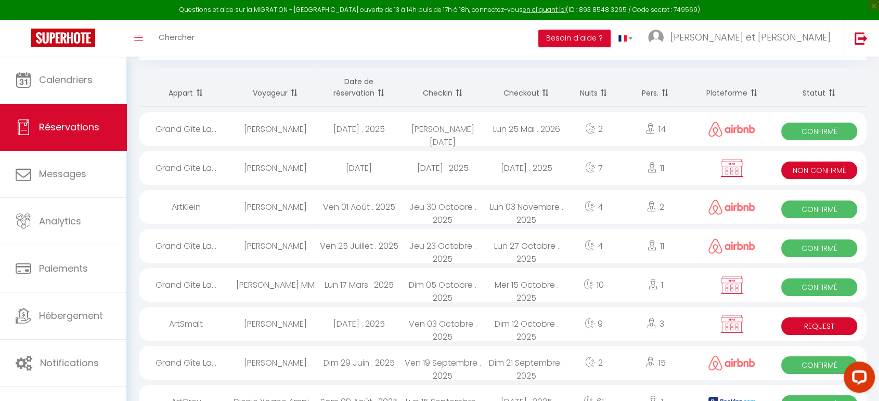
click at [803, 169] on span "Non Confirmé" at bounding box center [818, 171] width 75 height 18
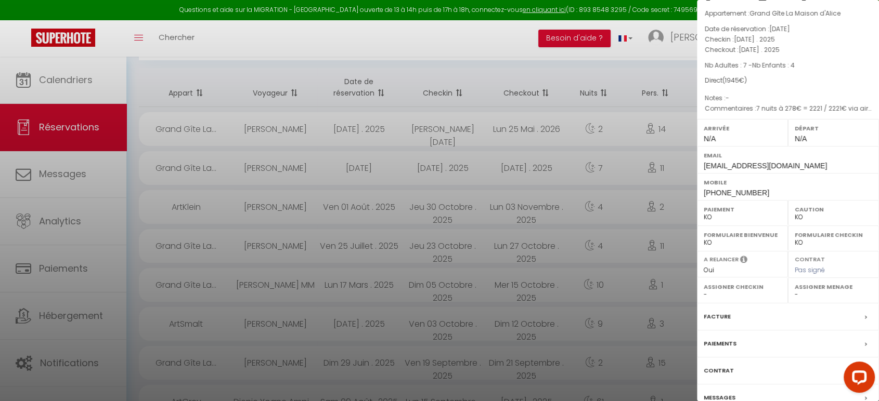
scroll to position [82, 0]
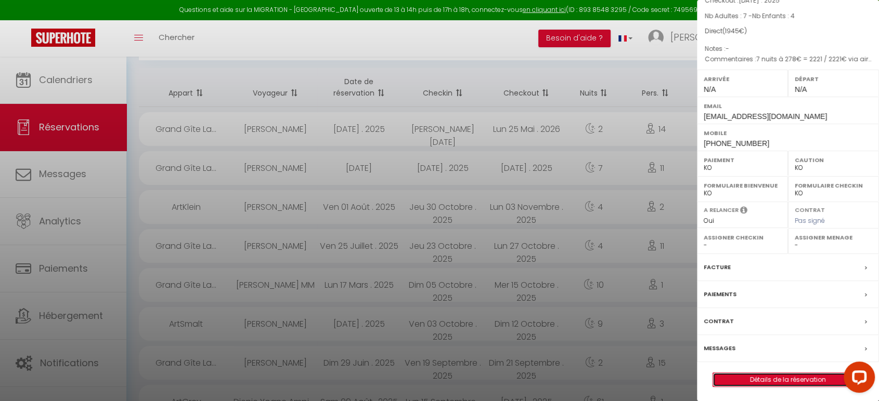
click at [790, 373] on link "Détails de la réservation" at bounding box center [788, 380] width 150 height 14
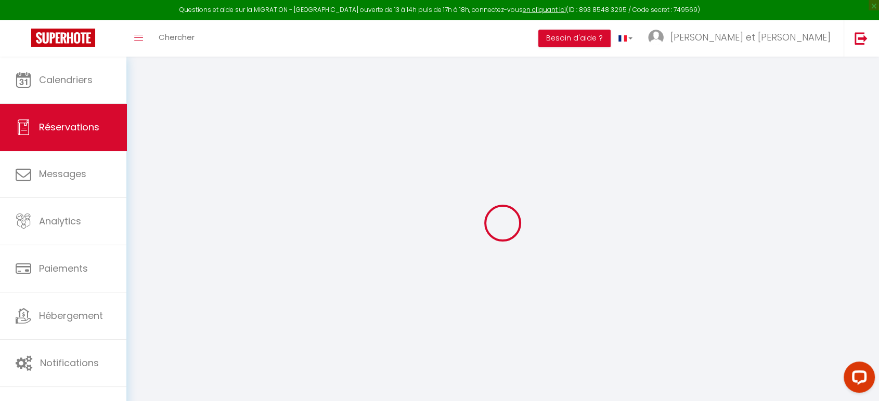
select select
checkbox input "false"
select select
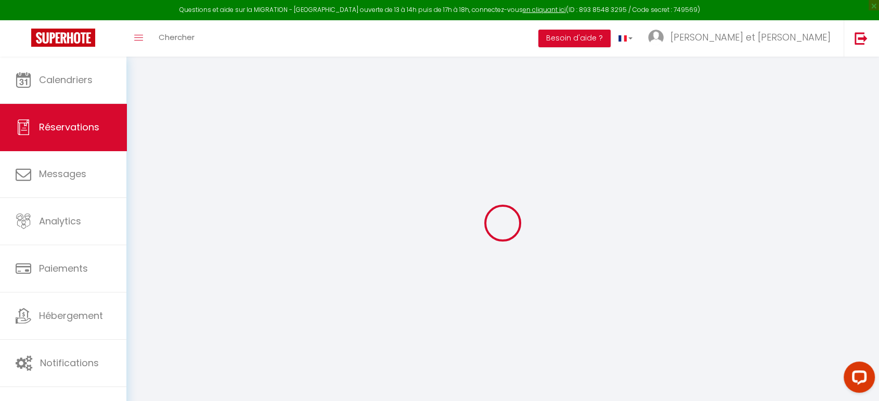
checkbox input "false"
select select
checkbox input "false"
type textarea "7 nuits à 278€ = 2221 / 2221€ via airbnb sans remise - 111 euros de remise 7 jo…"
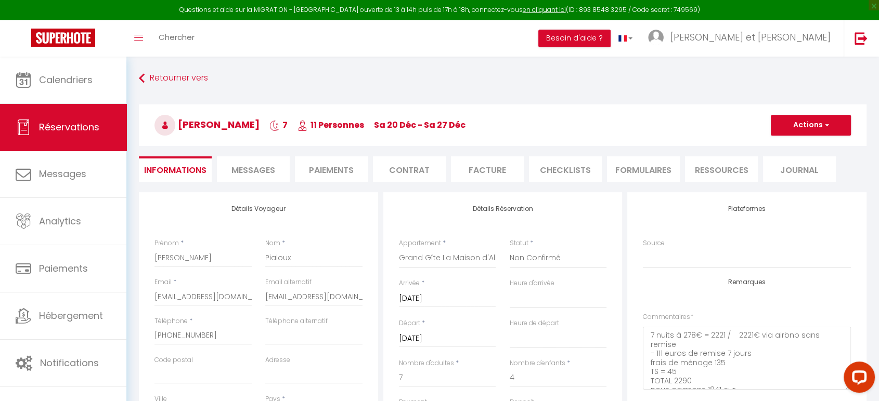
type input "135"
select select
checkbox input "false"
select select
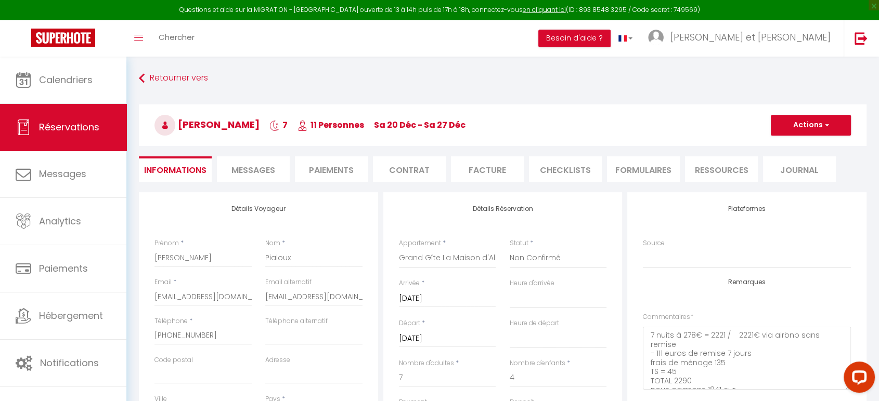
select select
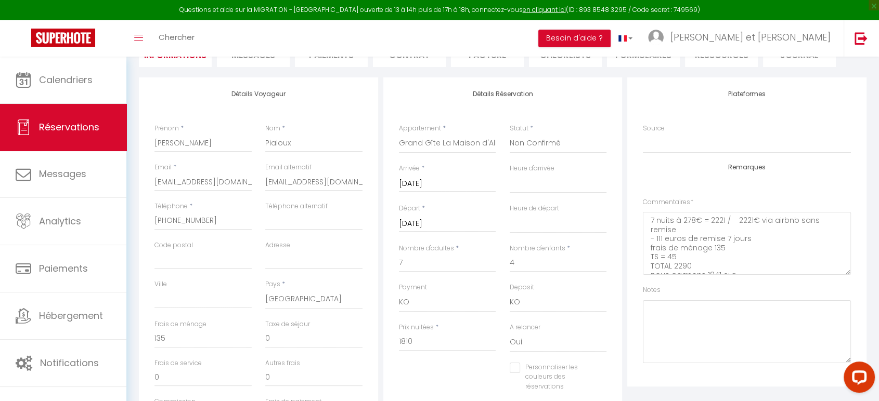
scroll to position [115, 0]
click at [539, 144] on select "Confirmé Non Confirmé Annulé Annulé par le voyageur No Show Request" at bounding box center [558, 143] width 97 height 20
click at [570, 108] on div "Détails Réservation Appartement * Artbleu ArtPink ArtSmalt ArtKlein ArtGold Art…" at bounding box center [502, 265] width 239 height 377
click at [84, 128] on span "Réservations" at bounding box center [69, 127] width 60 height 13
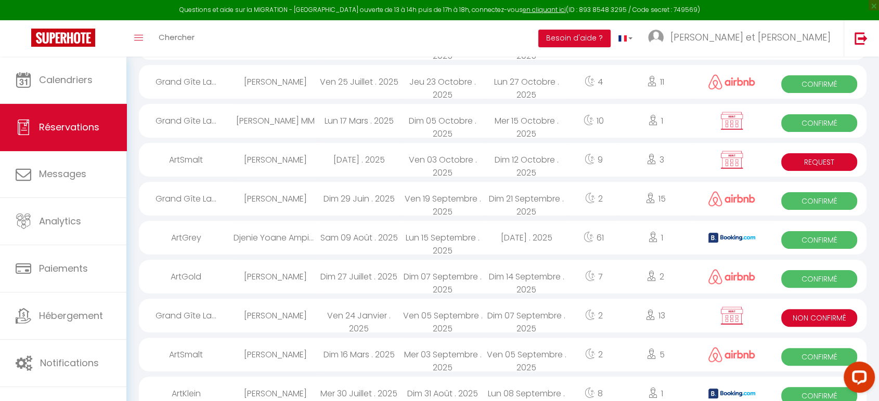
scroll to position [739, 0]
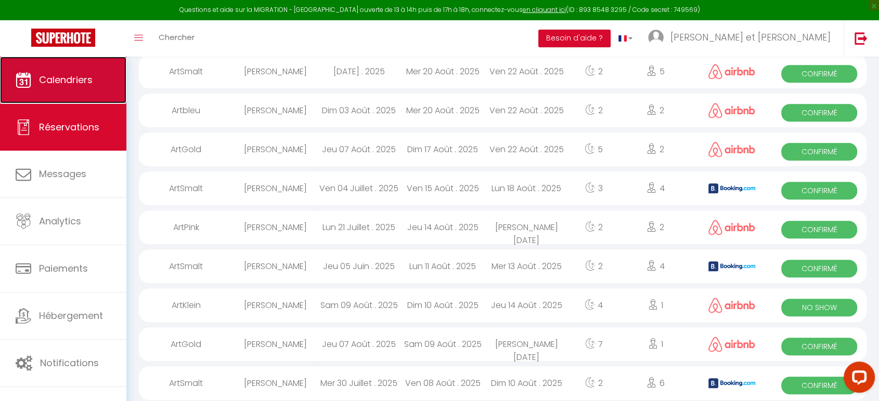
click at [77, 82] on span "Calendriers" at bounding box center [66, 79] width 54 height 13
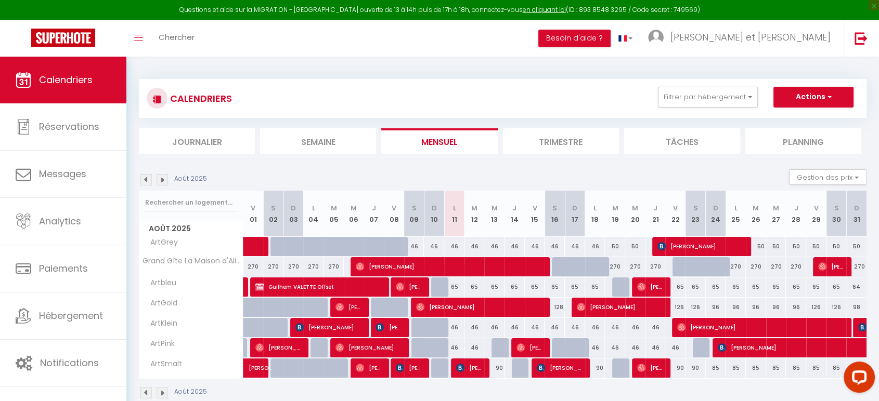
click at [165, 176] on img at bounding box center [162, 179] width 11 height 11
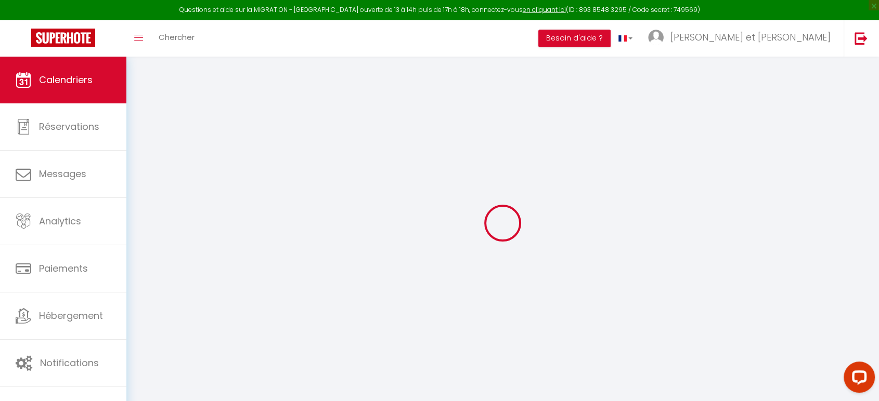
click at [165, 176] on div at bounding box center [502, 223] width 727 height 308
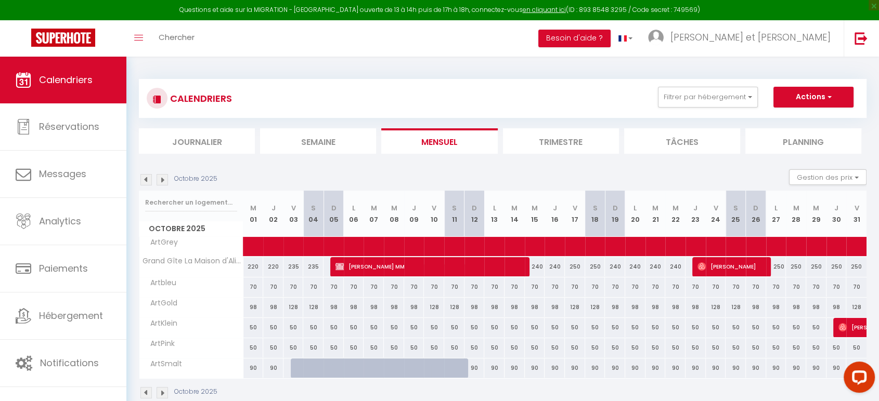
click at [164, 179] on img at bounding box center [162, 179] width 11 height 11
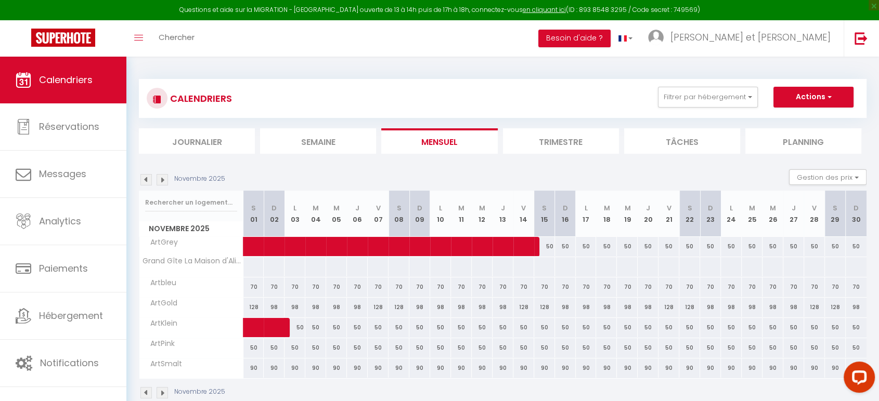
click at [164, 179] on img at bounding box center [162, 179] width 11 height 11
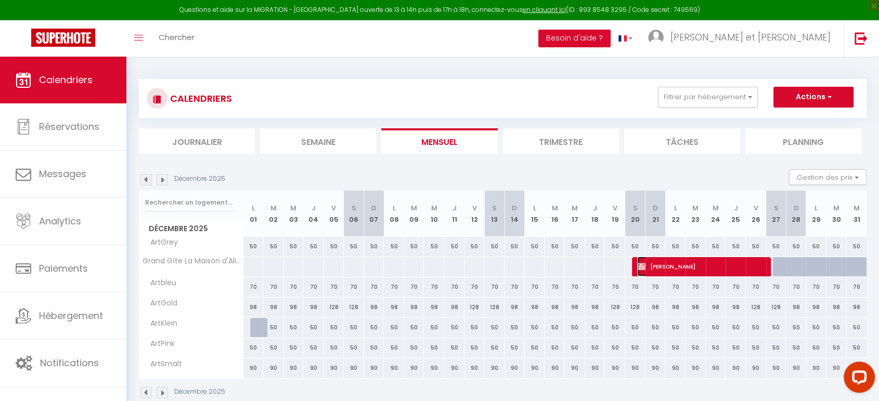
click at [709, 264] on span "[PERSON_NAME]" at bounding box center [701, 267] width 128 height 20
select select "KO"
select select "0"
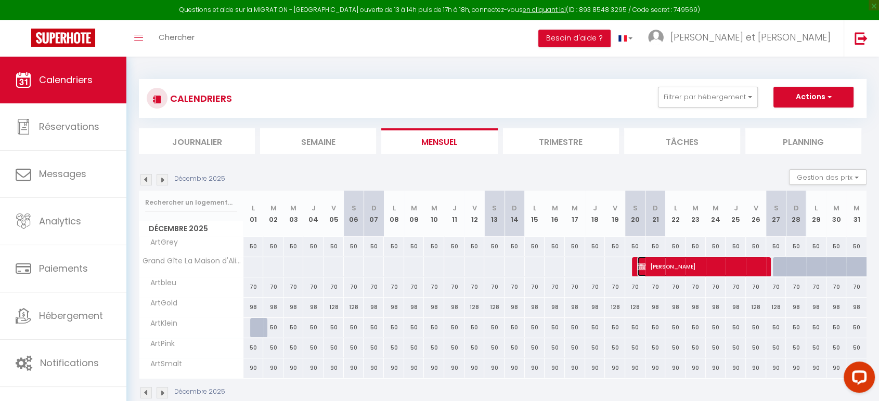
select select "1"
select select
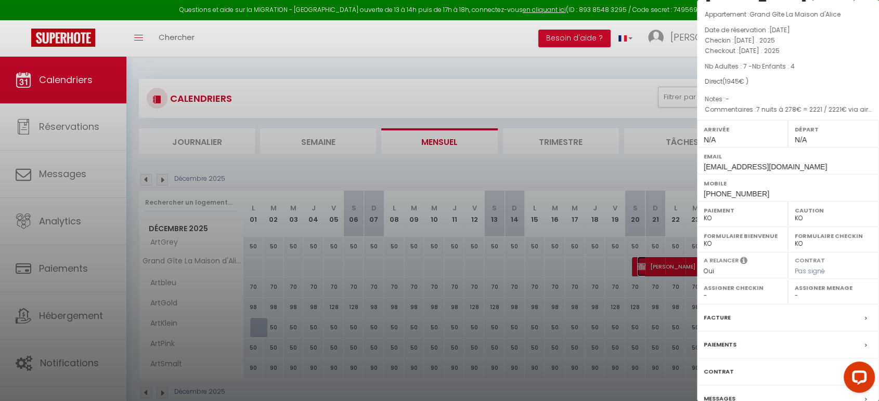
scroll to position [82, 0]
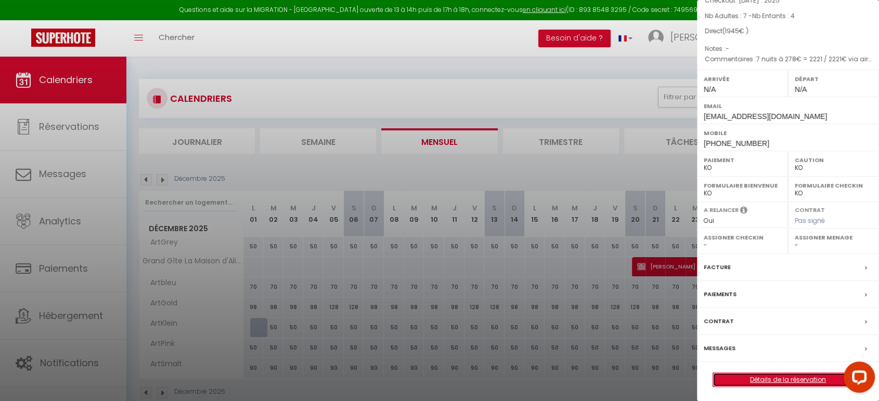
click at [778, 373] on link "Détails de la réservation" at bounding box center [788, 380] width 150 height 14
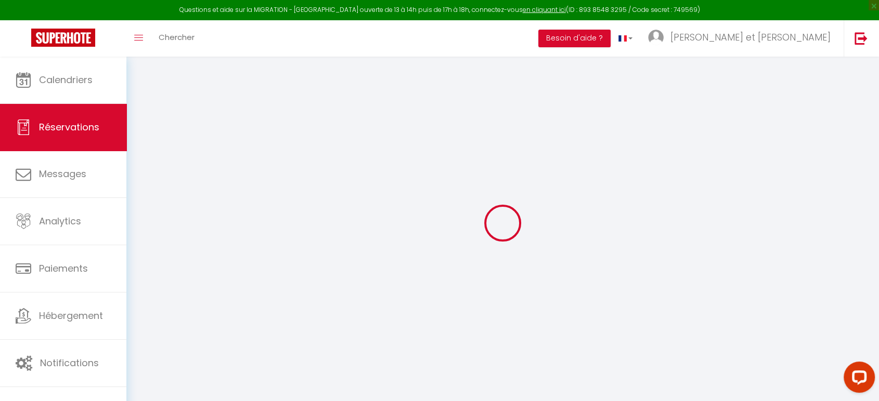
type input "[PERSON_NAME]"
type input "Pialoux"
type input "[EMAIL_ADDRESS][DOMAIN_NAME]"
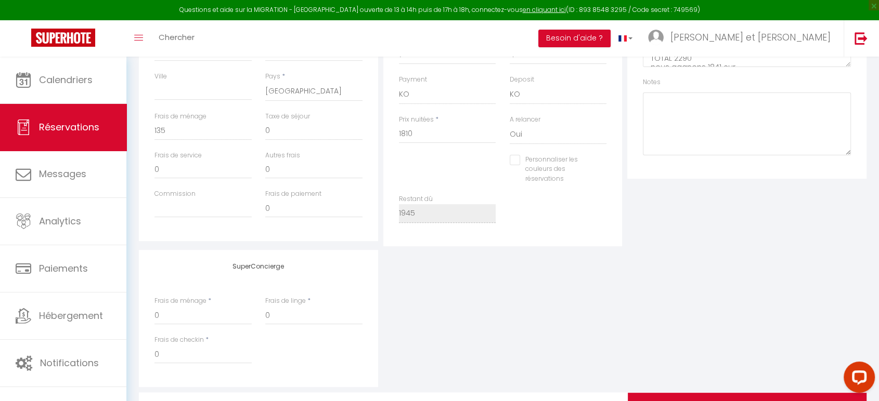
scroll to position [207, 0]
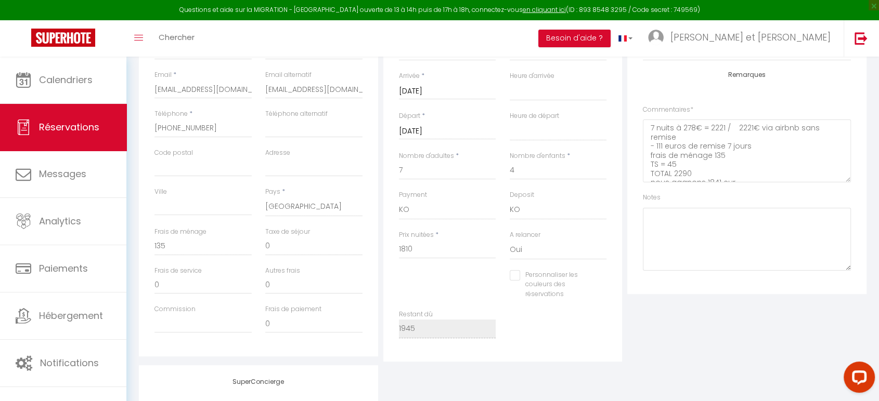
click at [521, 277] on input "Personnaliser les couleurs des réservations" at bounding box center [552, 275] width 84 height 10
click at [609, 286] on div "Personnaliser les couleurs des réservations #D7092E" at bounding box center [557, 290] width 111 height 40
click at [604, 283] on span at bounding box center [602, 283] width 8 height 8
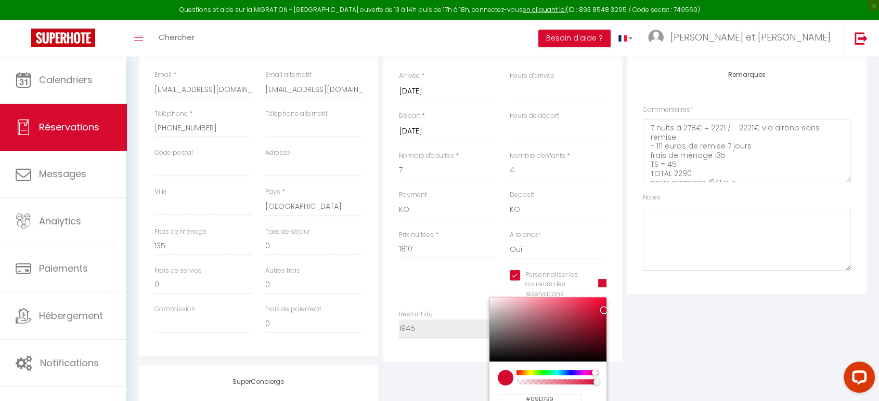
click at [555, 373] on div at bounding box center [557, 372] width 80 height 5
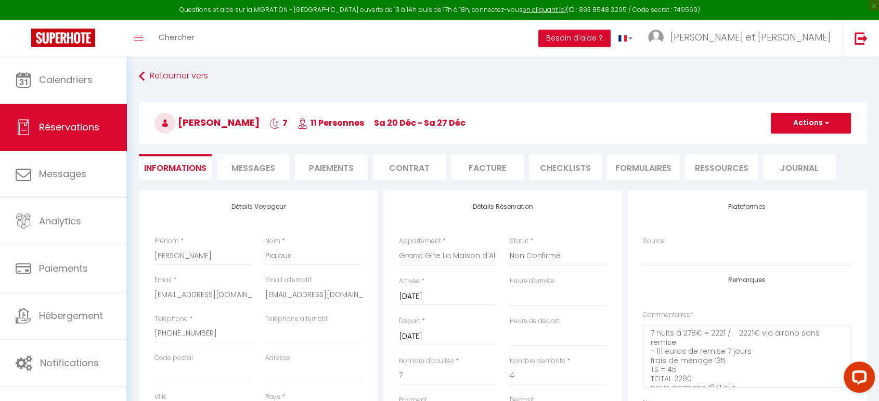
scroll to position [0, 0]
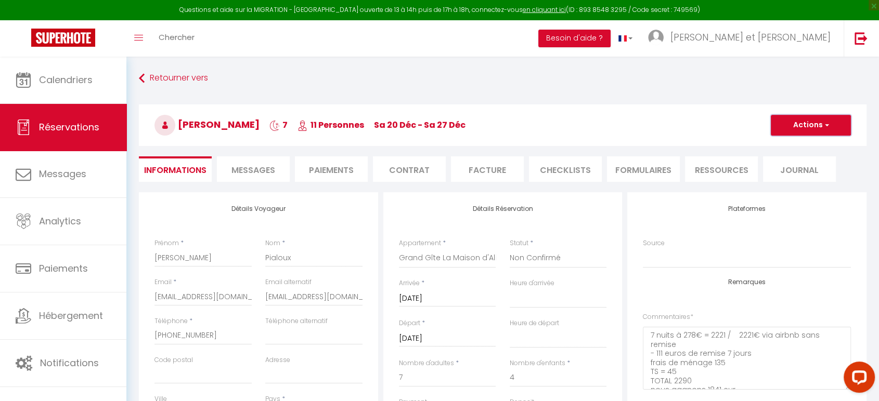
click at [810, 128] on button "Actions" at bounding box center [811, 125] width 80 height 21
click at [800, 146] on link "Enregistrer" at bounding box center [800, 148] width 82 height 14
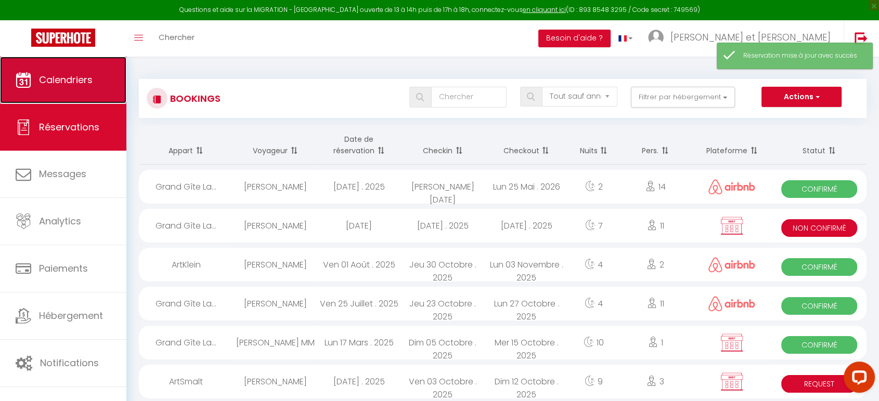
click at [89, 76] on span "Calendriers" at bounding box center [66, 79] width 54 height 13
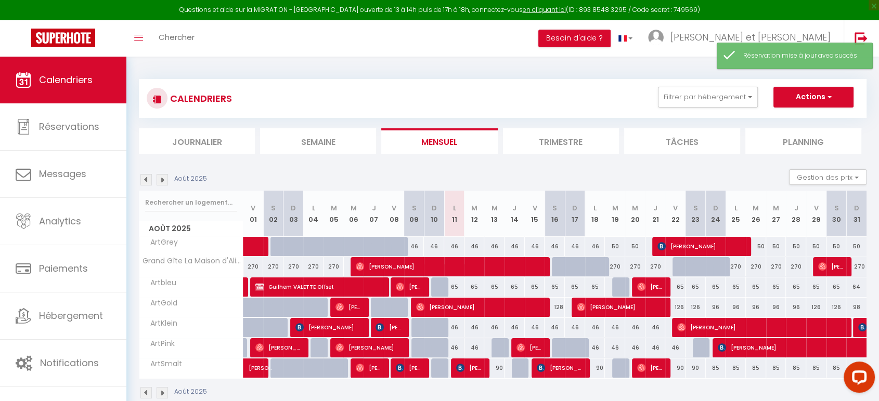
click at [165, 180] on img at bounding box center [162, 179] width 11 height 11
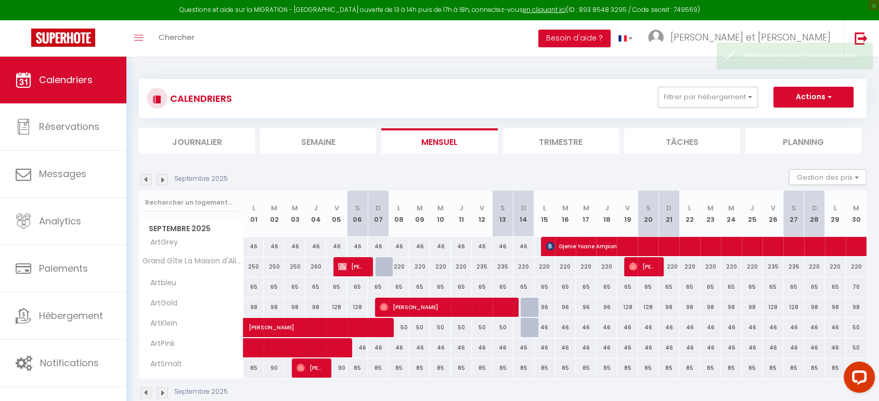
click at [164, 180] on img at bounding box center [162, 179] width 11 height 11
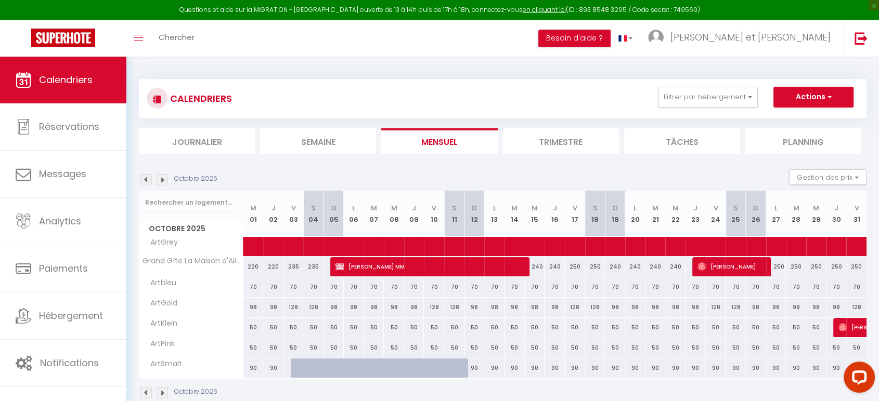
click at [164, 180] on img at bounding box center [162, 179] width 11 height 11
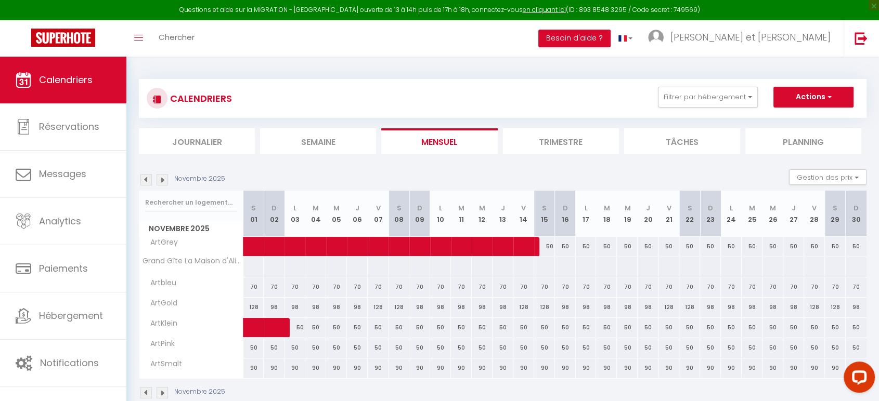
click at [164, 180] on img at bounding box center [162, 179] width 11 height 11
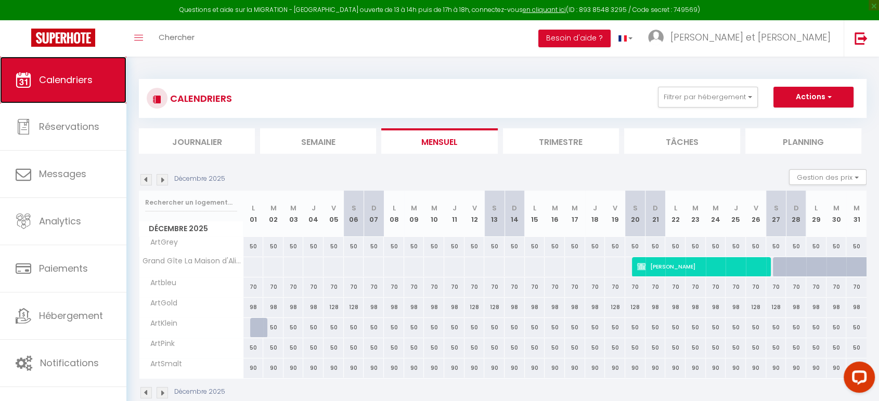
click at [58, 74] on span "Calendriers" at bounding box center [66, 79] width 54 height 13
